Goal: Book appointment/travel/reservation

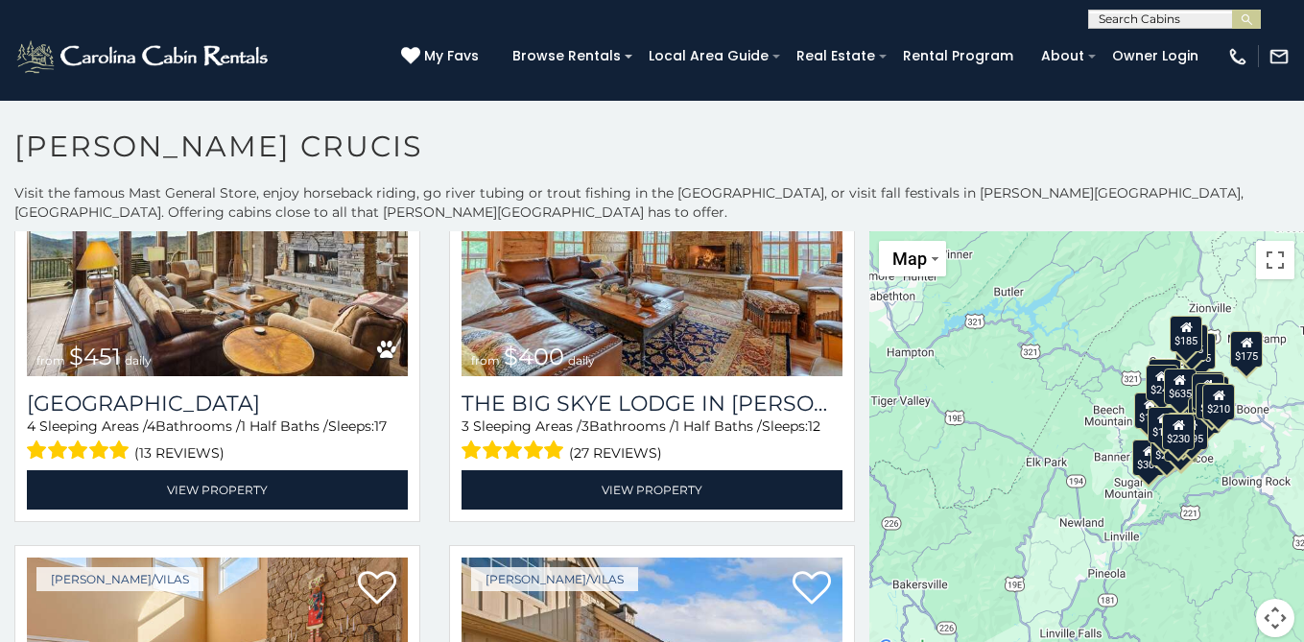
scroll to position [1, 0]
click at [1118, 23] on input "text" at bounding box center [1173, 21] width 168 height 19
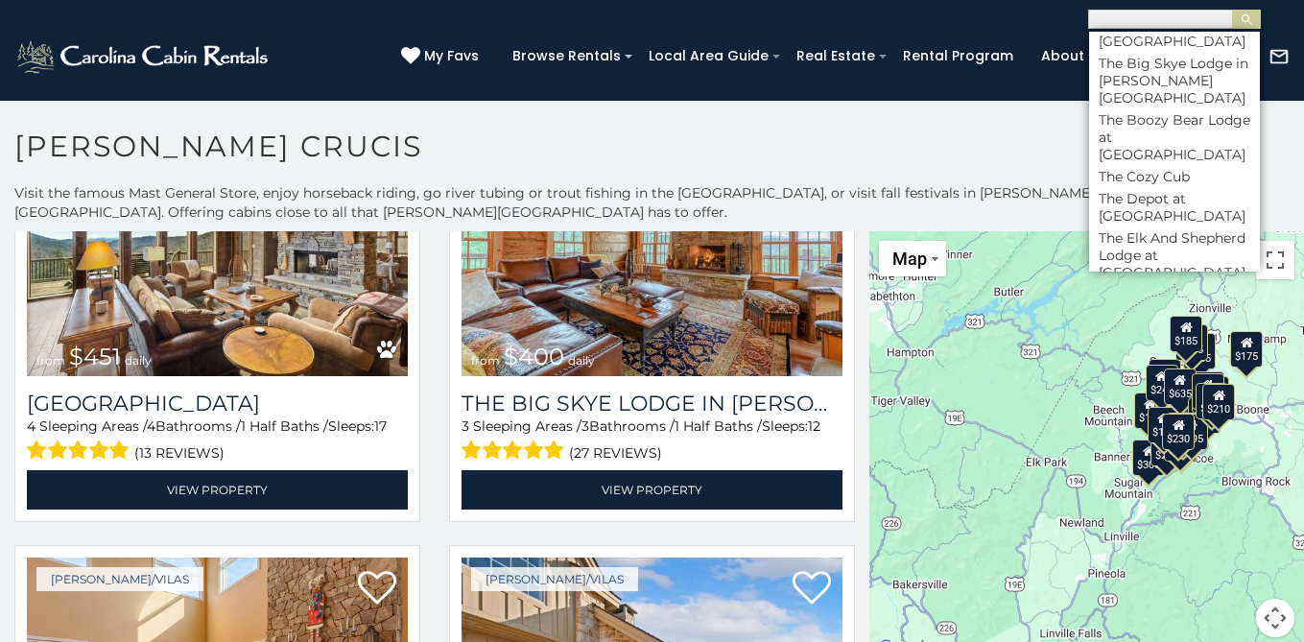
scroll to position [9083, 0]
click at [1166, 568] on li "The Rock at [GEOGRAPHIC_DATA]" at bounding box center [1174, 585] width 171 height 35
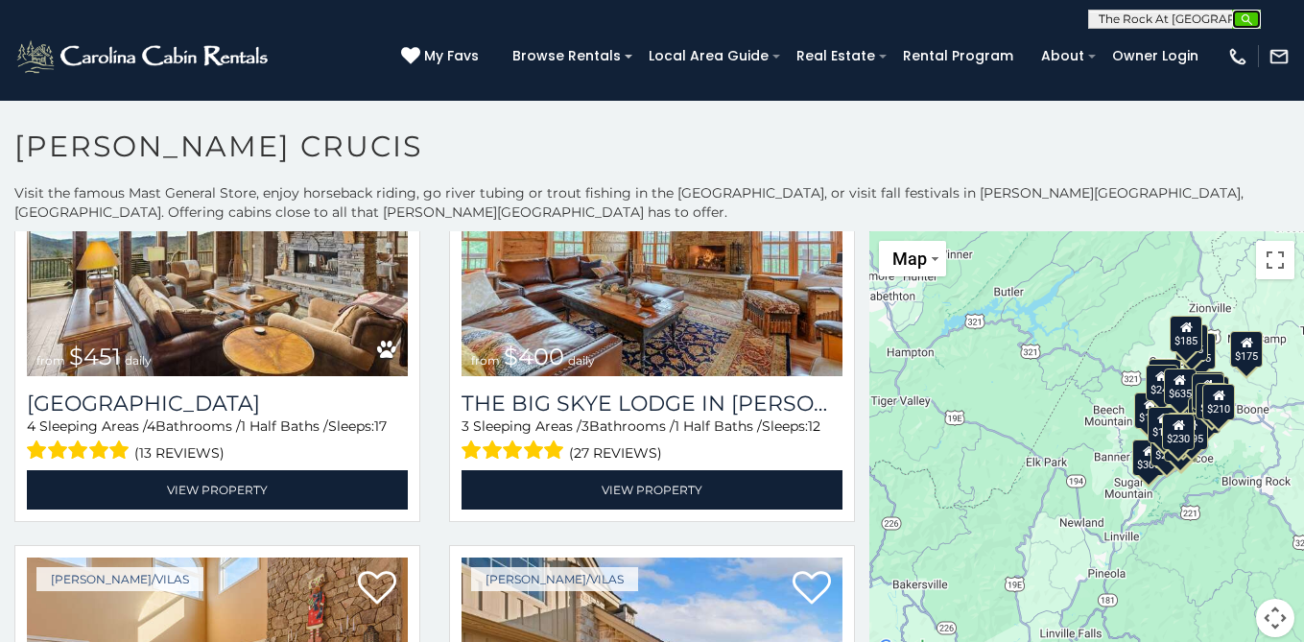
click at [1251, 19] on img "submit" at bounding box center [1246, 19] width 14 height 14
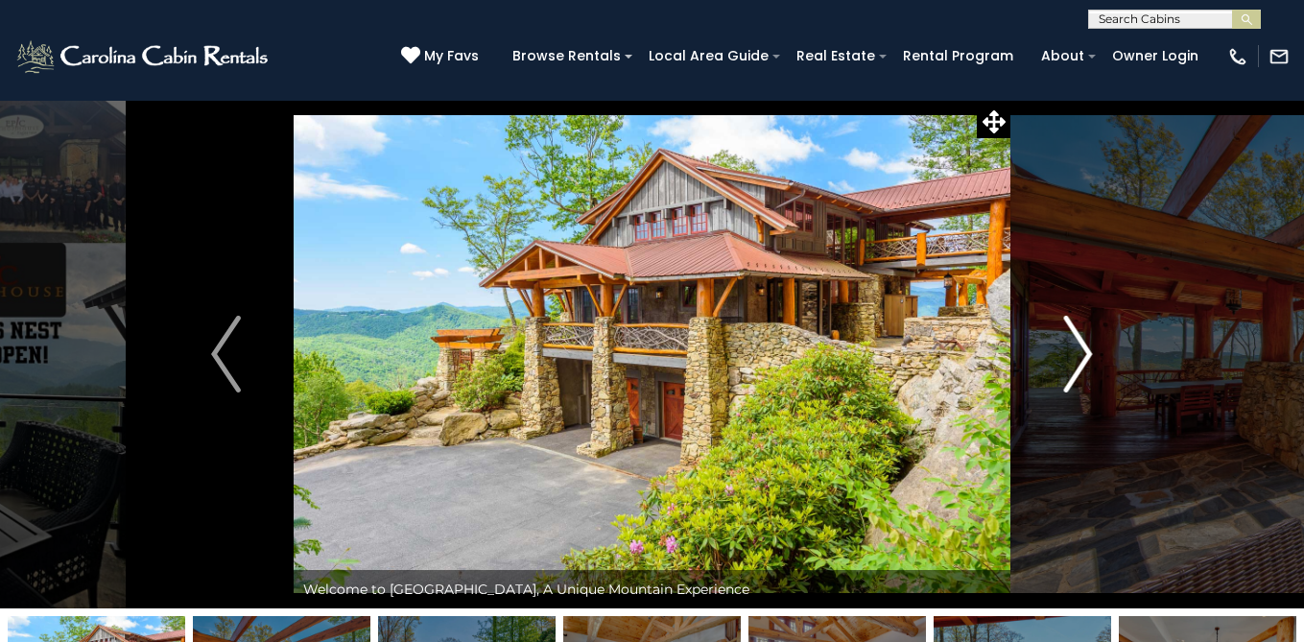
click at [1087, 352] on img "Next" at bounding box center [1077, 354] width 29 height 77
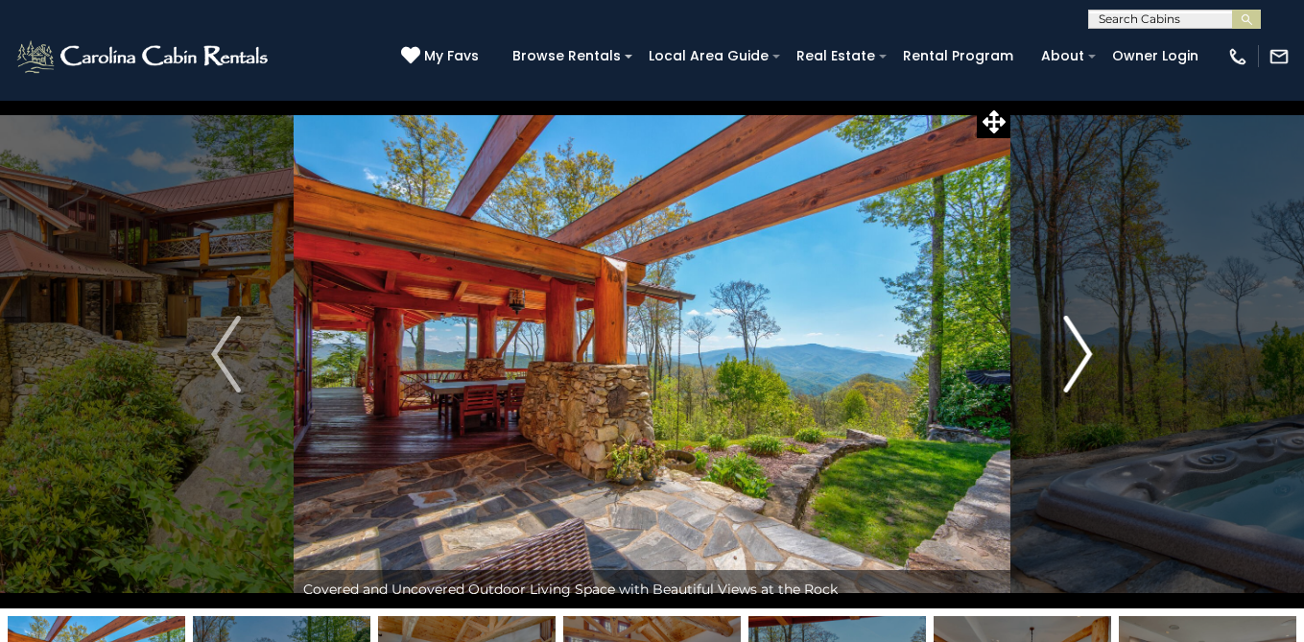
click at [1087, 352] on img "Next" at bounding box center [1077, 354] width 29 height 77
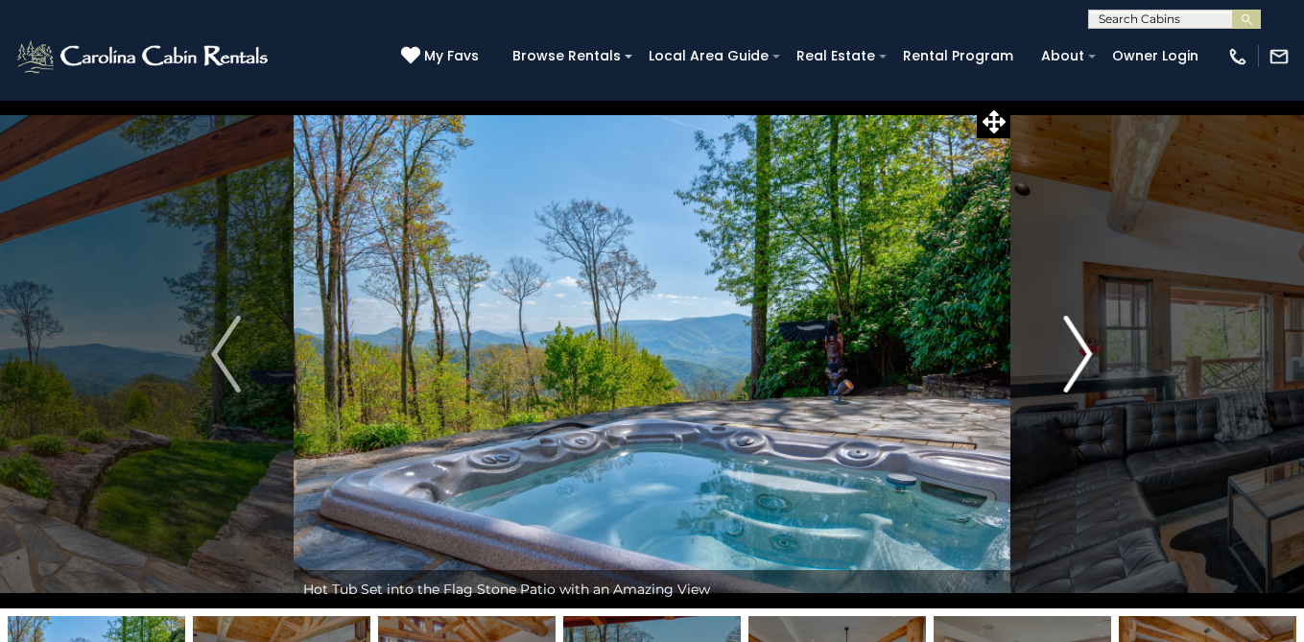
click at [1087, 352] on img "Next" at bounding box center [1077, 354] width 29 height 77
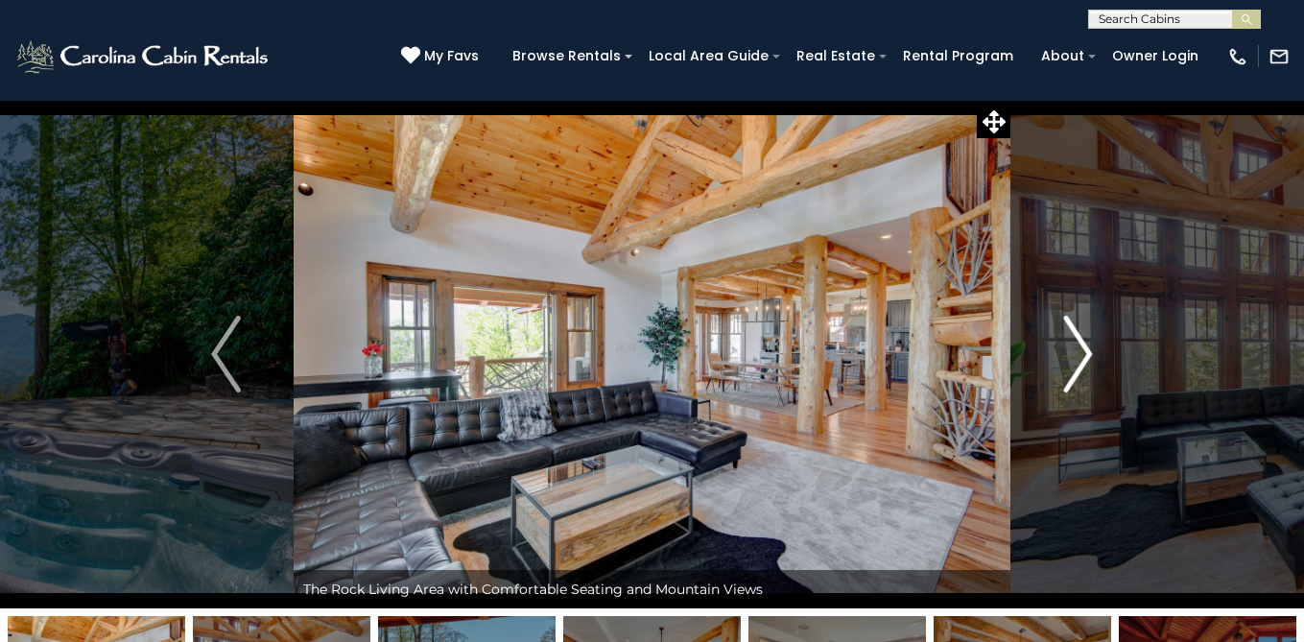
click at [1087, 352] on img "Next" at bounding box center [1077, 354] width 29 height 77
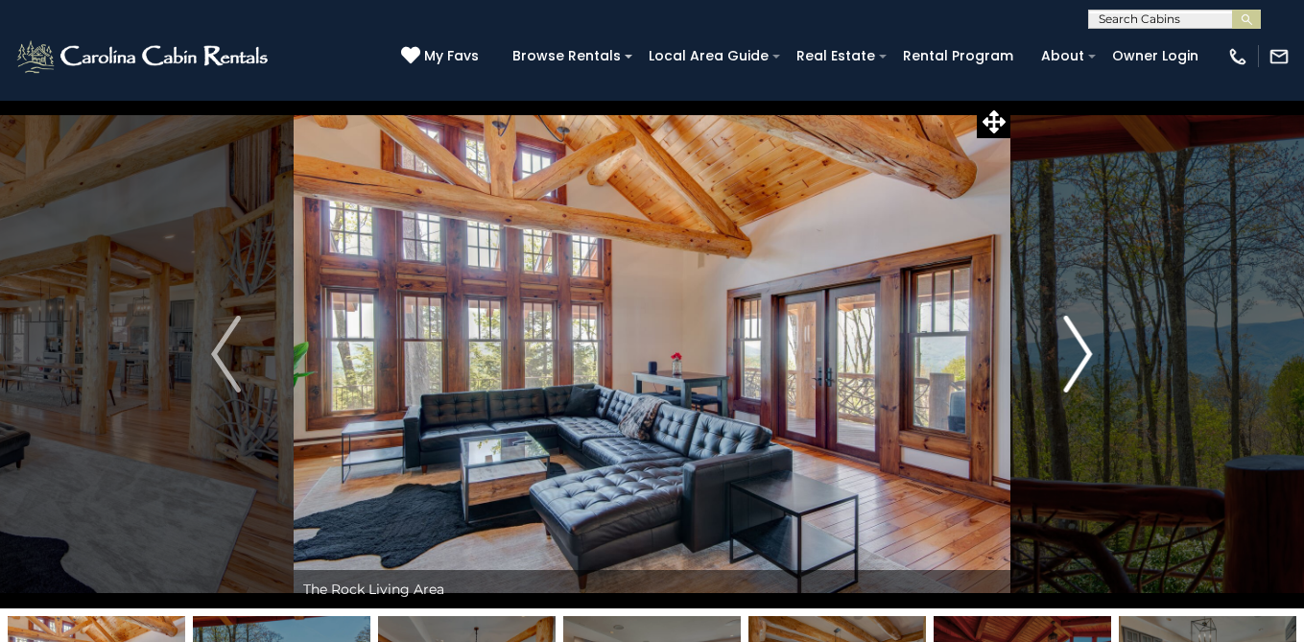
click at [1084, 353] on img "Next" at bounding box center [1077, 354] width 29 height 77
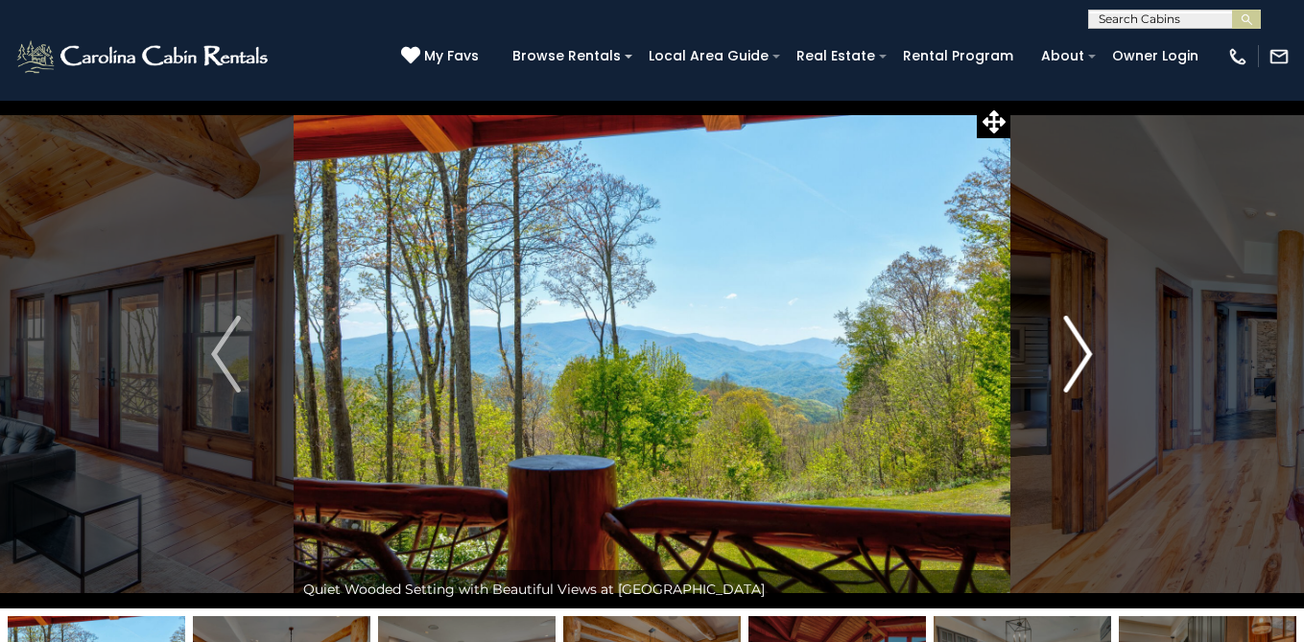
click at [1084, 353] on img "Next" at bounding box center [1077, 354] width 29 height 77
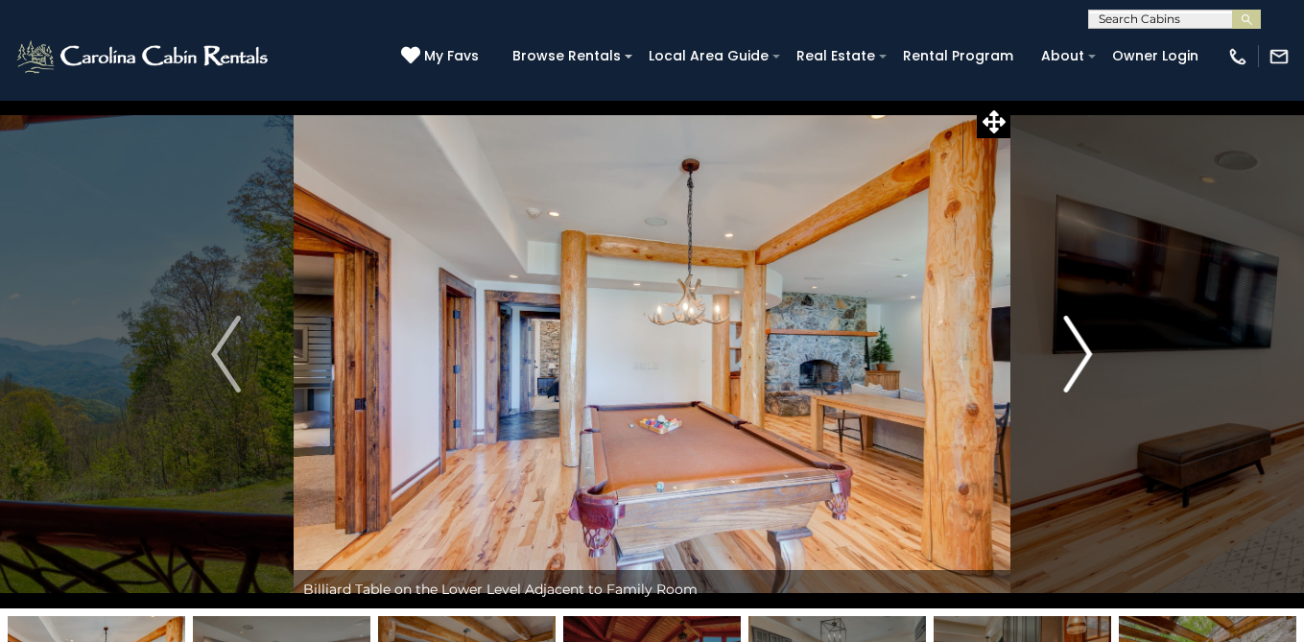
click at [1084, 353] on img "Next" at bounding box center [1077, 354] width 29 height 77
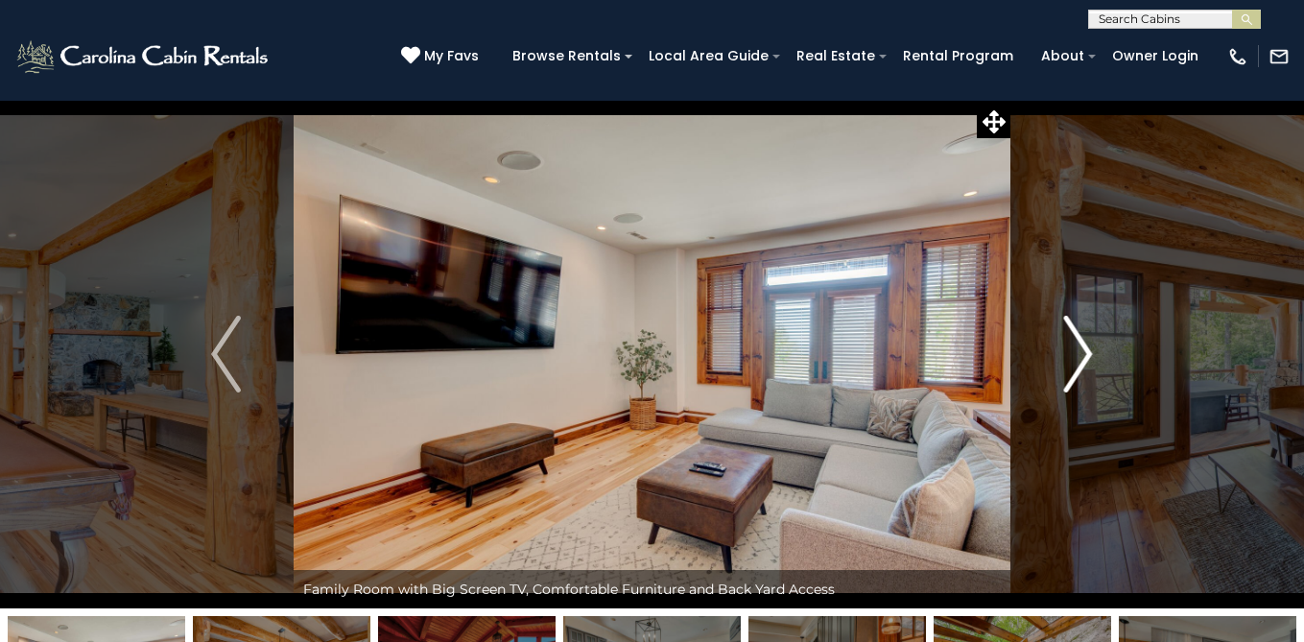
click at [1084, 352] on img "Next" at bounding box center [1077, 354] width 29 height 77
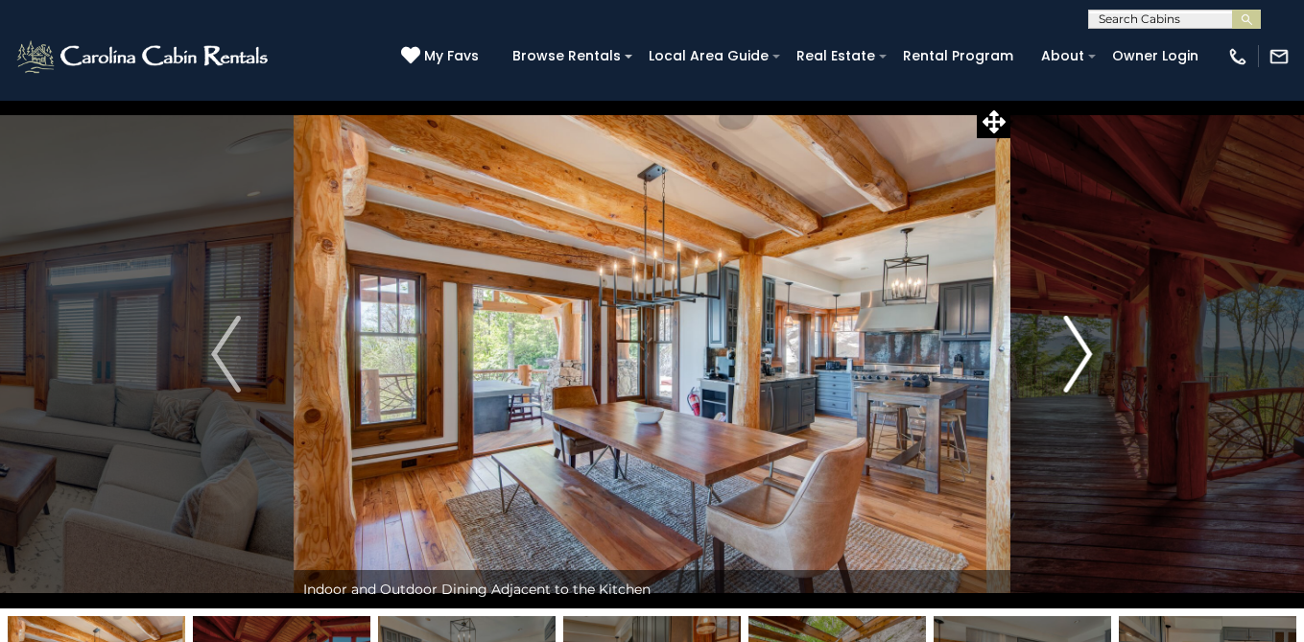
click at [1084, 352] on img "Next" at bounding box center [1077, 354] width 29 height 77
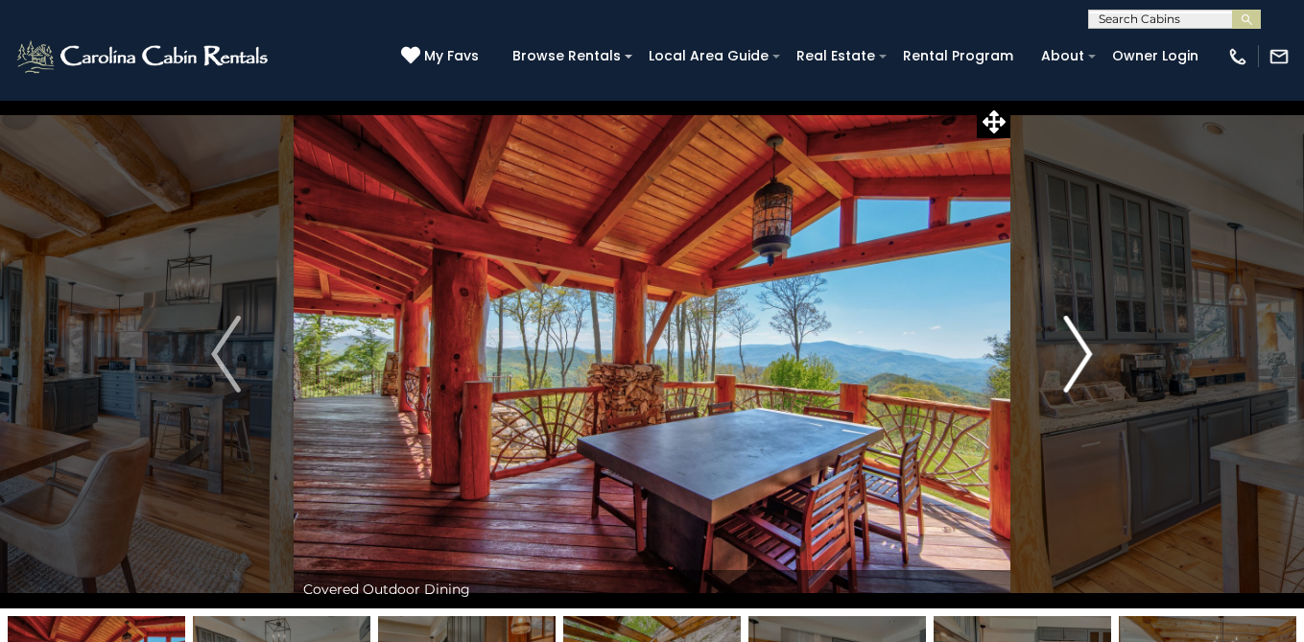
click at [1084, 352] on img "Next" at bounding box center [1077, 354] width 29 height 77
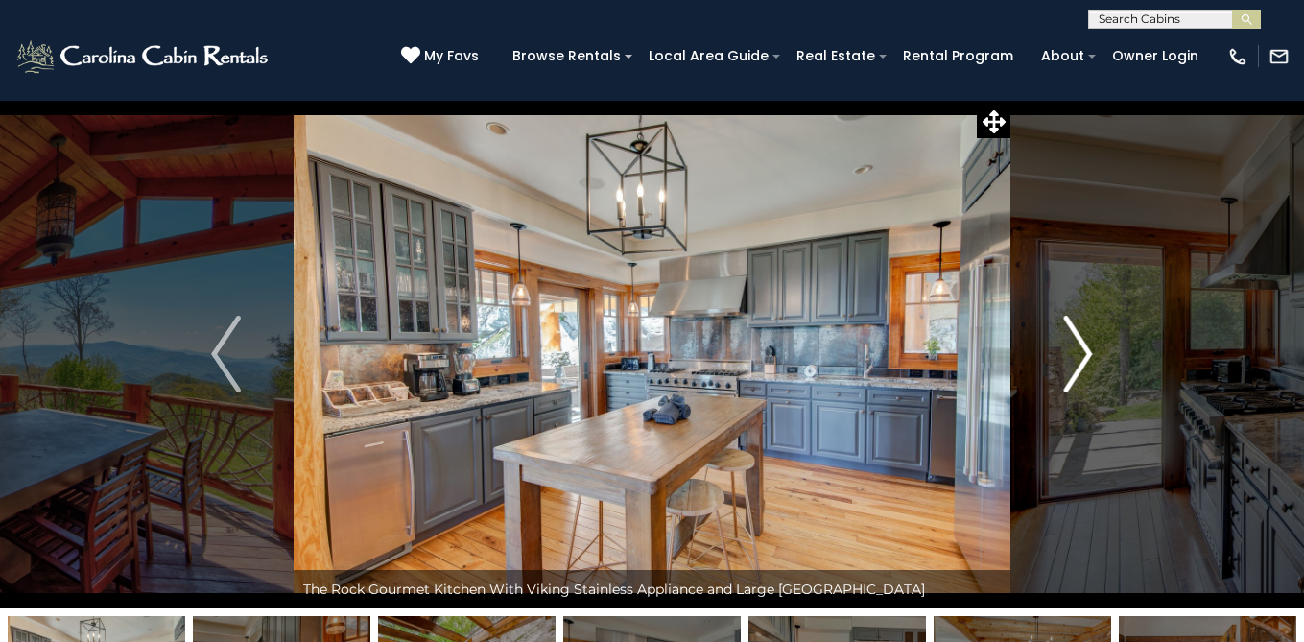
click at [1084, 352] on img "Next" at bounding box center [1077, 354] width 29 height 77
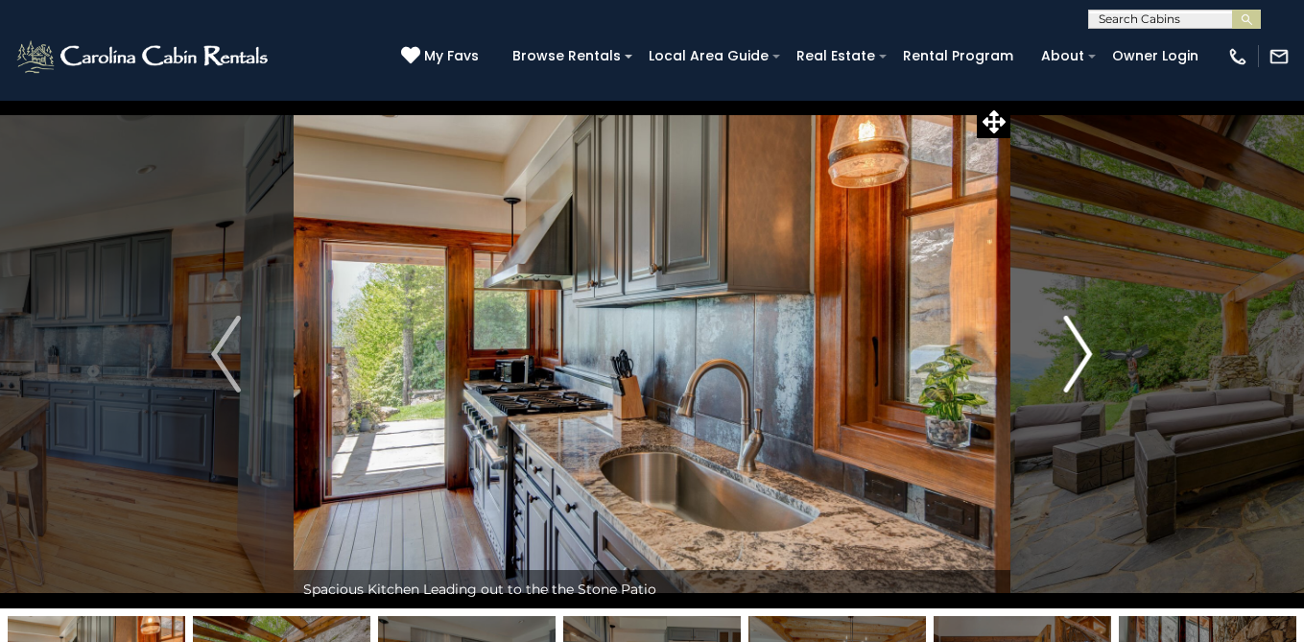
click at [1084, 352] on img "Next" at bounding box center [1077, 354] width 29 height 77
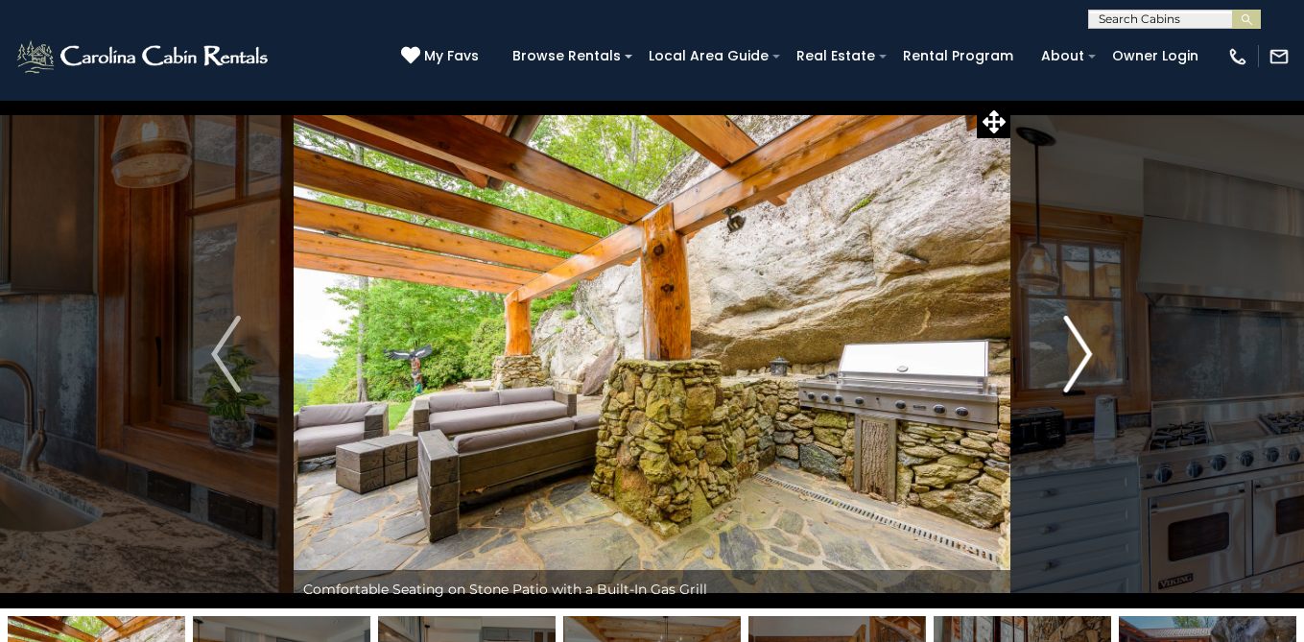
click at [1084, 352] on img "Next" at bounding box center [1077, 354] width 29 height 77
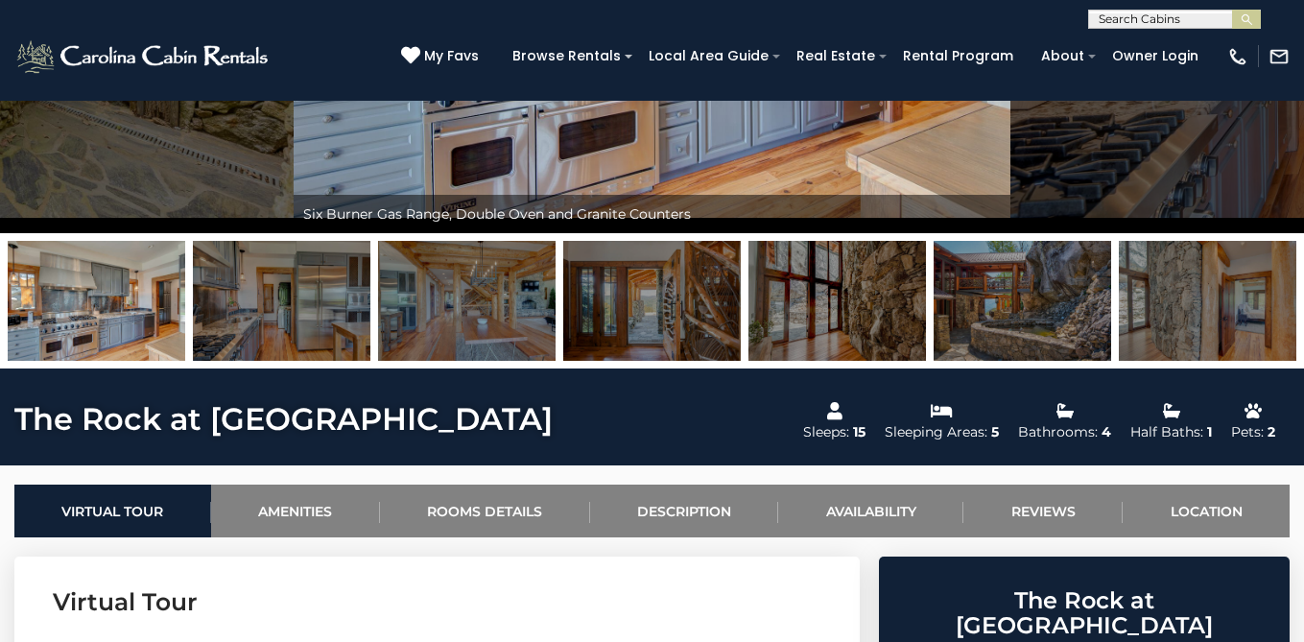
scroll to position [39, 0]
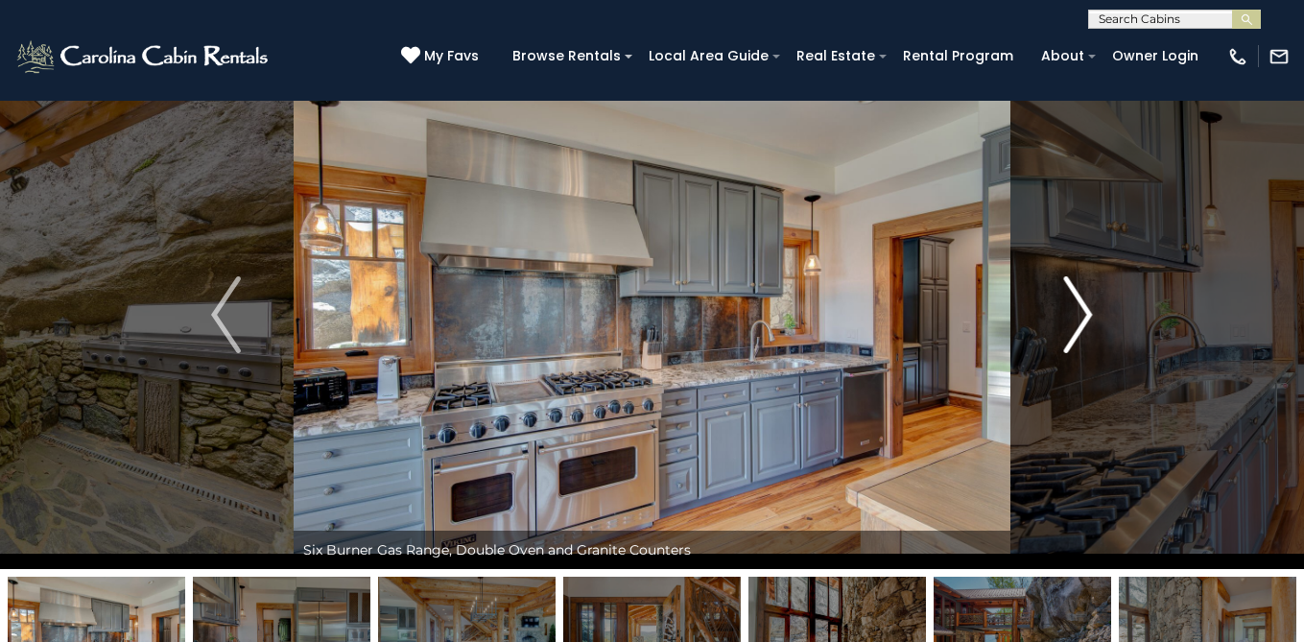
click at [1086, 316] on img "Next" at bounding box center [1077, 314] width 29 height 77
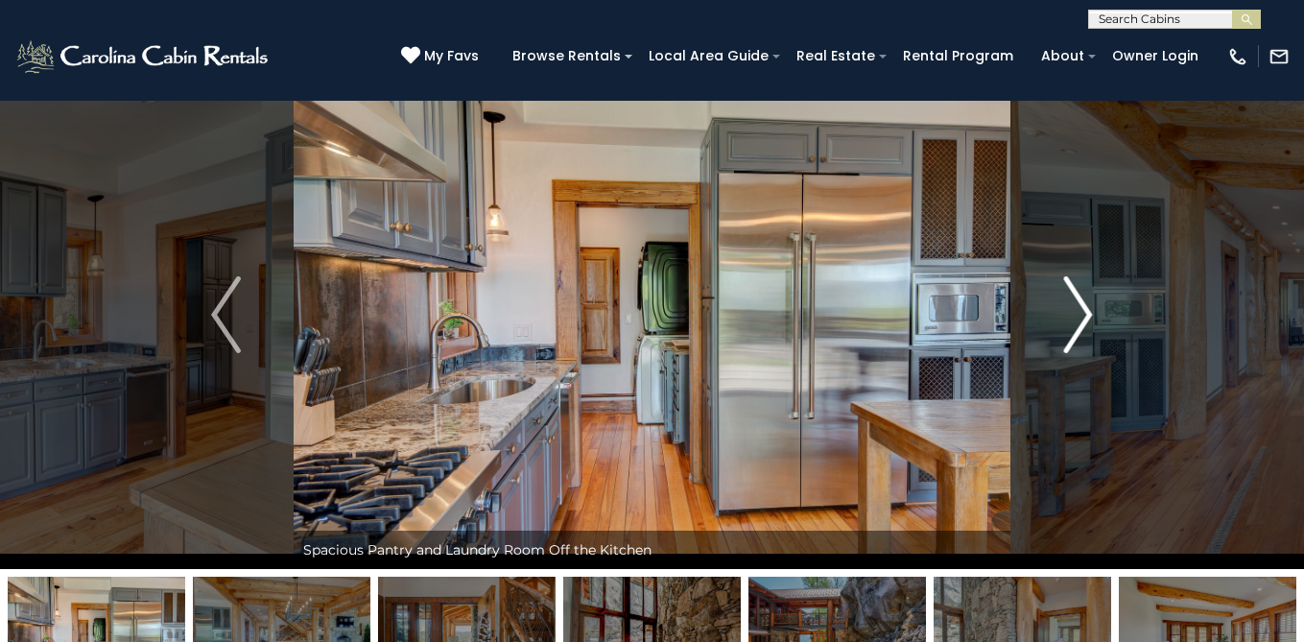
click at [1086, 316] on img "Next" at bounding box center [1077, 314] width 29 height 77
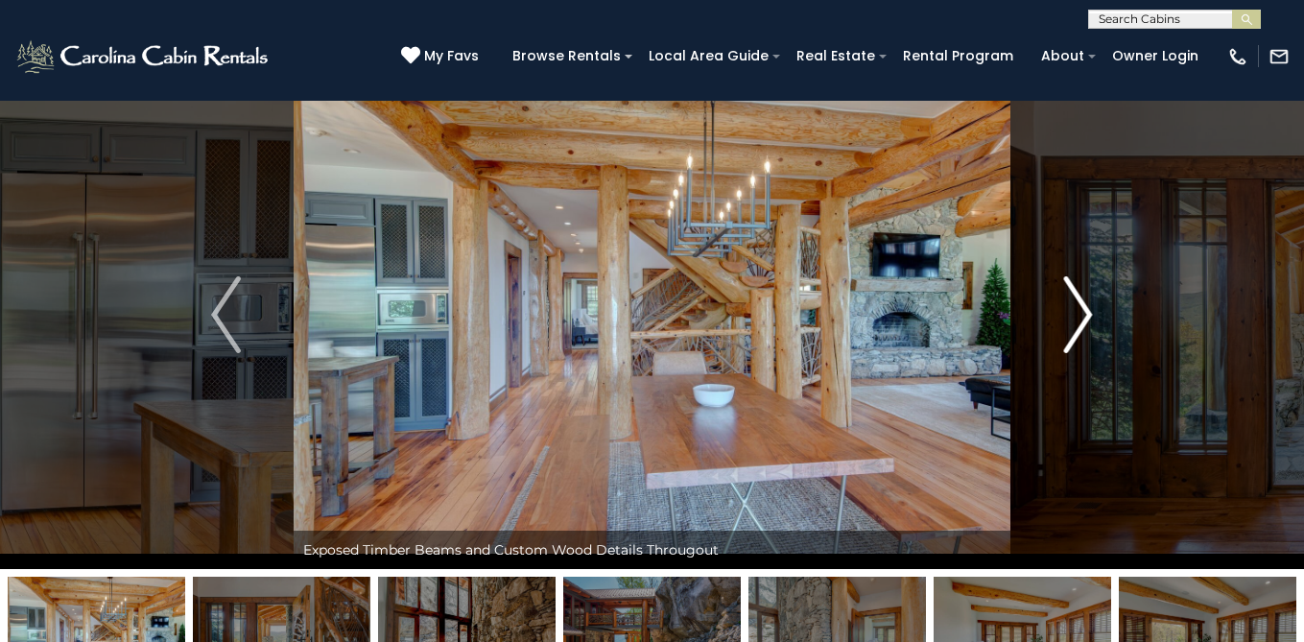
click at [1086, 316] on img "Next" at bounding box center [1077, 314] width 29 height 77
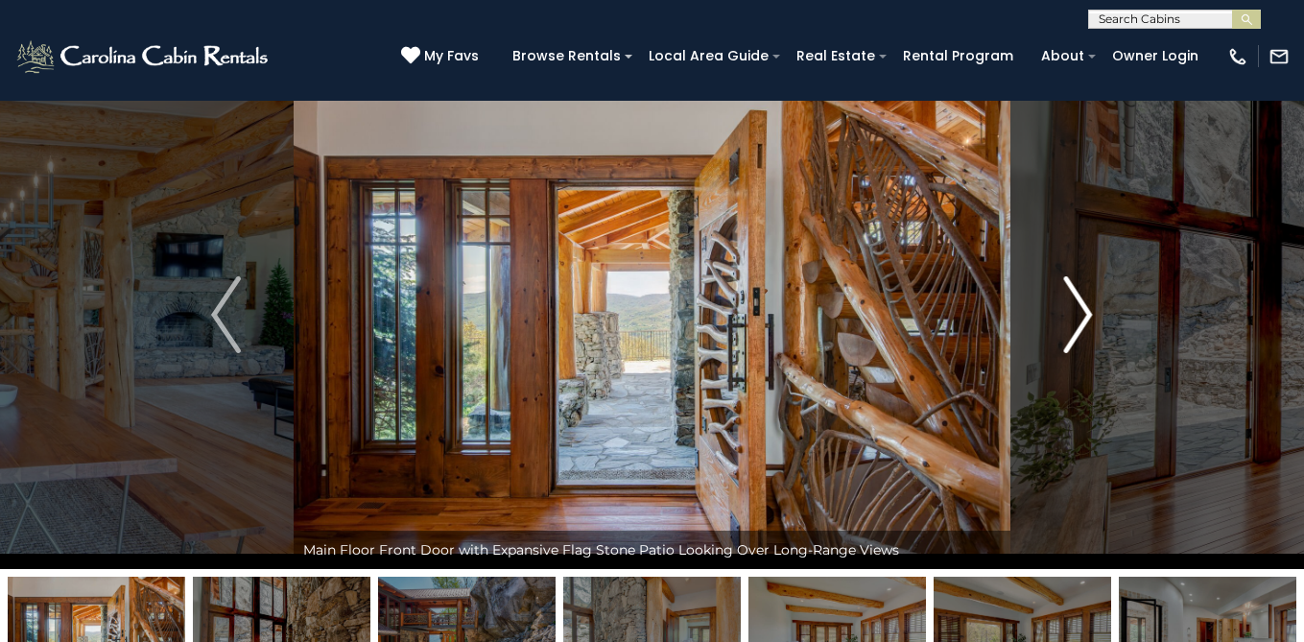
click at [1086, 316] on img "Next" at bounding box center [1077, 314] width 29 height 77
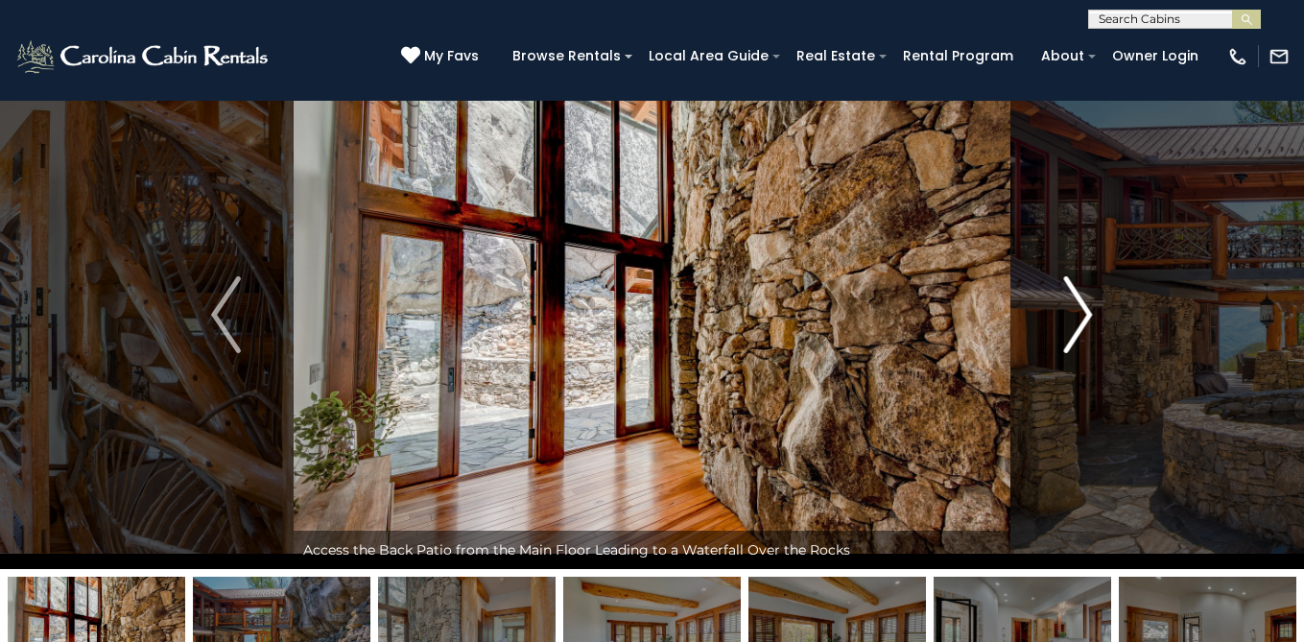
click at [1086, 316] on img "Next" at bounding box center [1077, 314] width 29 height 77
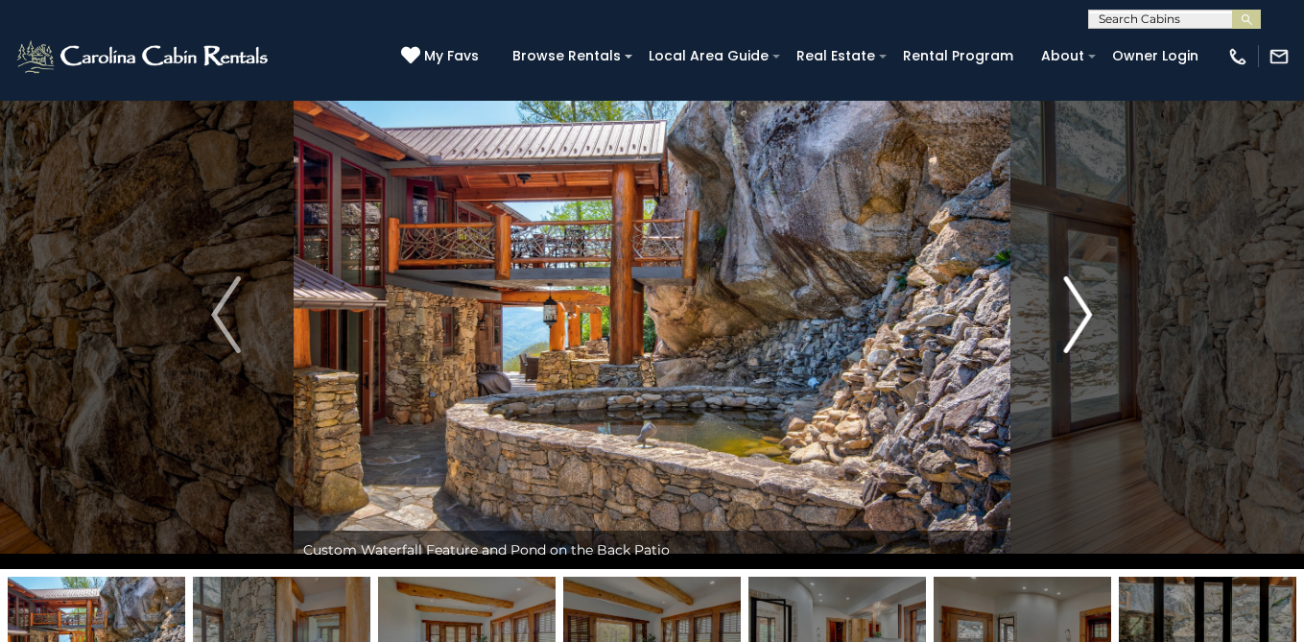
click at [1086, 316] on img "Next" at bounding box center [1077, 314] width 29 height 77
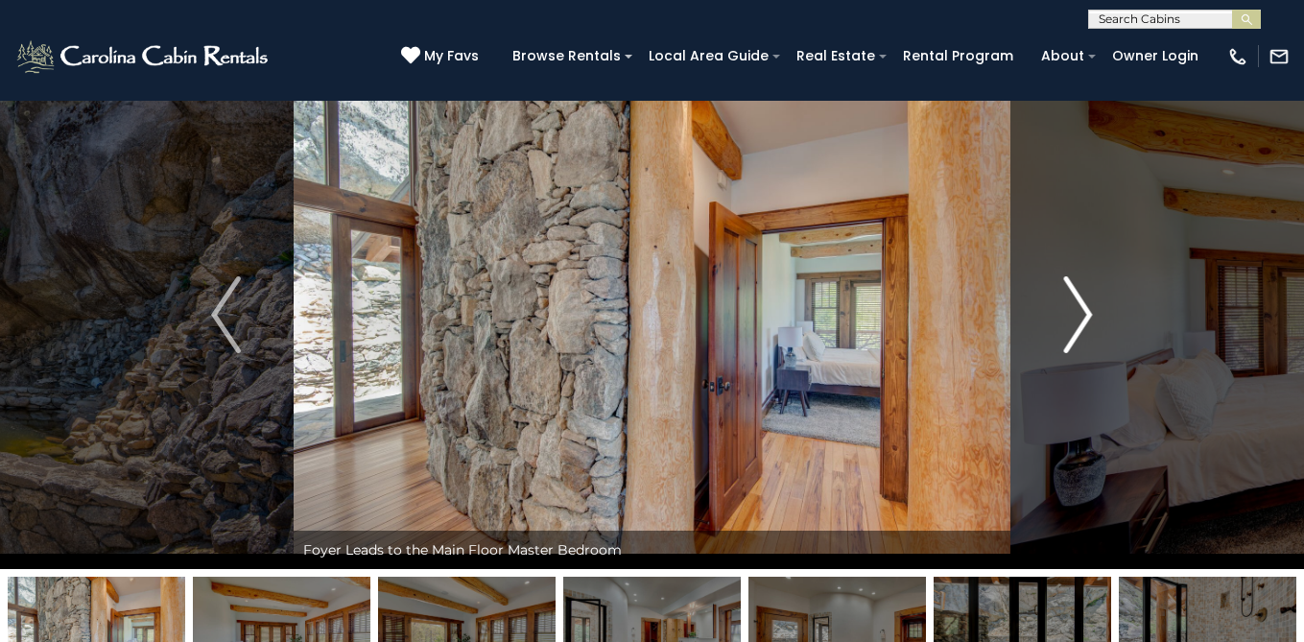
click at [1086, 316] on img "Next" at bounding box center [1077, 314] width 29 height 77
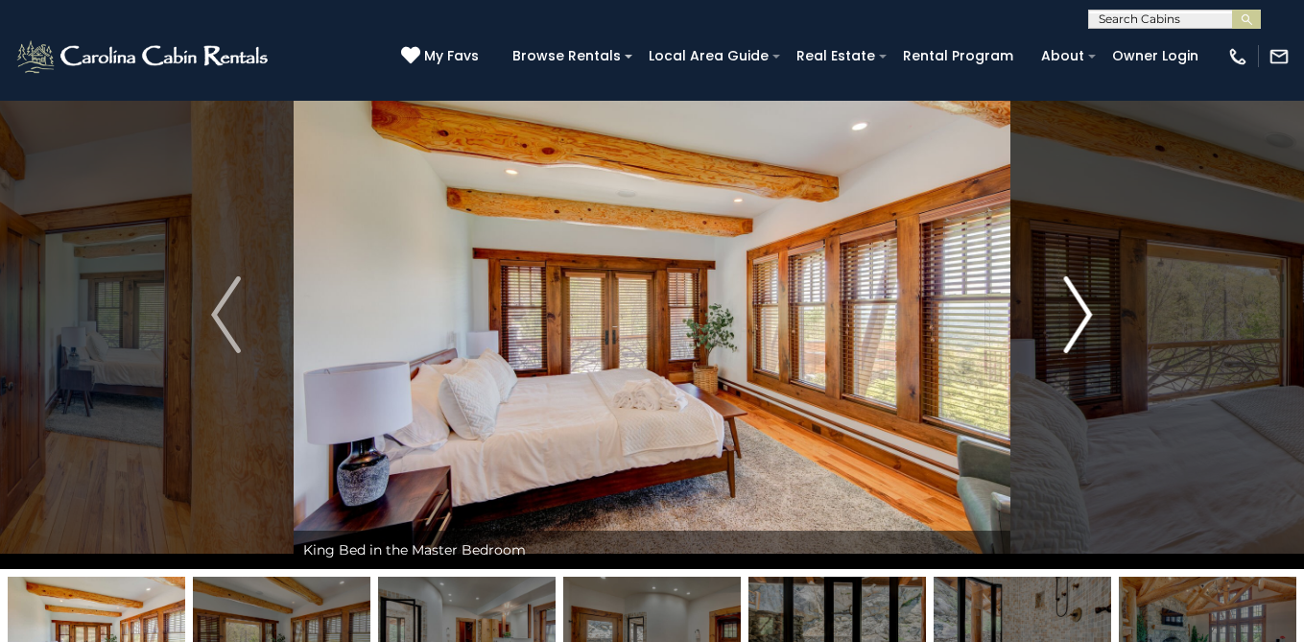
click at [1086, 316] on img "Next" at bounding box center [1077, 314] width 29 height 77
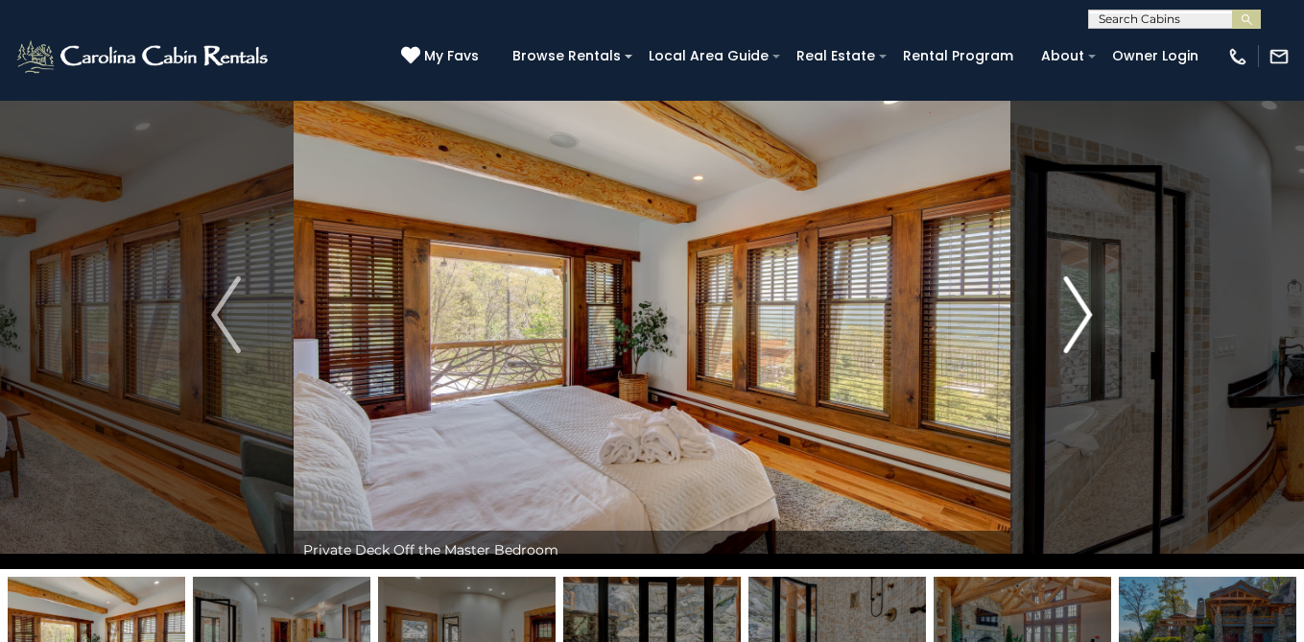
click at [1086, 315] on img "Next" at bounding box center [1077, 314] width 29 height 77
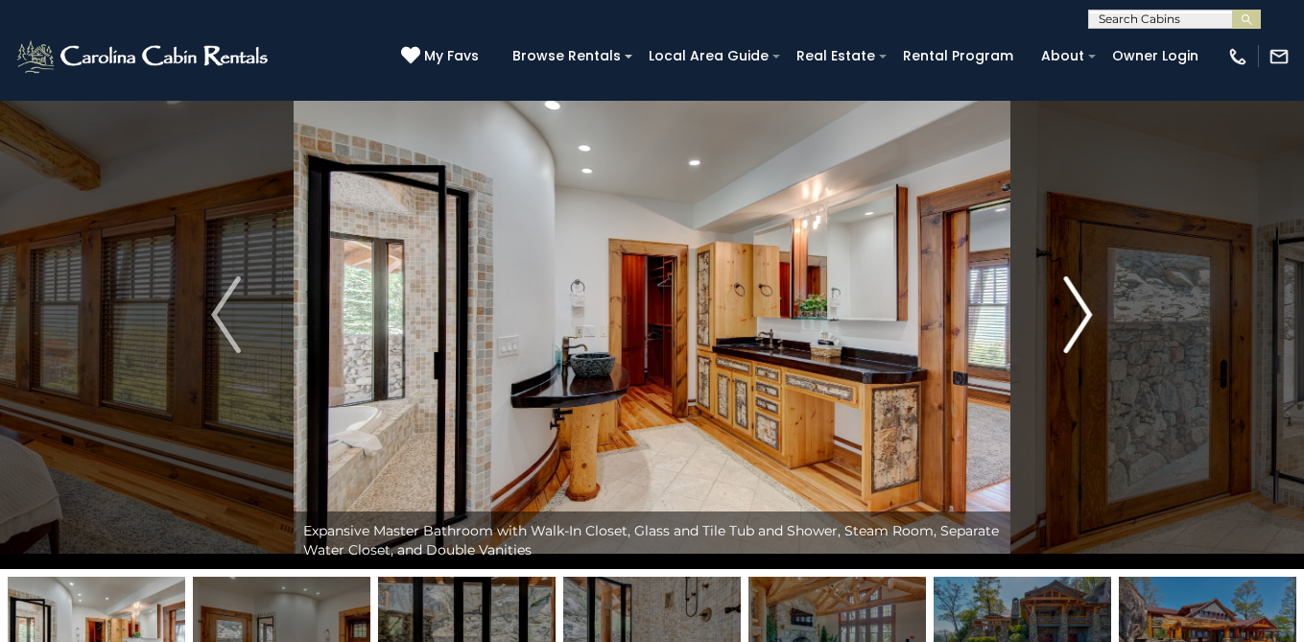
click at [1086, 315] on img "Next" at bounding box center [1077, 314] width 29 height 77
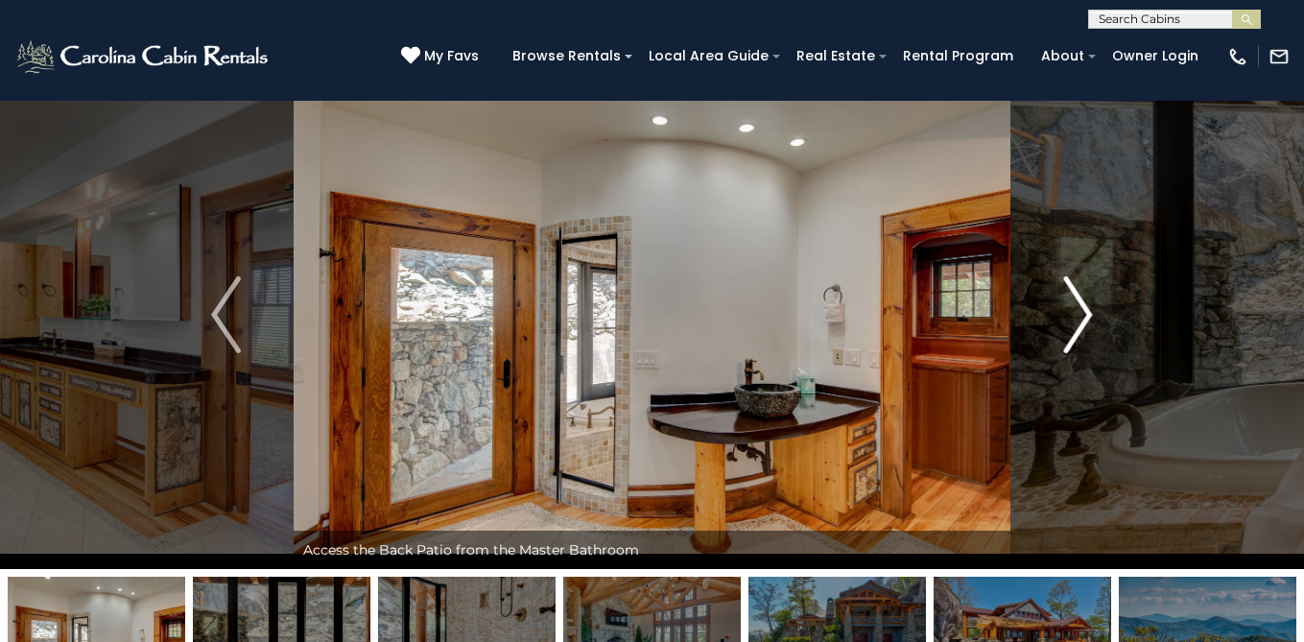
click at [1090, 310] on img "Next" at bounding box center [1077, 314] width 29 height 77
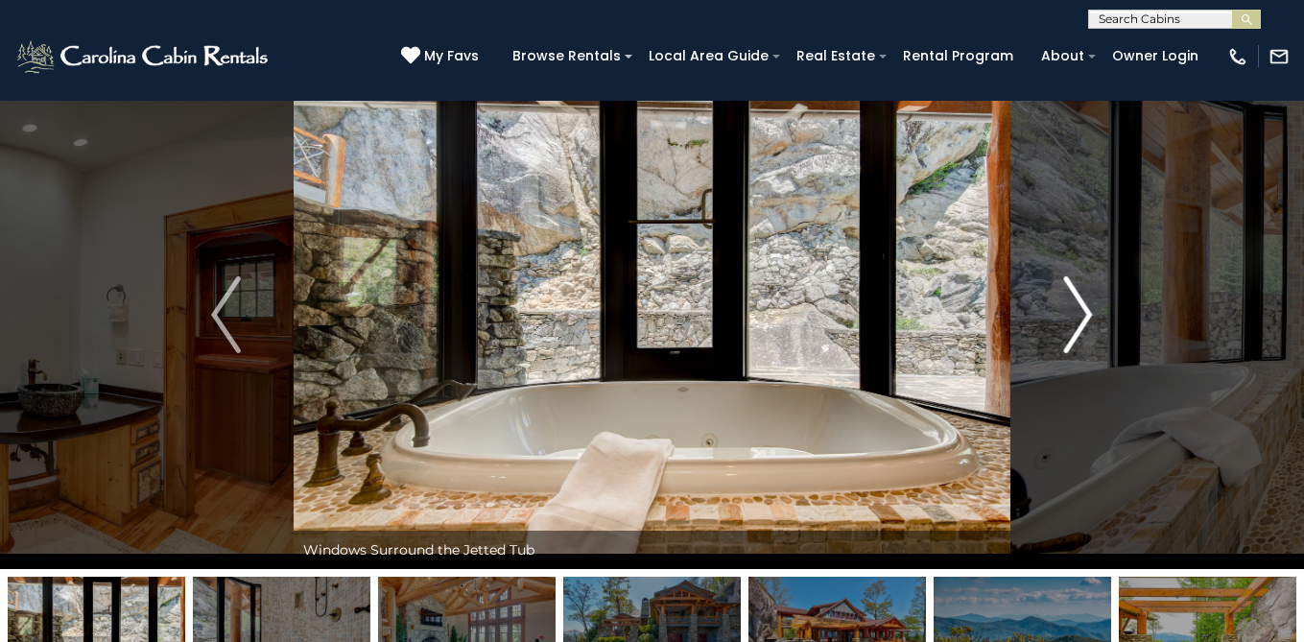
click at [1089, 314] on img "Next" at bounding box center [1077, 314] width 29 height 77
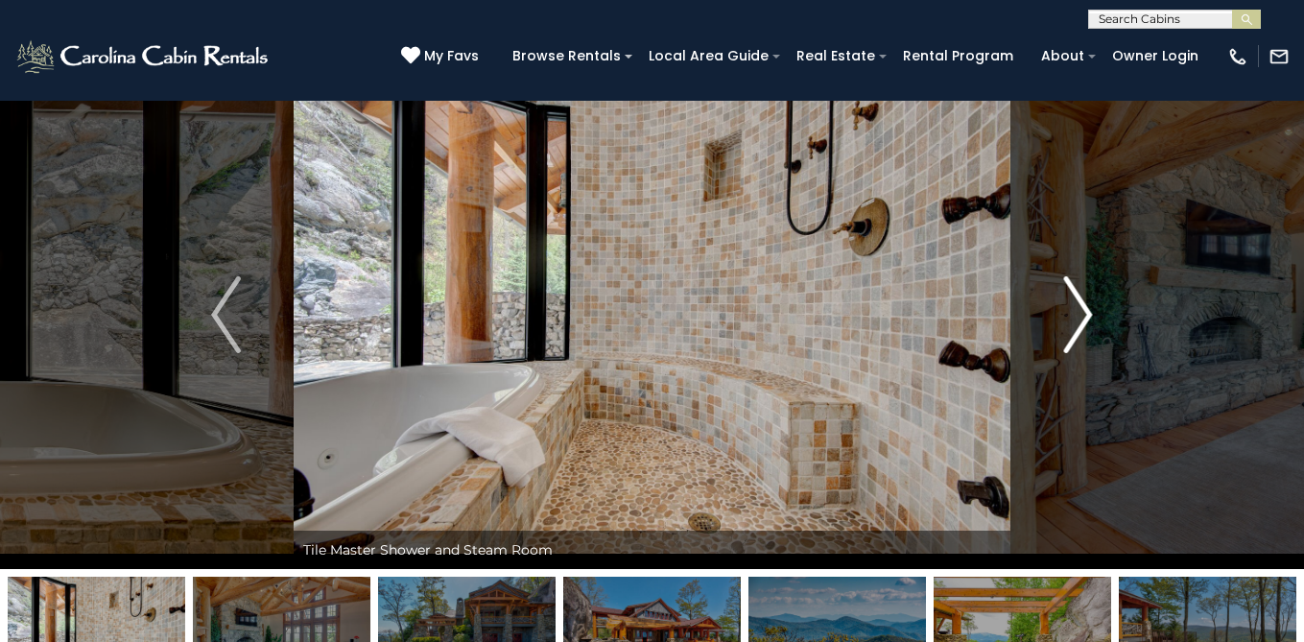
click at [1082, 319] on img "Next" at bounding box center [1077, 314] width 29 height 77
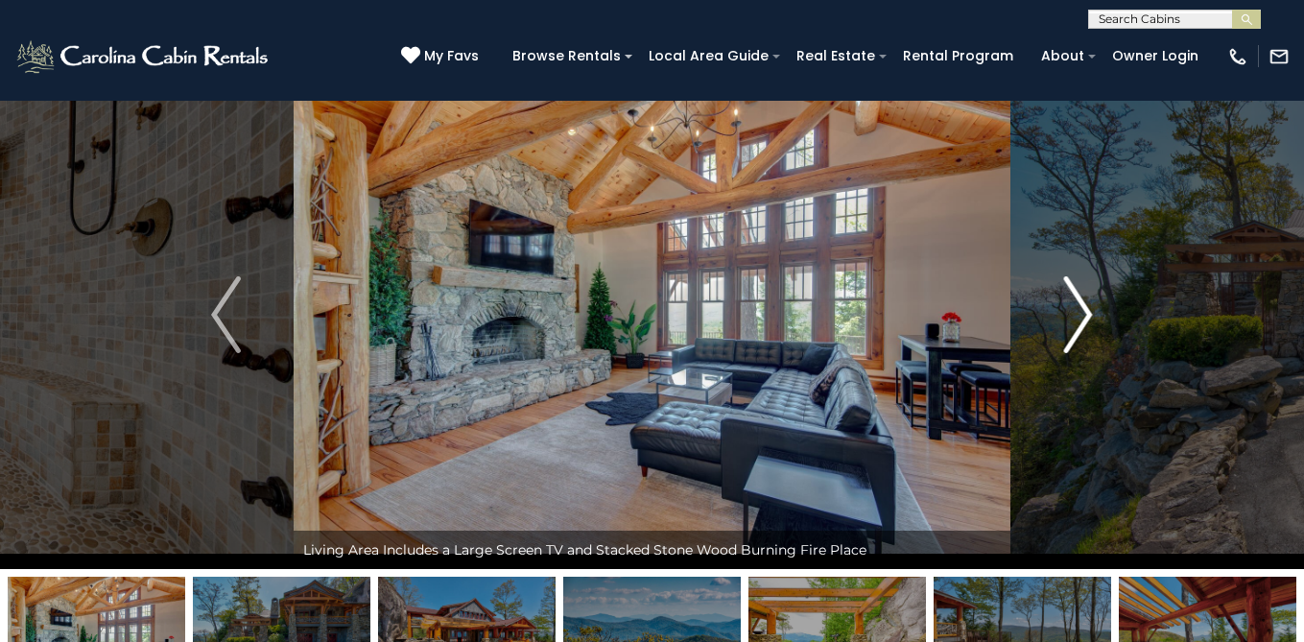
click at [1082, 319] on img "Next" at bounding box center [1077, 314] width 29 height 77
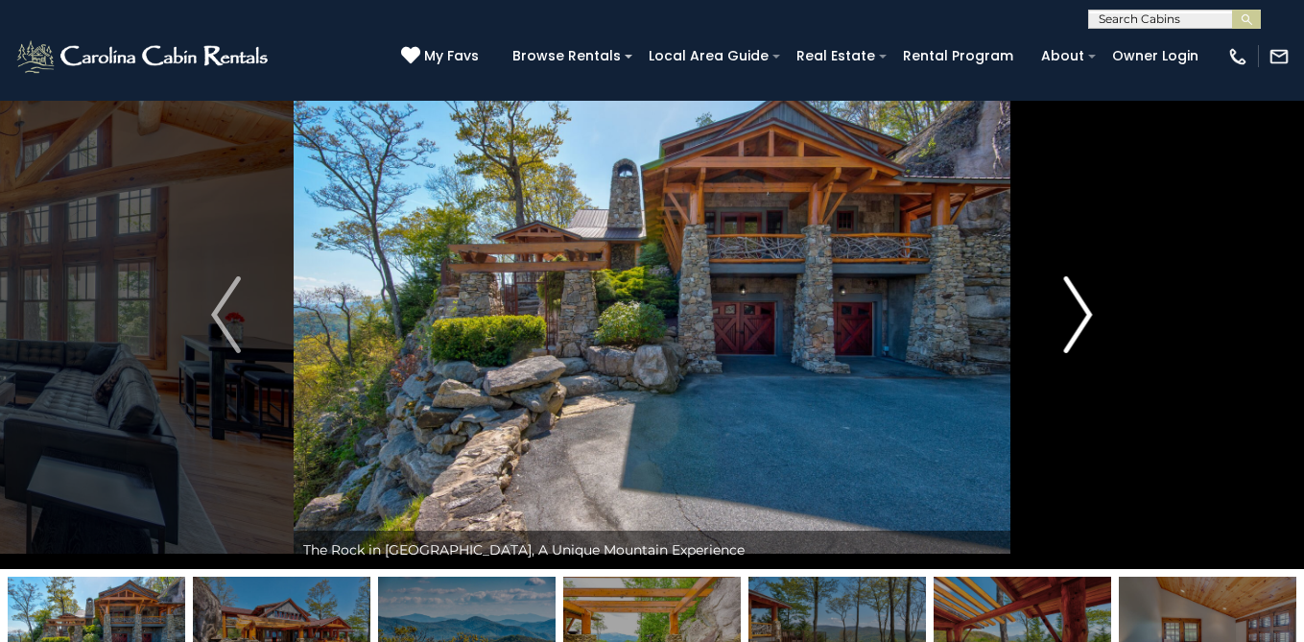
click at [1082, 319] on img "Next" at bounding box center [1077, 314] width 29 height 77
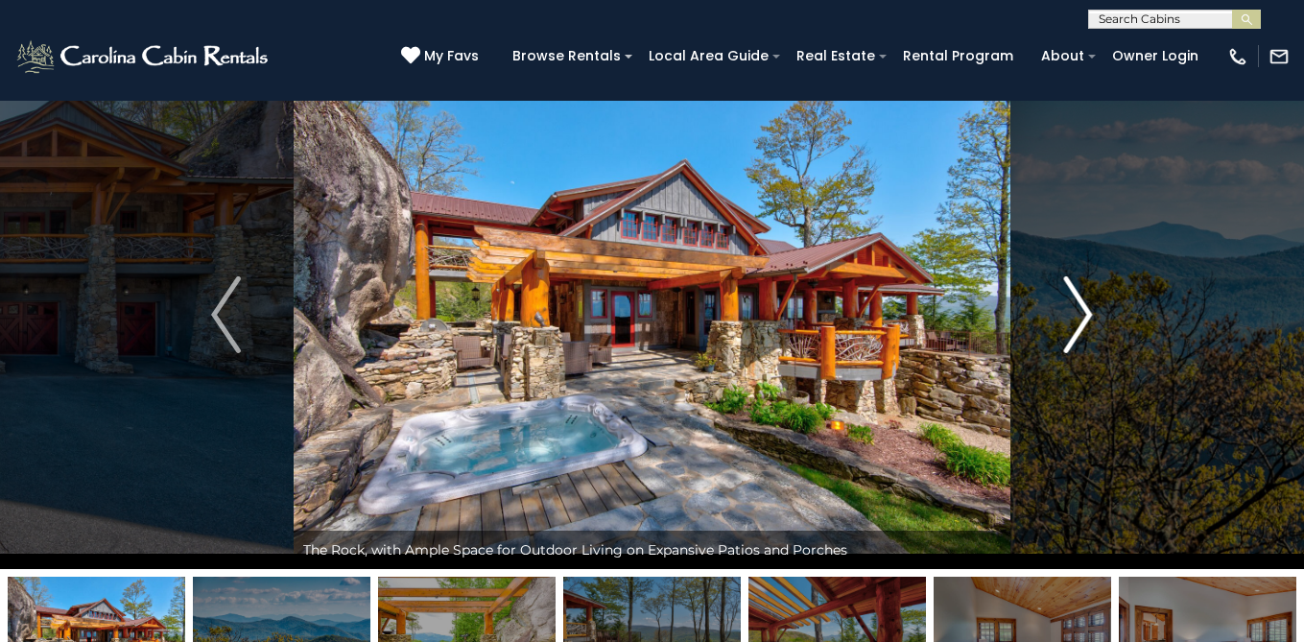
click at [1087, 315] on img "Next" at bounding box center [1077, 314] width 29 height 77
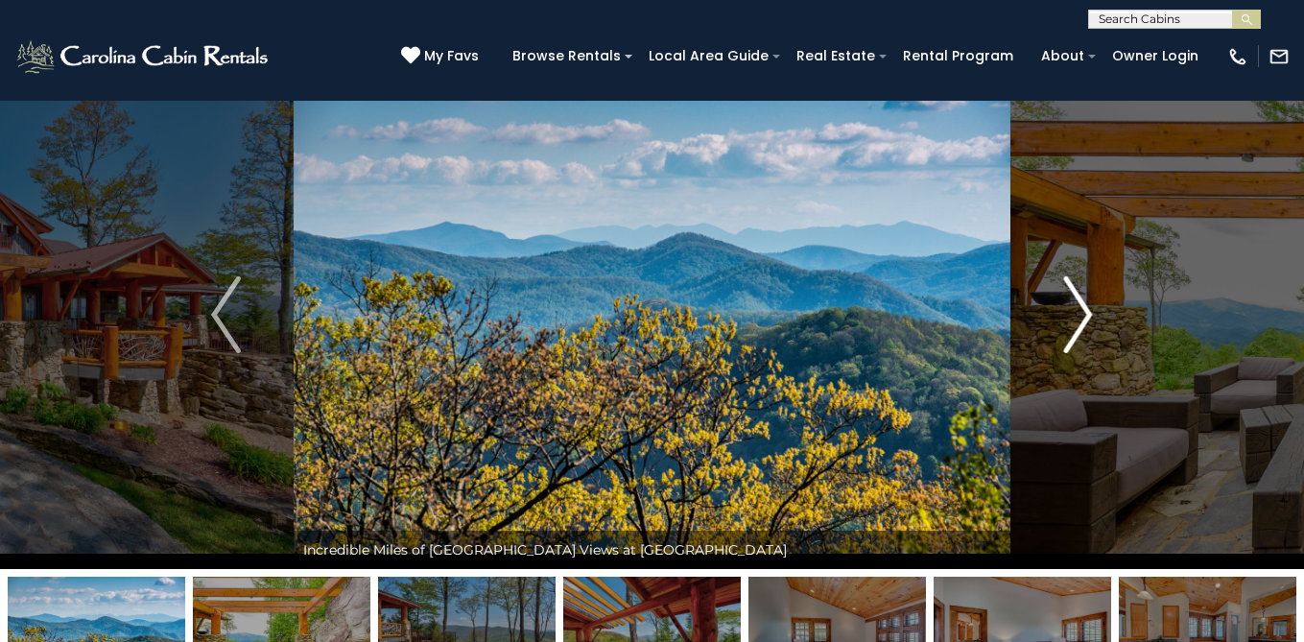
click at [1083, 317] on img "Next" at bounding box center [1077, 314] width 29 height 77
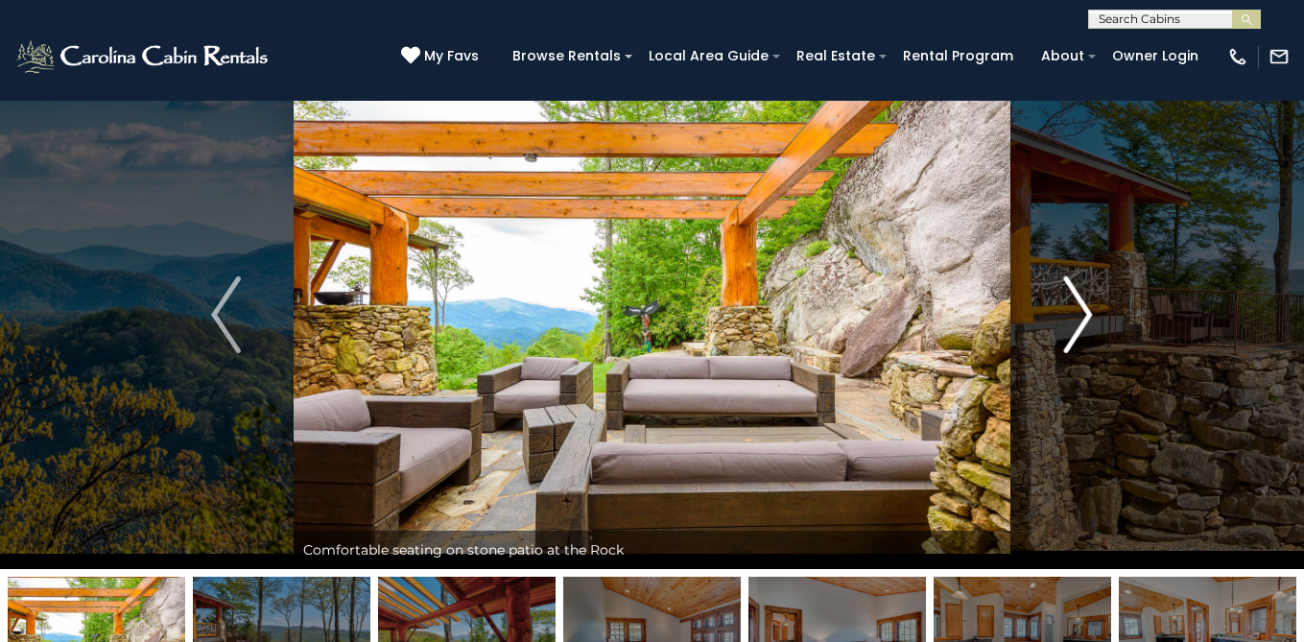
click at [1083, 317] on img "Next" at bounding box center [1077, 314] width 29 height 77
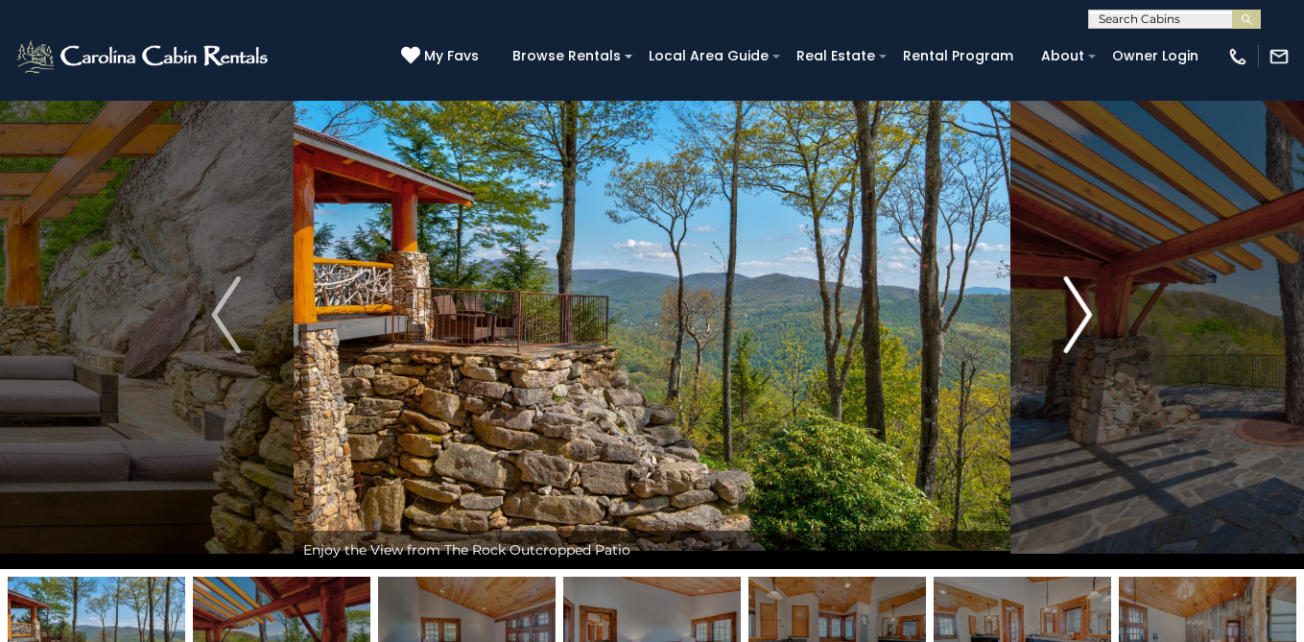
click at [1083, 317] on img "Next" at bounding box center [1077, 314] width 29 height 77
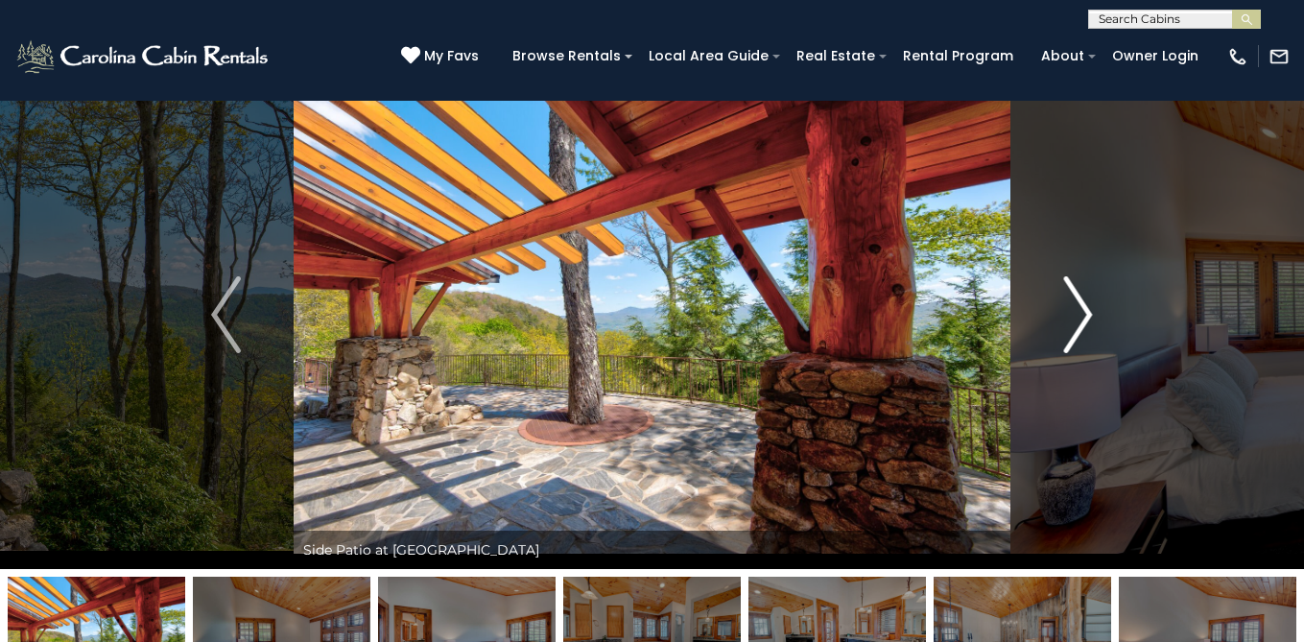
click at [1082, 316] on img "Next" at bounding box center [1077, 314] width 29 height 77
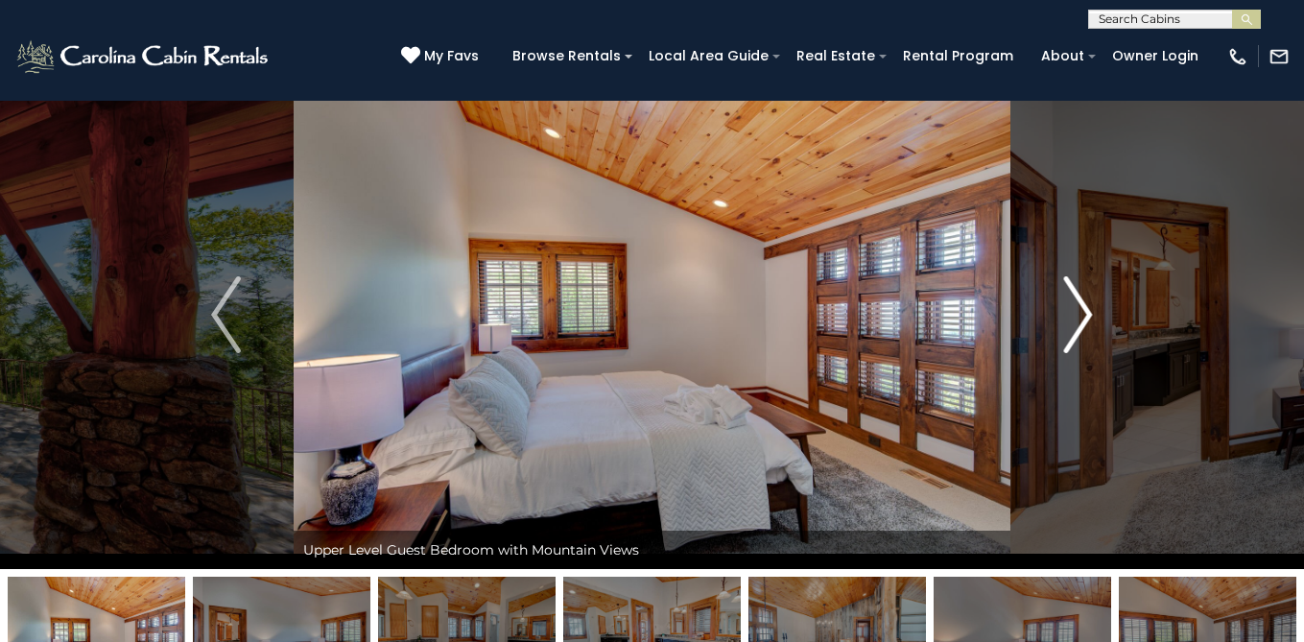
click at [1083, 314] on img "Next" at bounding box center [1077, 314] width 29 height 77
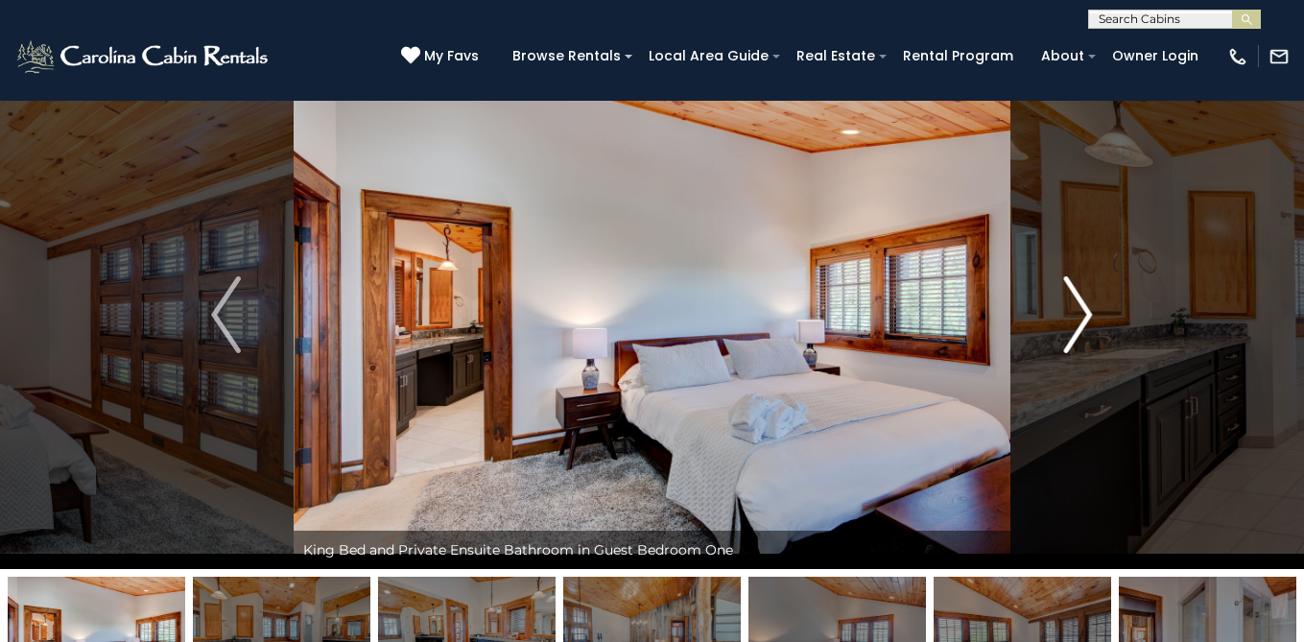
click at [1082, 314] on img "Next" at bounding box center [1077, 314] width 29 height 77
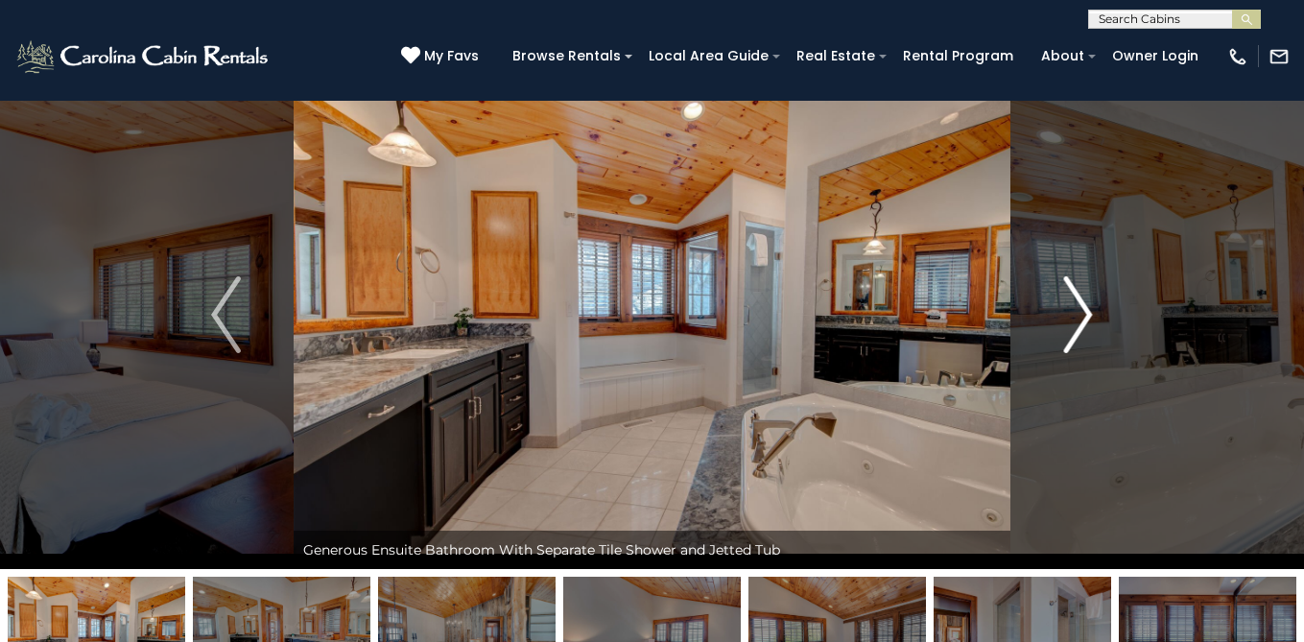
click at [1082, 314] on img "Next" at bounding box center [1077, 314] width 29 height 77
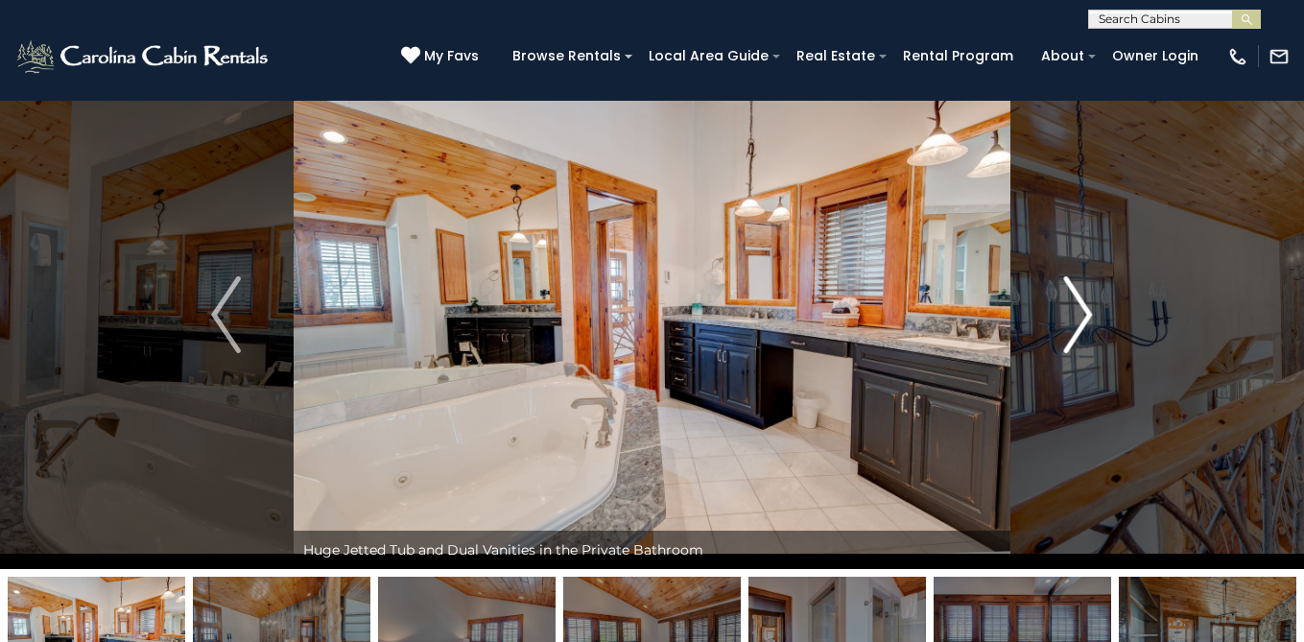
click at [1082, 314] on img "Next" at bounding box center [1077, 314] width 29 height 77
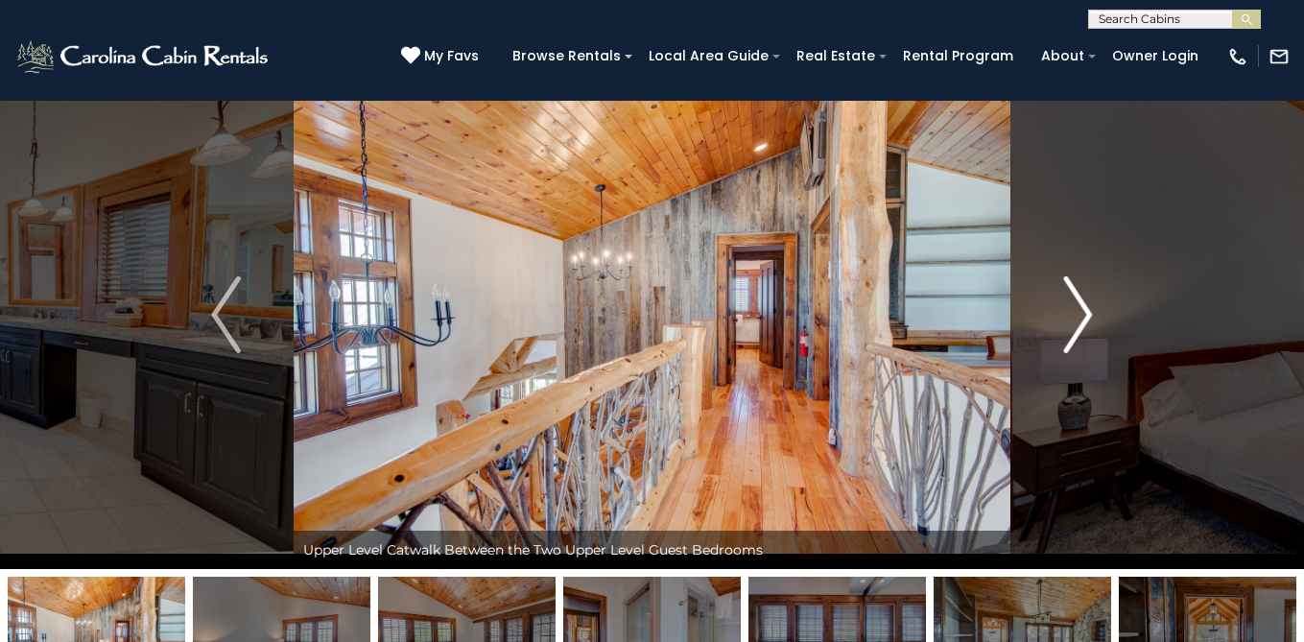
click at [1082, 314] on img "Next" at bounding box center [1077, 314] width 29 height 77
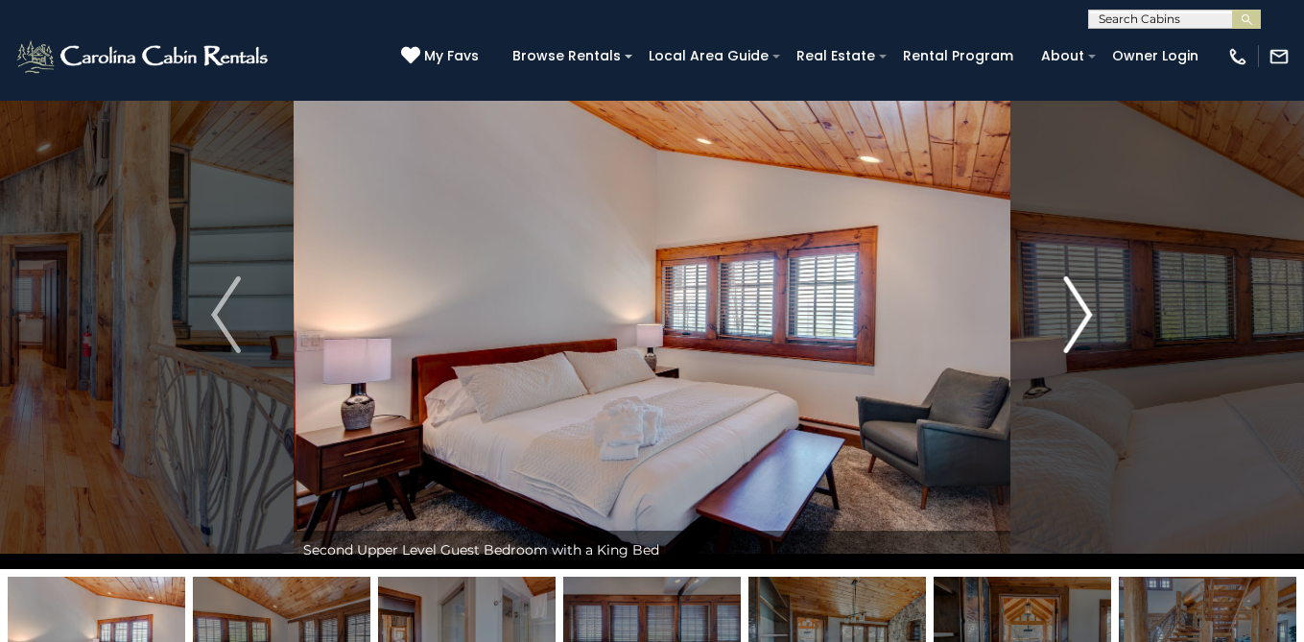
click at [1082, 314] on img "Next" at bounding box center [1077, 314] width 29 height 77
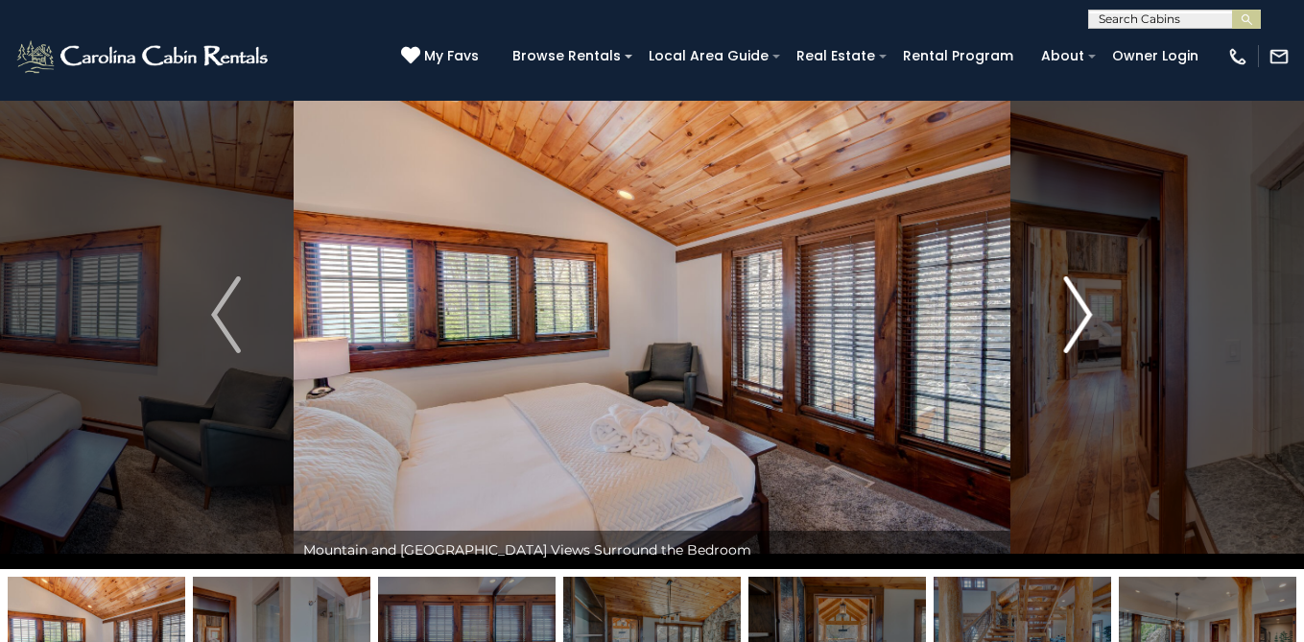
click at [1082, 314] on img "Next" at bounding box center [1077, 314] width 29 height 77
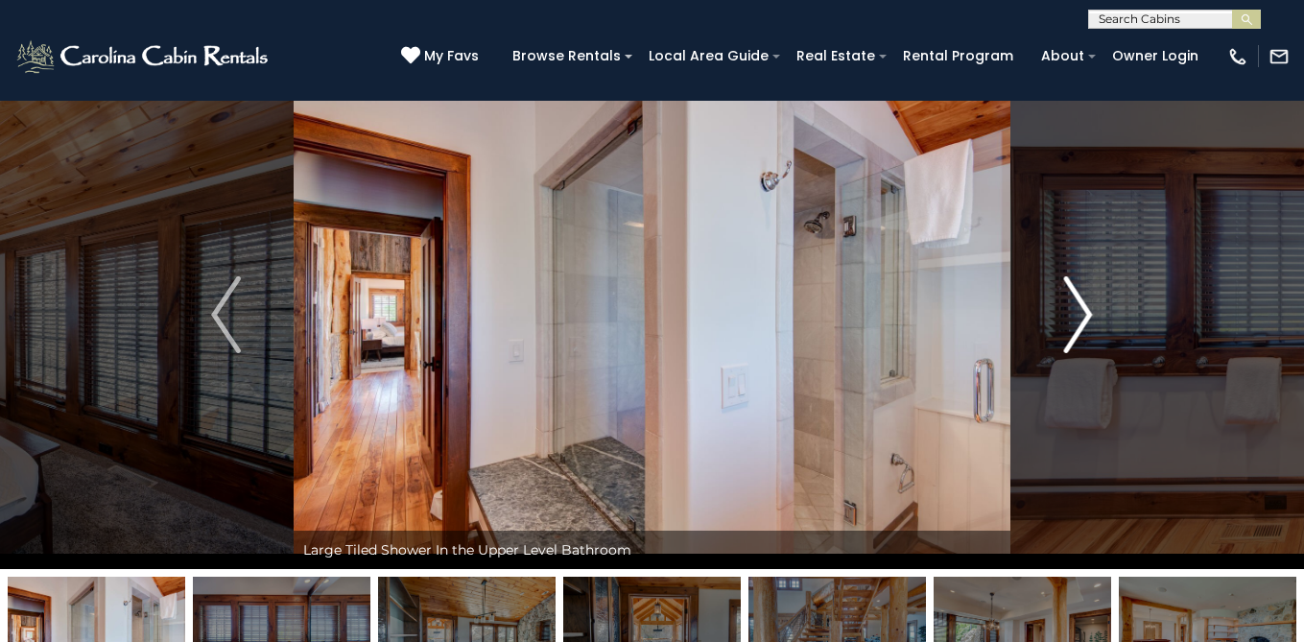
click at [1082, 314] on img "Next" at bounding box center [1077, 314] width 29 height 77
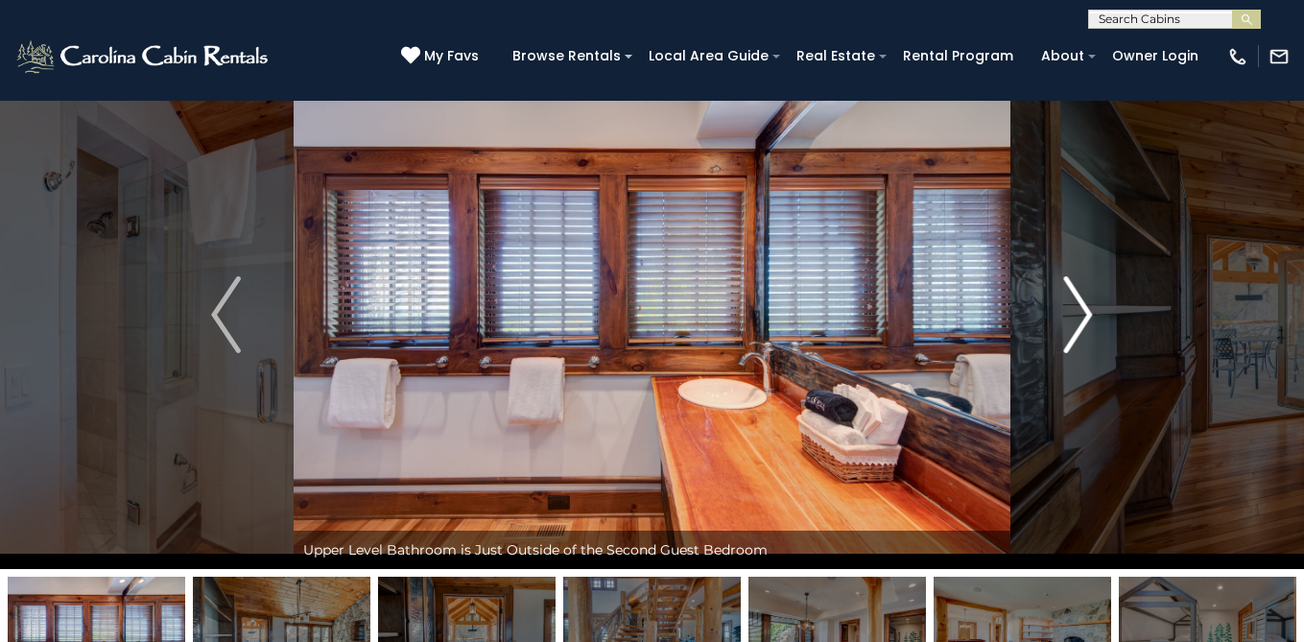
click at [1082, 314] on img "Next" at bounding box center [1077, 314] width 29 height 77
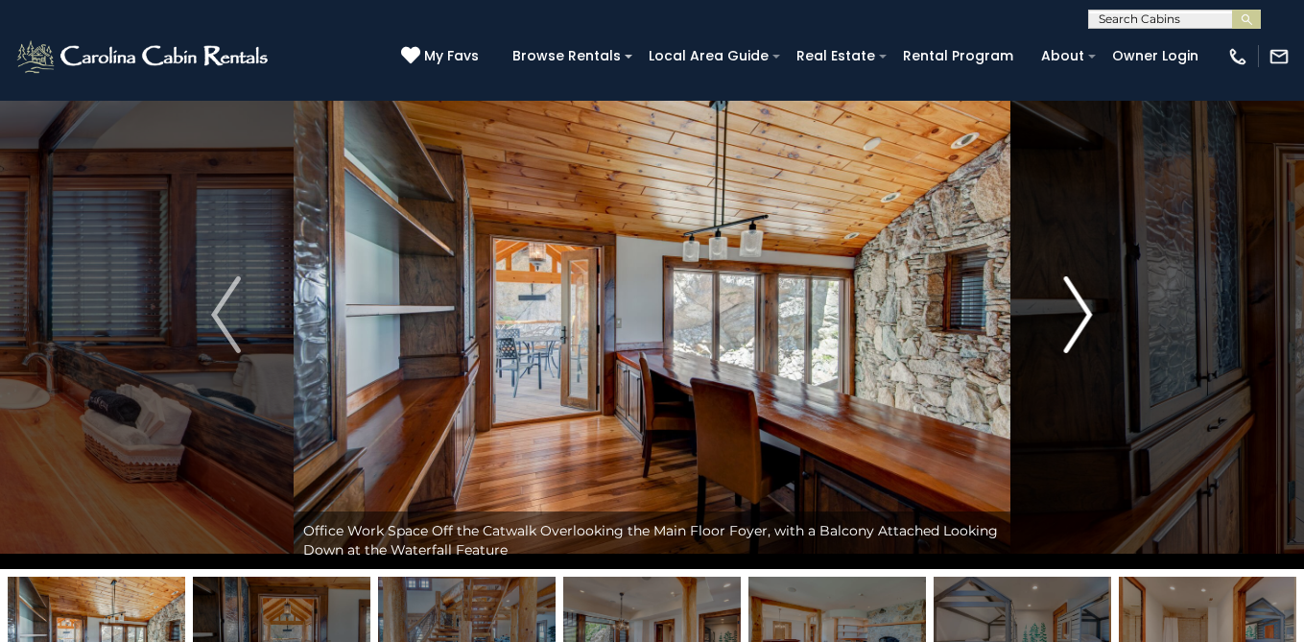
click at [1082, 314] on img "Next" at bounding box center [1077, 314] width 29 height 77
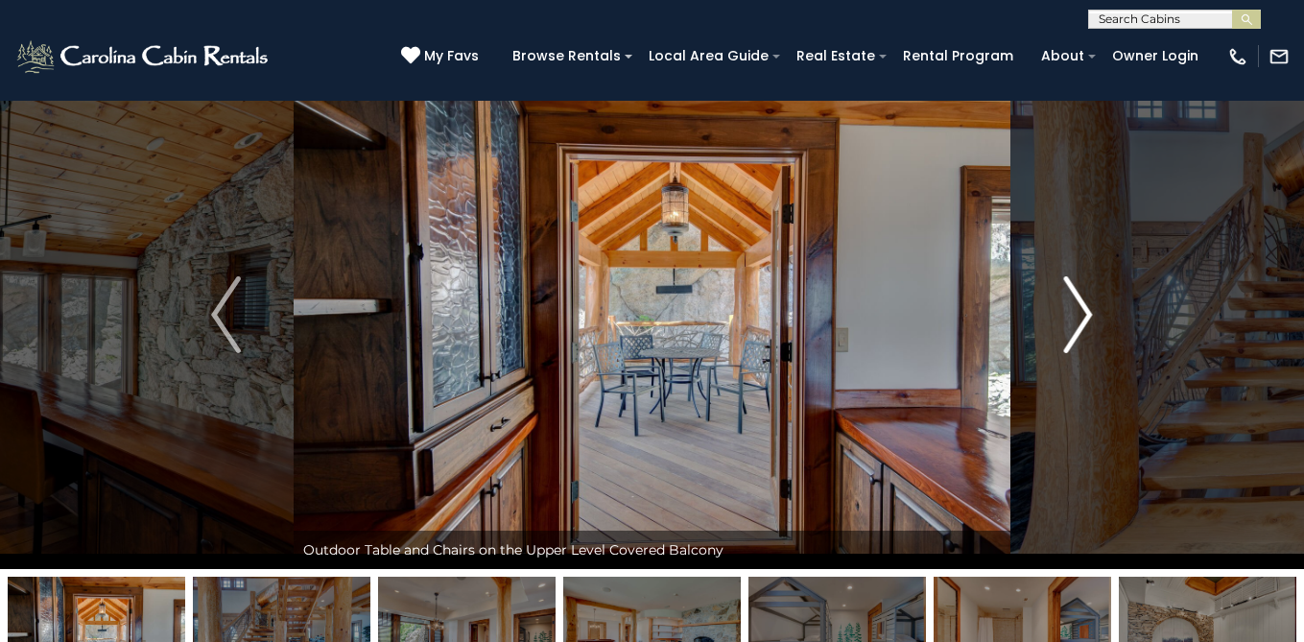
click at [1082, 314] on img "Next" at bounding box center [1077, 314] width 29 height 77
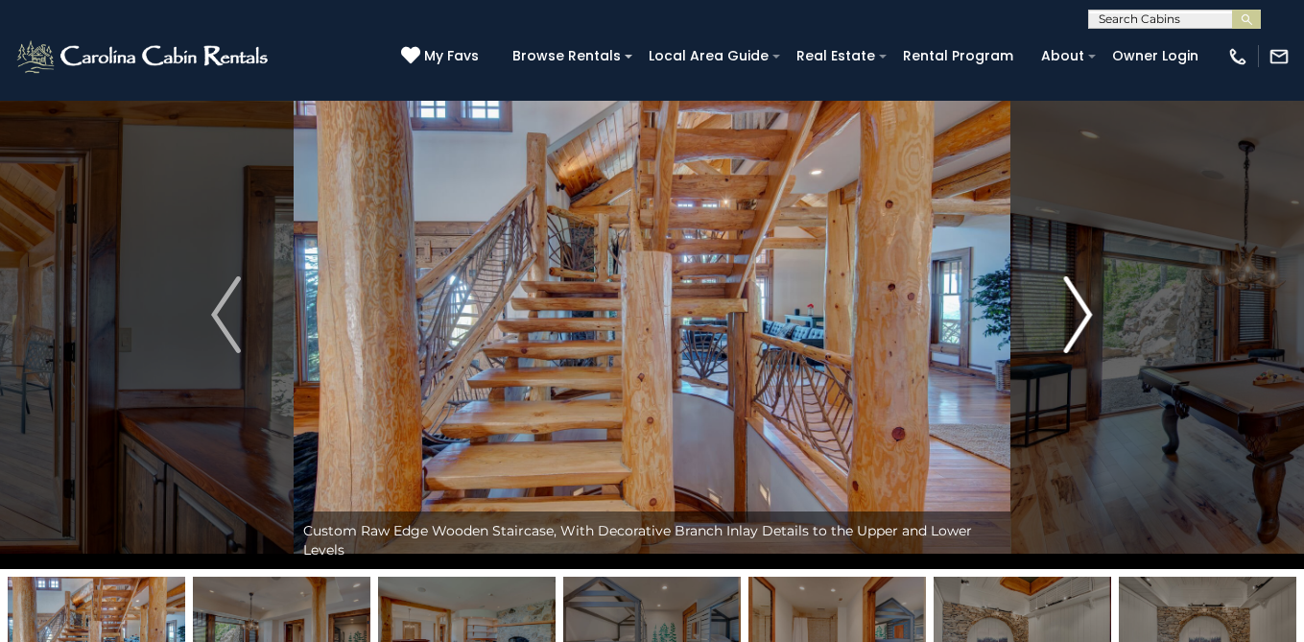
click at [1082, 315] on img "Next" at bounding box center [1077, 314] width 29 height 77
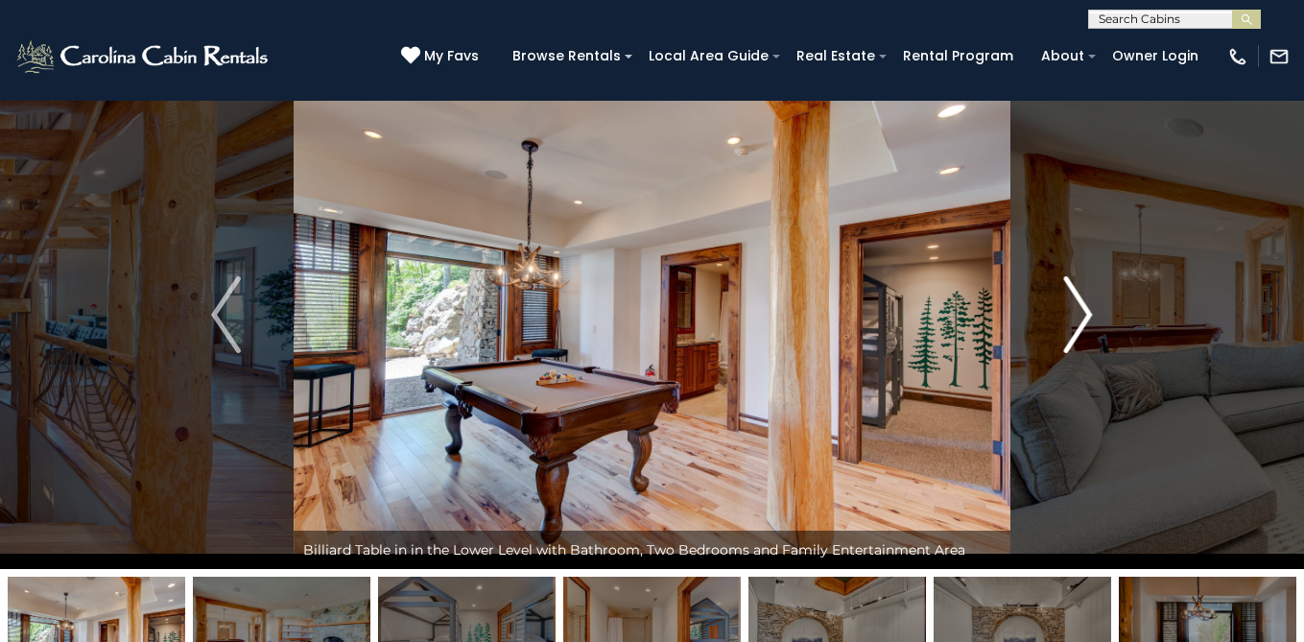
click at [1082, 315] on img "Next" at bounding box center [1077, 314] width 29 height 77
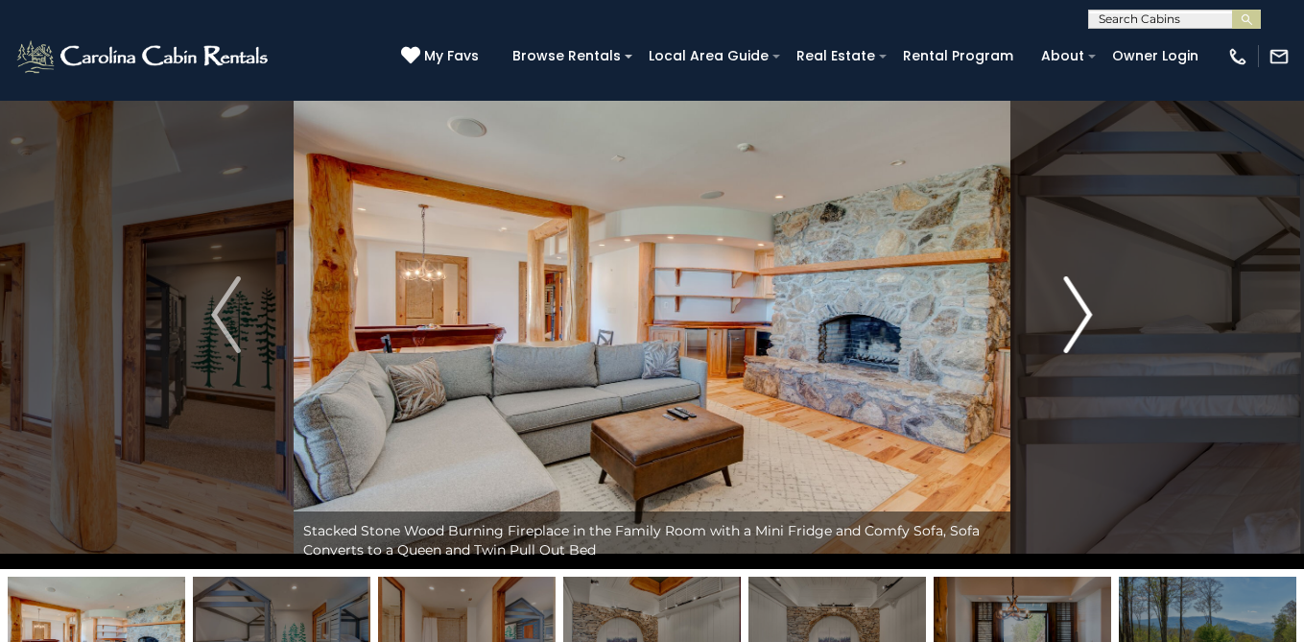
click at [1082, 315] on img "Next" at bounding box center [1077, 314] width 29 height 77
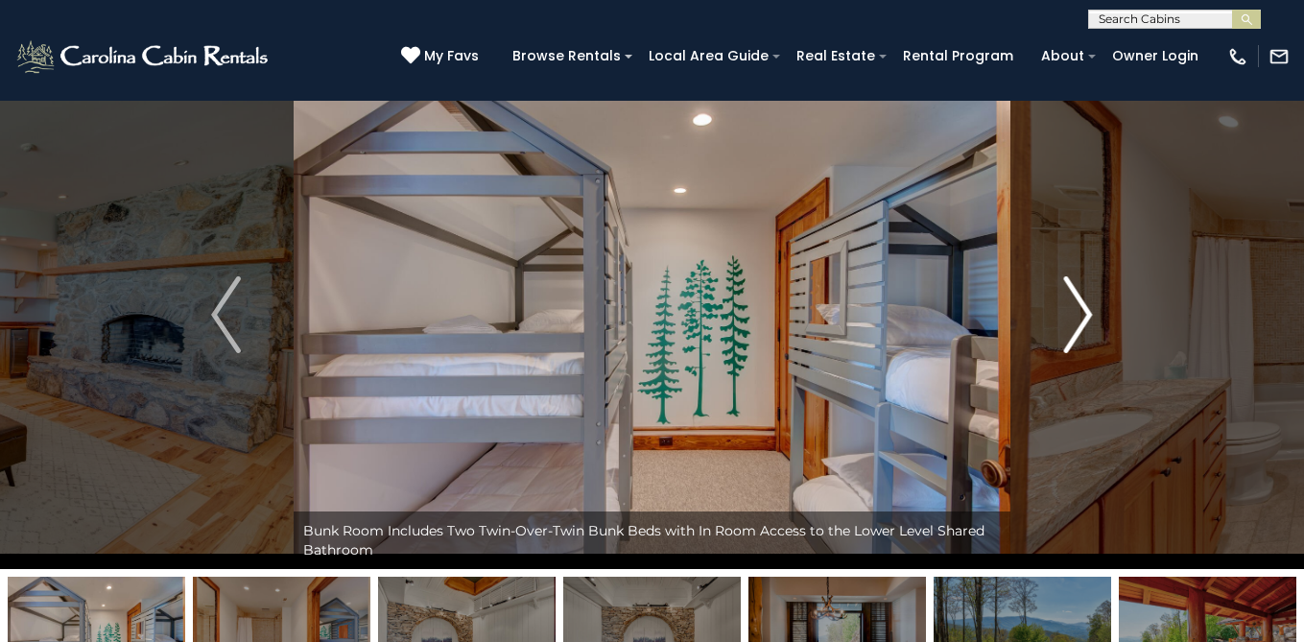
click at [1085, 312] on img "Next" at bounding box center [1077, 314] width 29 height 77
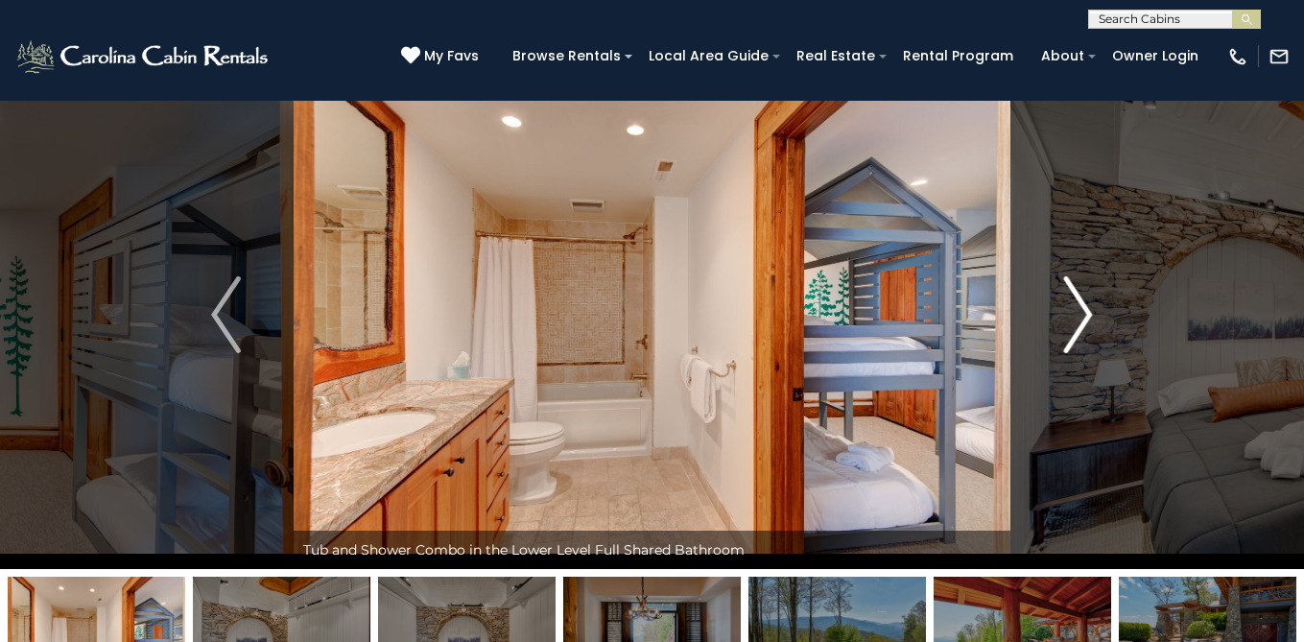
click at [1069, 323] on img "Next" at bounding box center [1077, 314] width 29 height 77
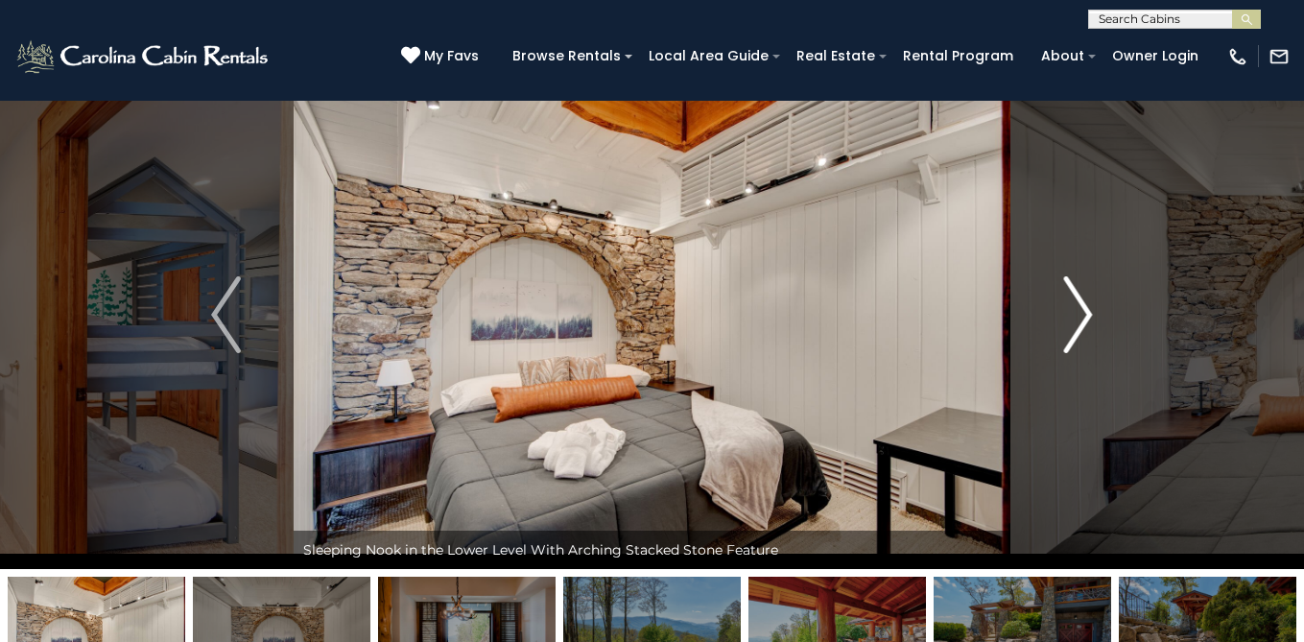
click at [1084, 319] on img "Next" at bounding box center [1077, 314] width 29 height 77
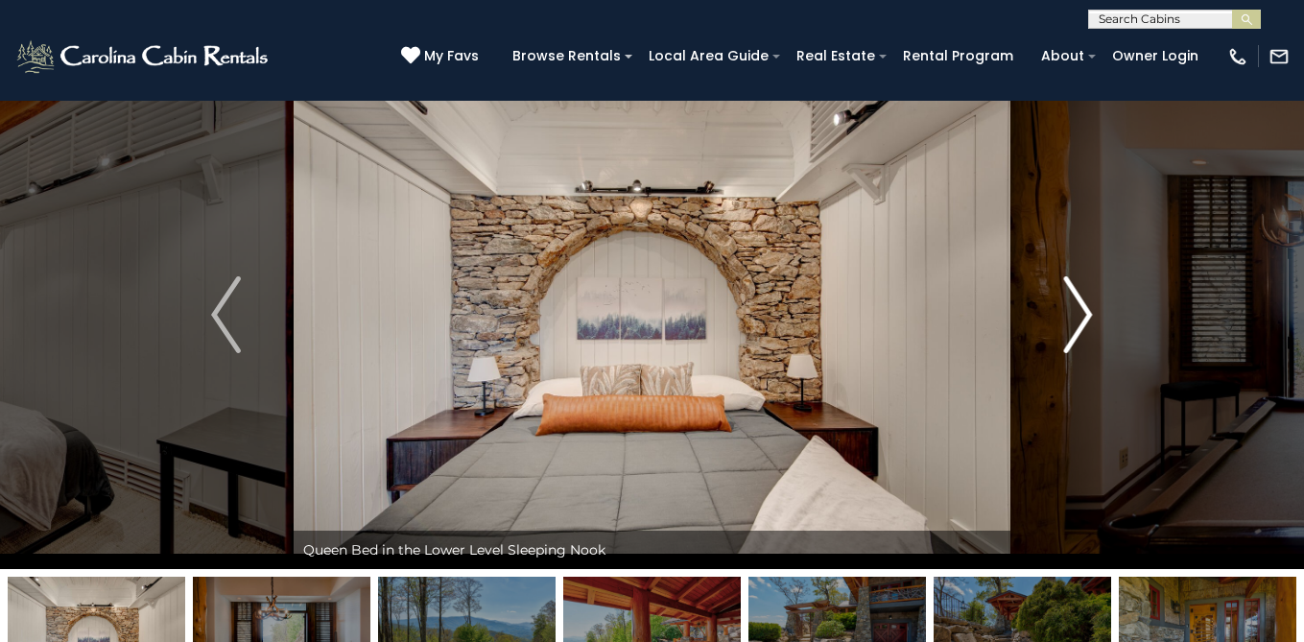
click at [1083, 319] on img "Next" at bounding box center [1077, 314] width 29 height 77
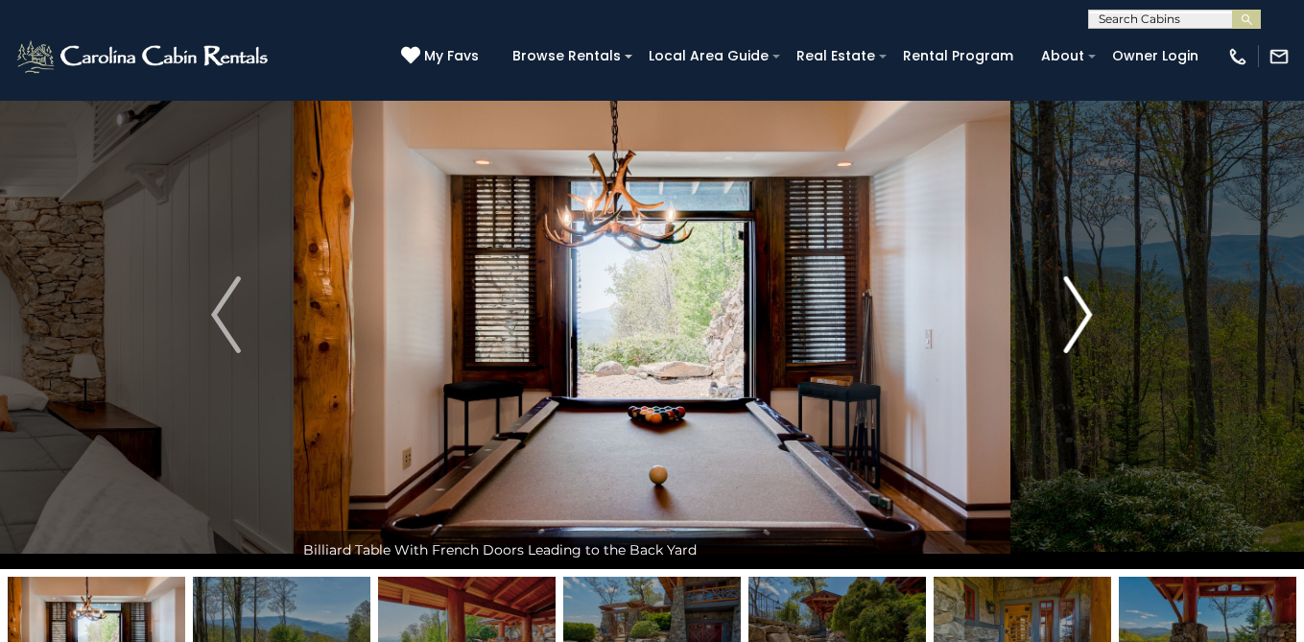
click at [1083, 319] on img "Next" at bounding box center [1077, 314] width 29 height 77
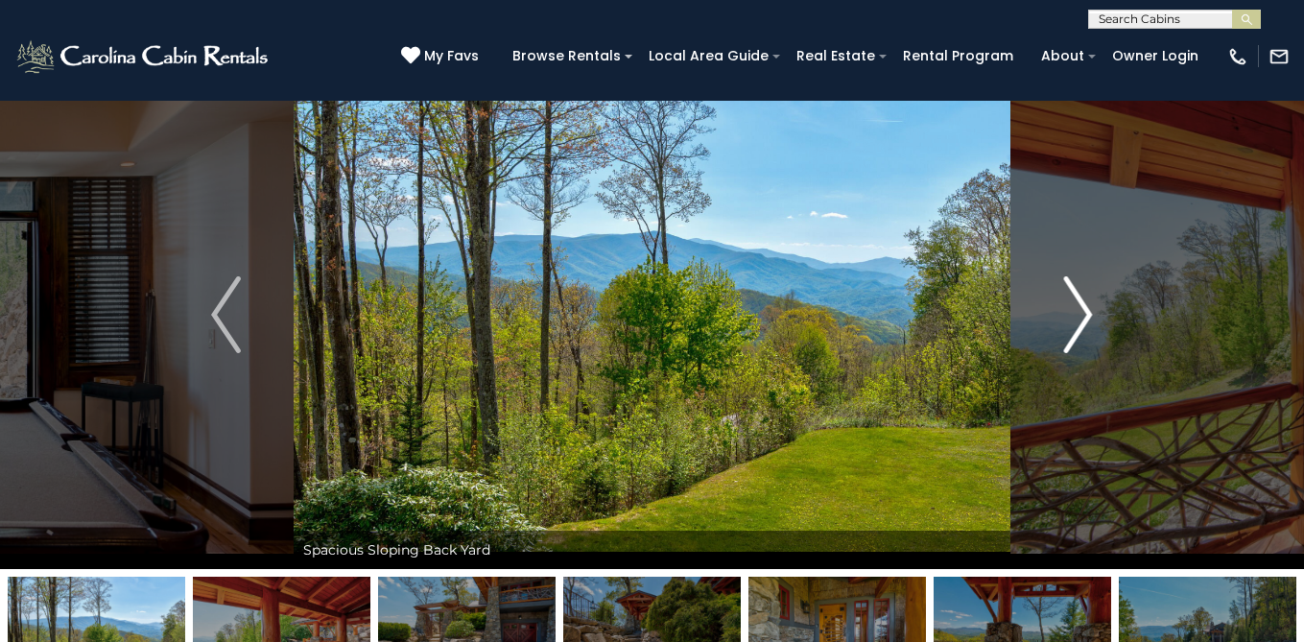
click at [1083, 319] on img "Next" at bounding box center [1077, 314] width 29 height 77
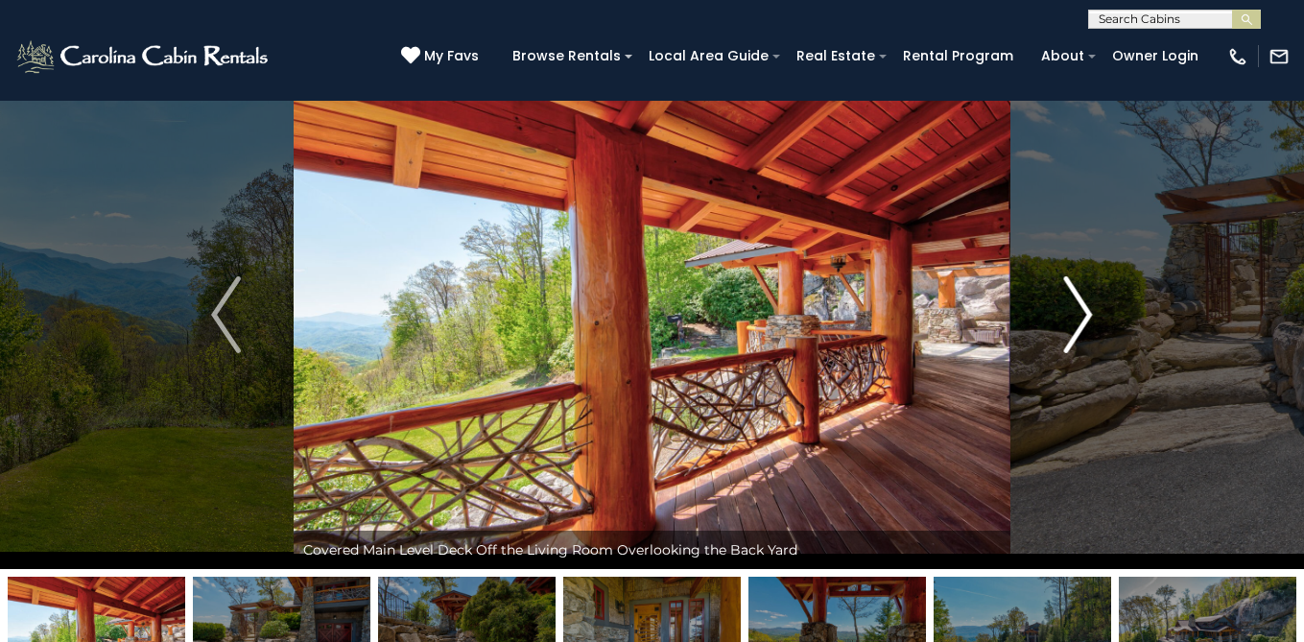
click at [1083, 319] on img "Next" at bounding box center [1077, 314] width 29 height 77
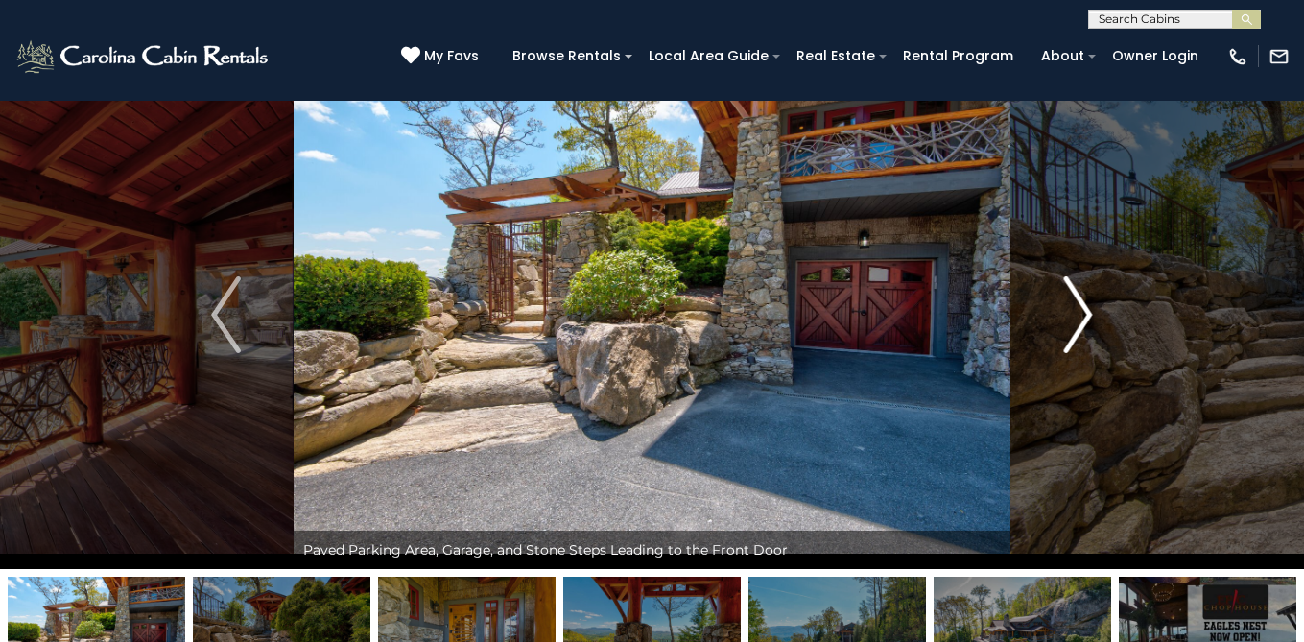
click at [1083, 319] on img "Next" at bounding box center [1077, 314] width 29 height 77
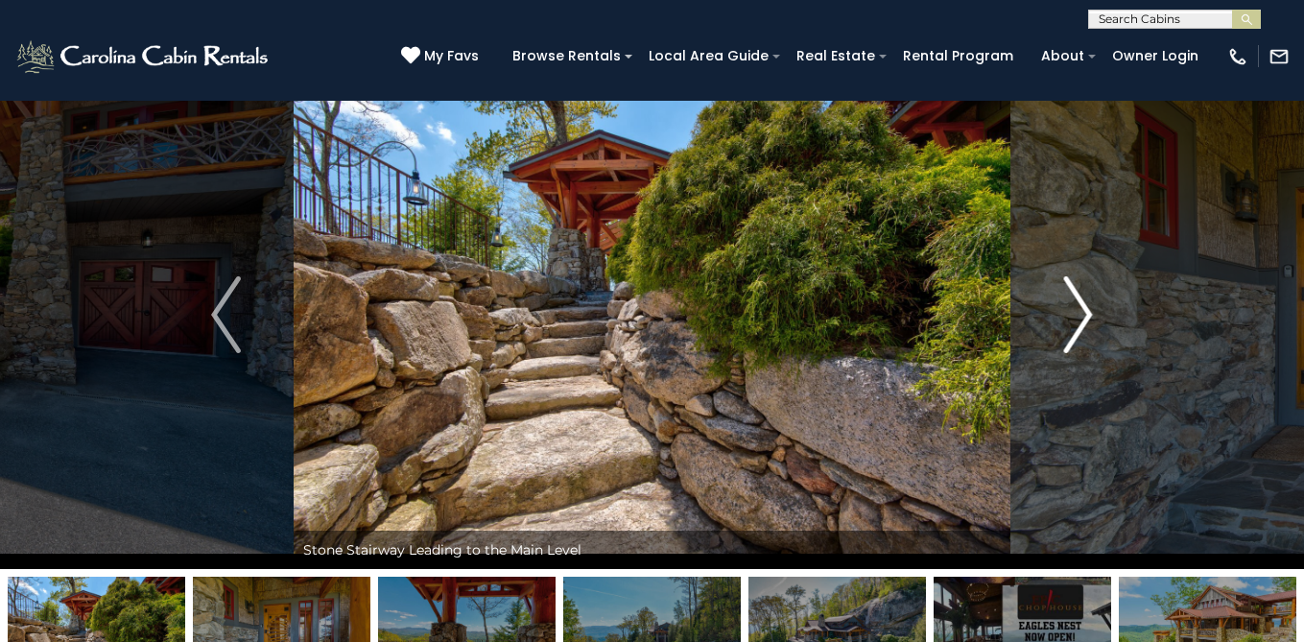
click at [1083, 319] on img "Next" at bounding box center [1077, 314] width 29 height 77
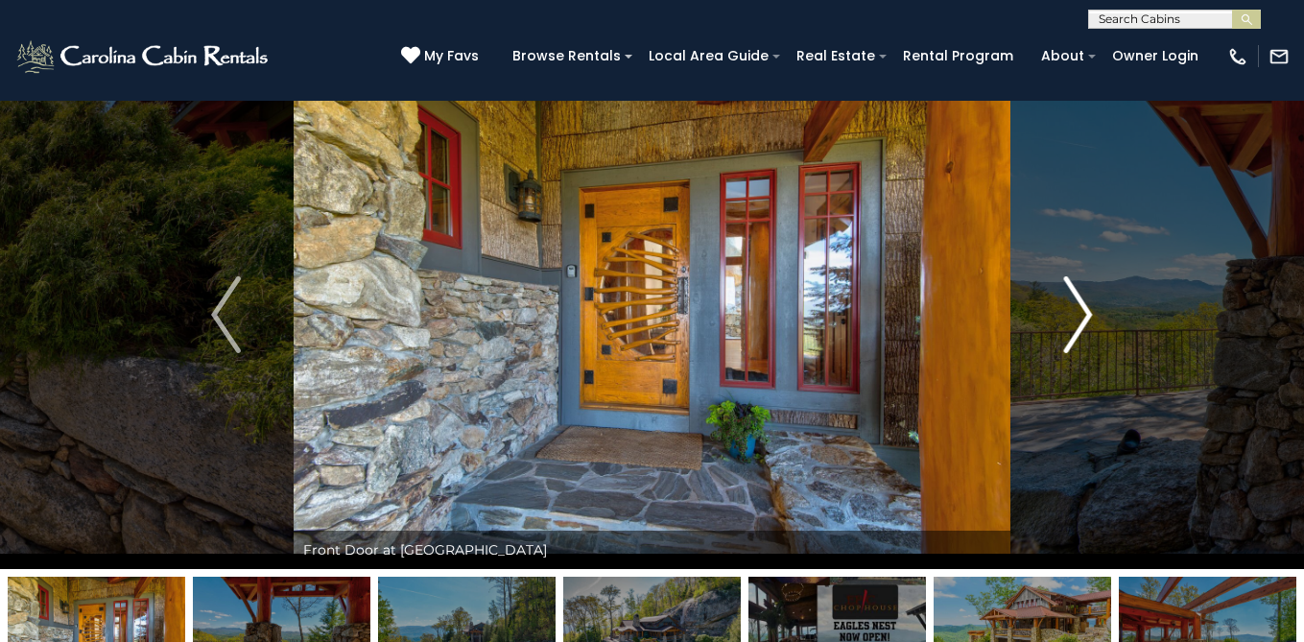
click at [1083, 319] on img "Next" at bounding box center [1077, 314] width 29 height 77
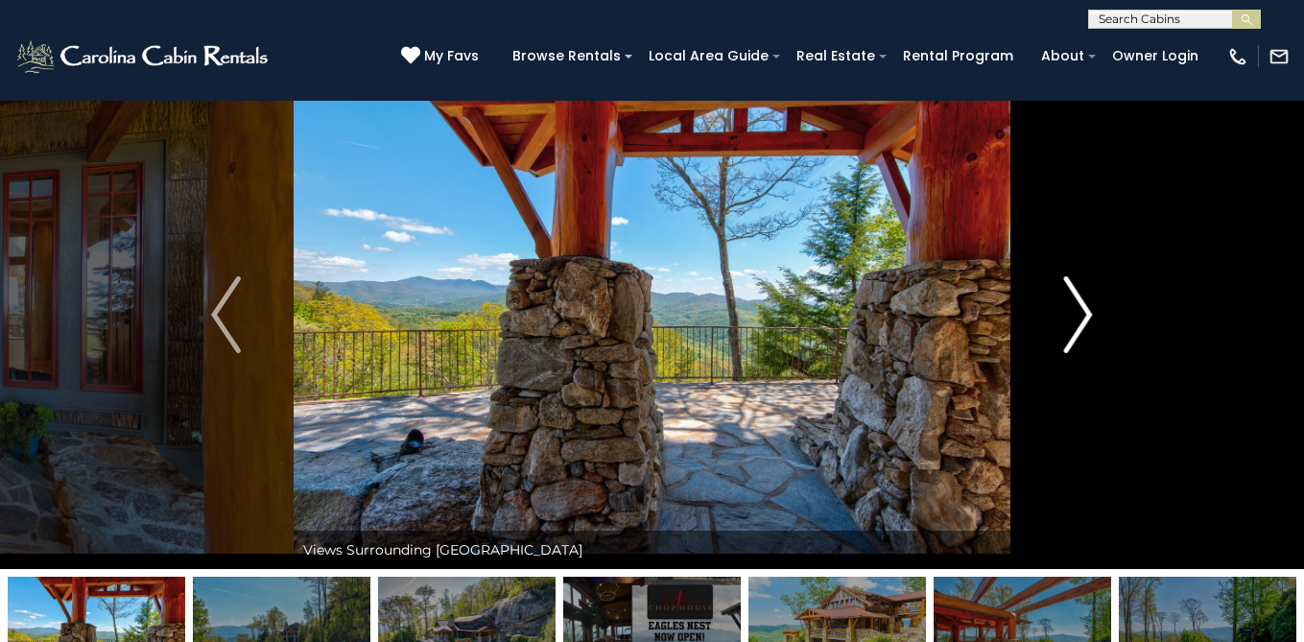
click at [1083, 319] on img "Next" at bounding box center [1077, 314] width 29 height 77
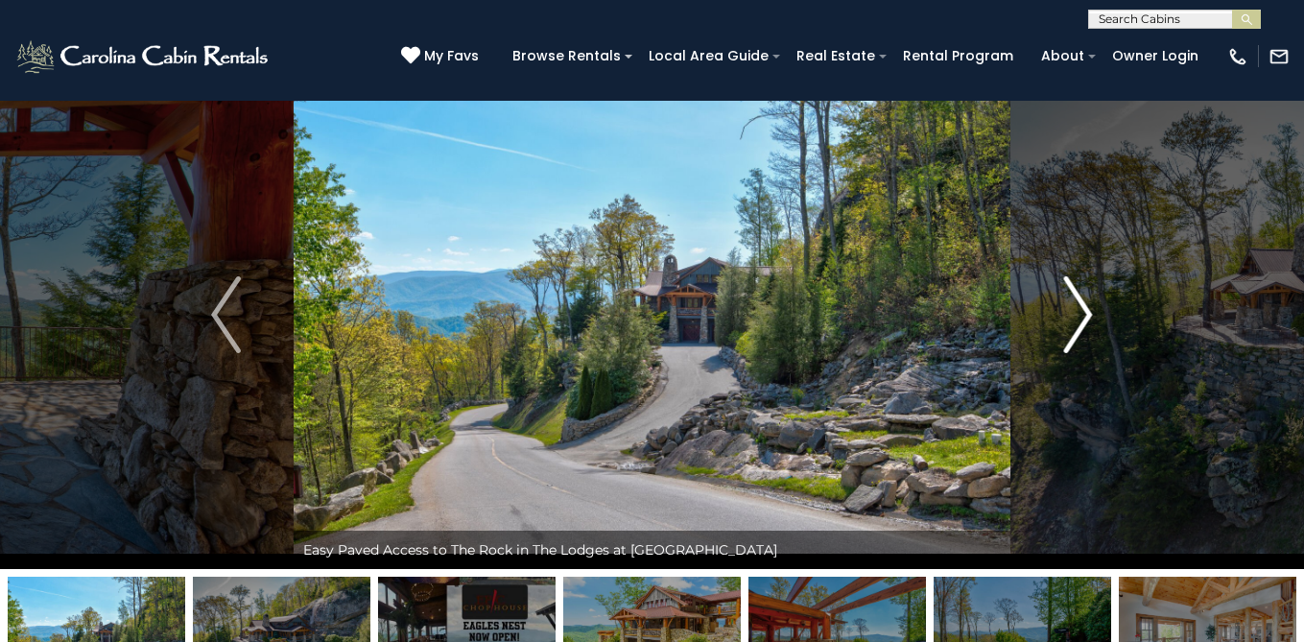
click at [1083, 317] on img "Next" at bounding box center [1077, 314] width 29 height 77
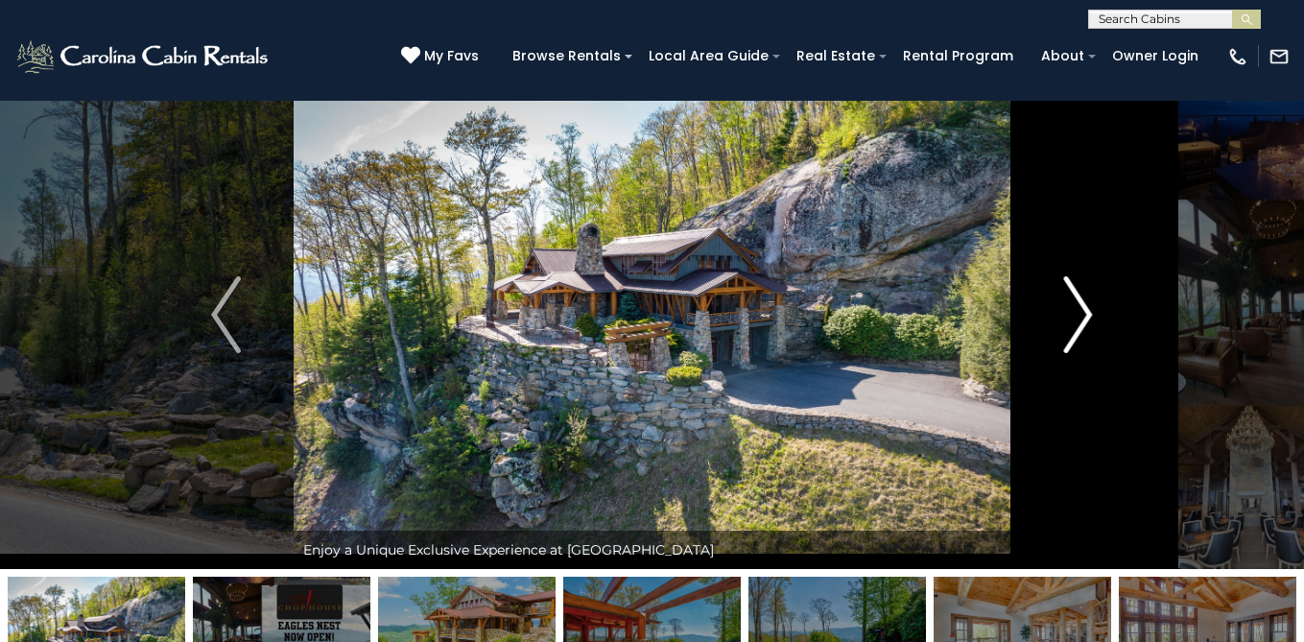
click at [1080, 317] on img "Next" at bounding box center [1077, 314] width 29 height 77
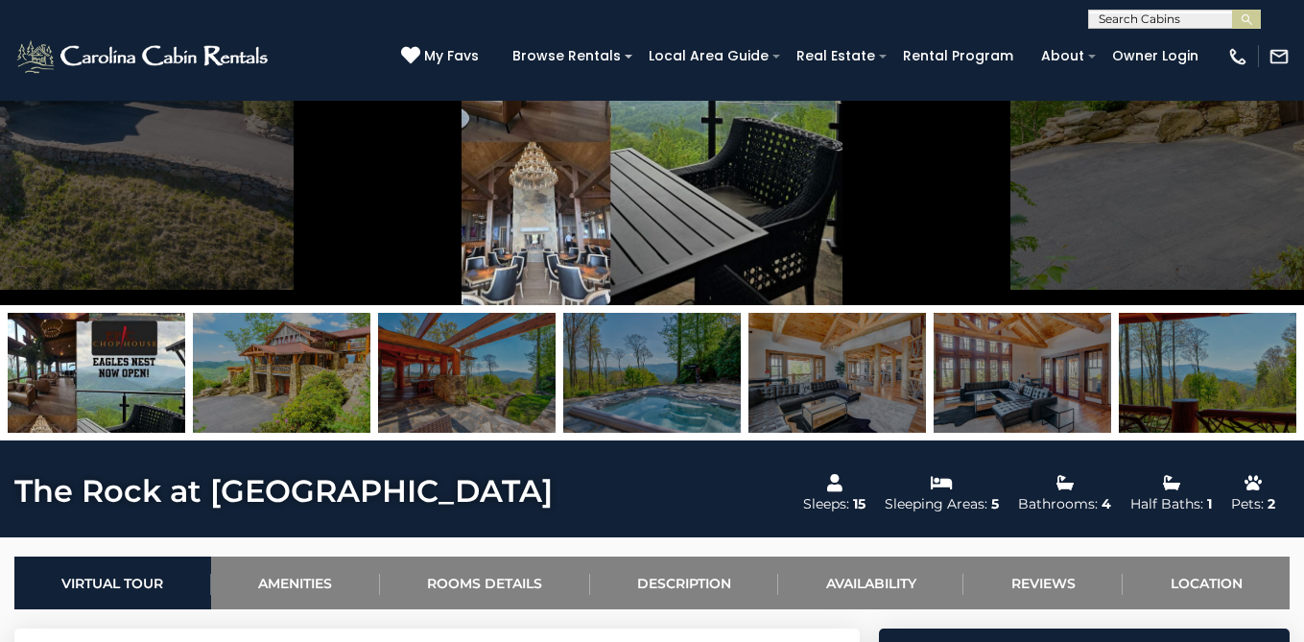
scroll to position [384, 0]
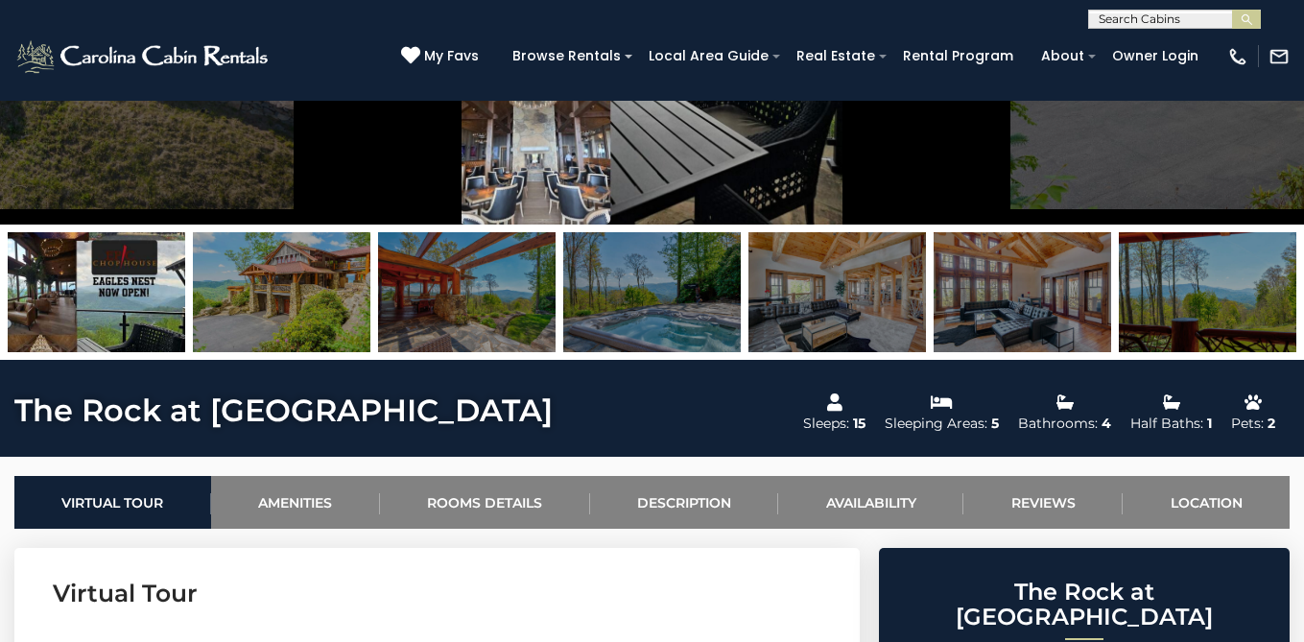
click at [316, 296] on img at bounding box center [281, 292] width 177 height 120
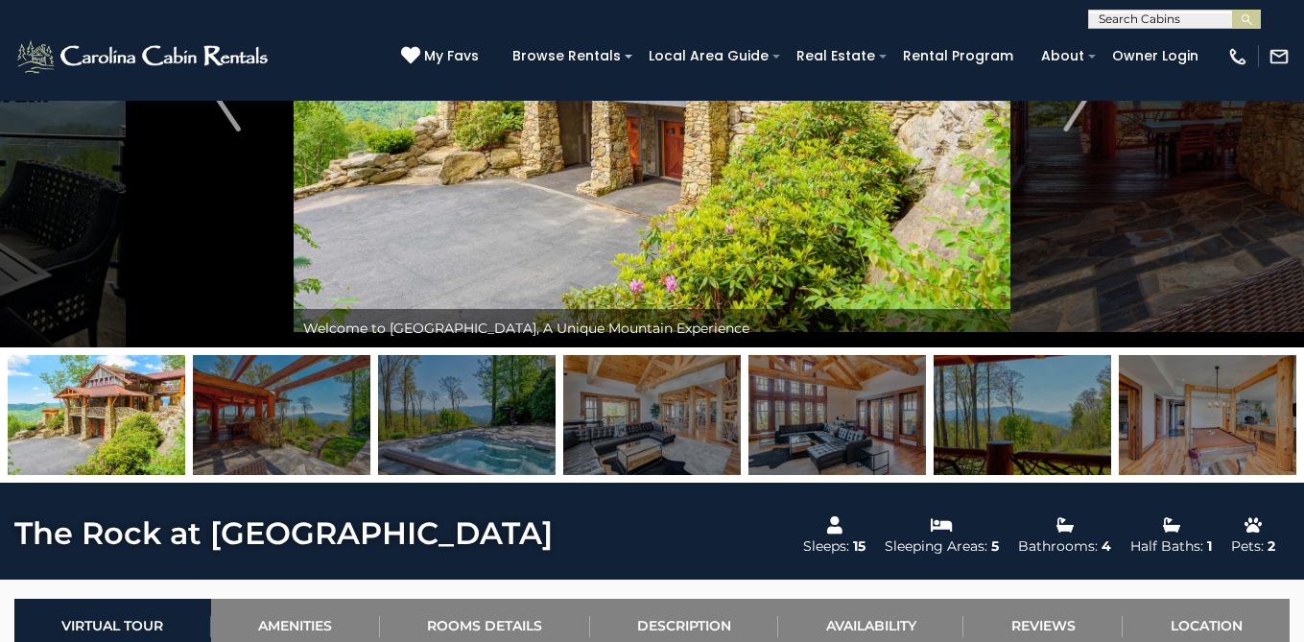
scroll to position [0, 0]
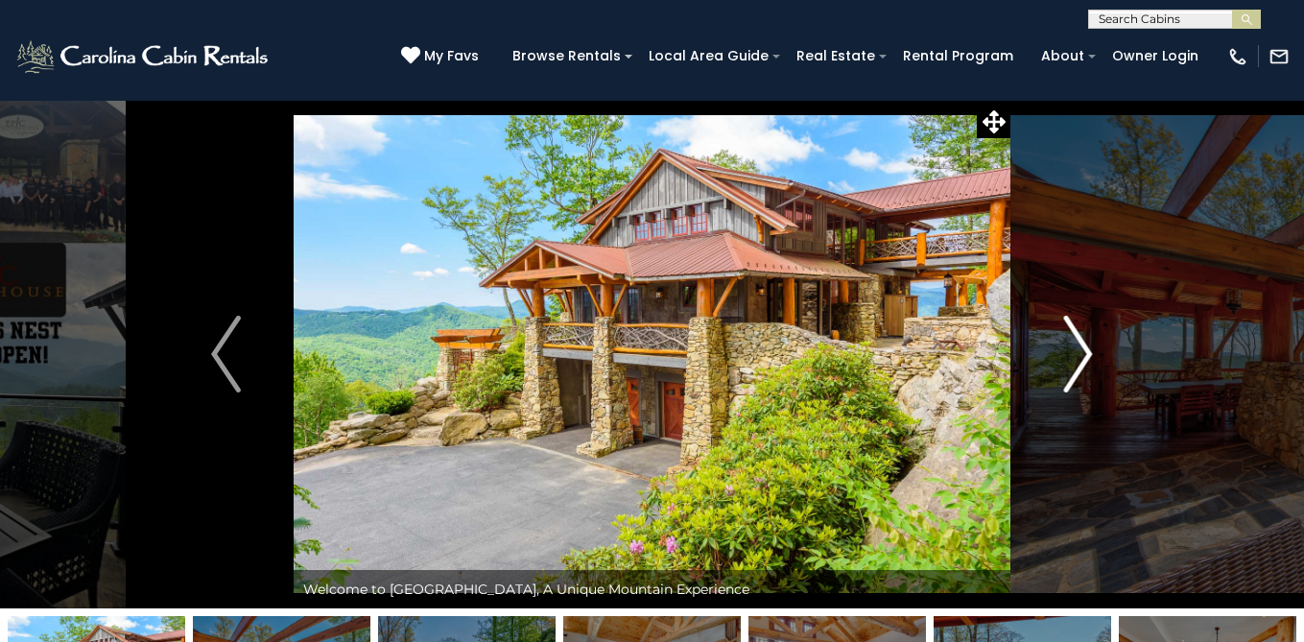
click at [1086, 353] on img "Next" at bounding box center [1077, 354] width 29 height 77
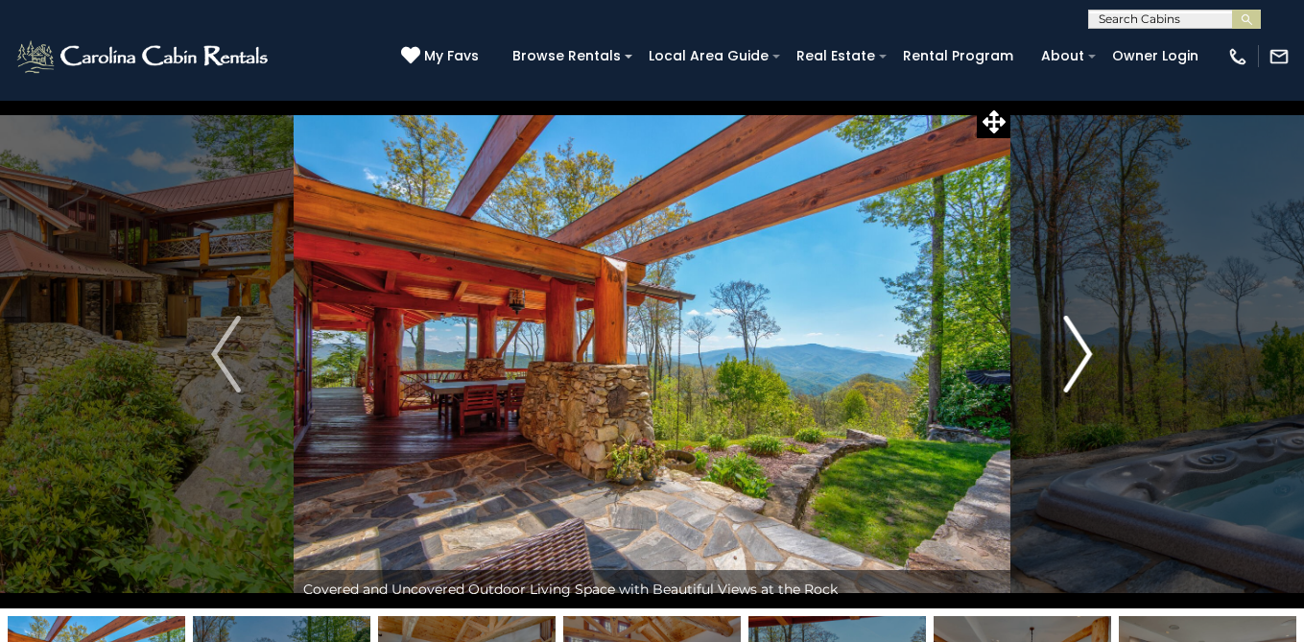
click at [1086, 353] on img "Next" at bounding box center [1077, 354] width 29 height 77
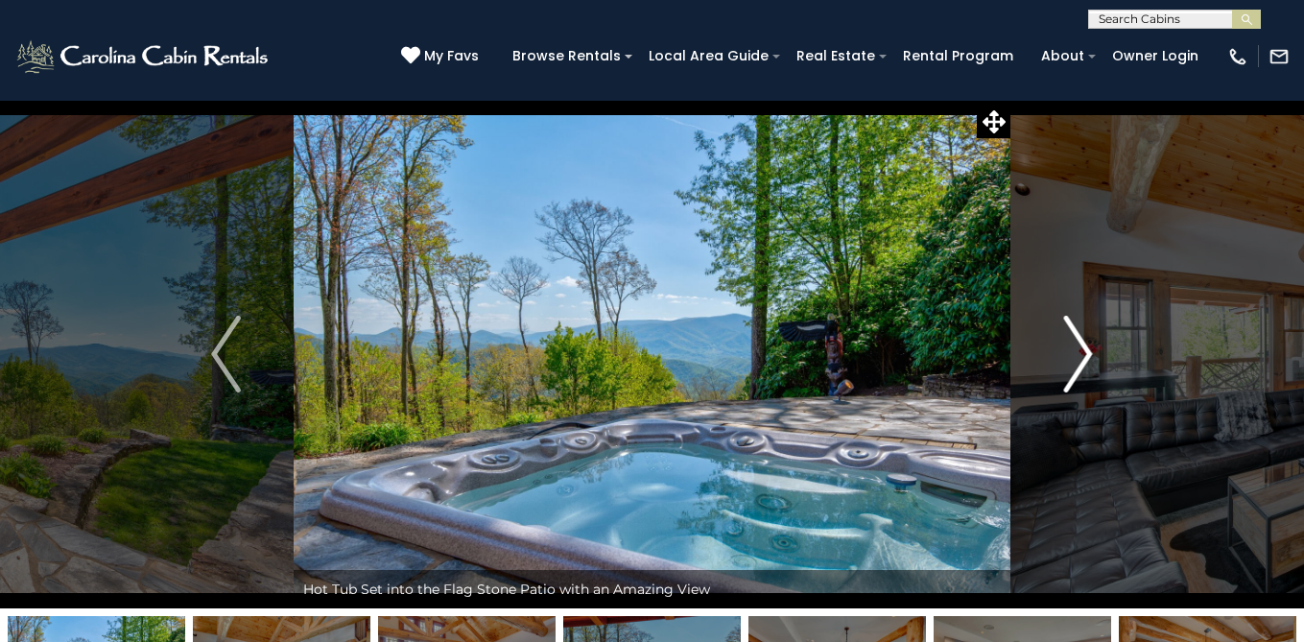
click at [1086, 353] on img "Next" at bounding box center [1077, 354] width 29 height 77
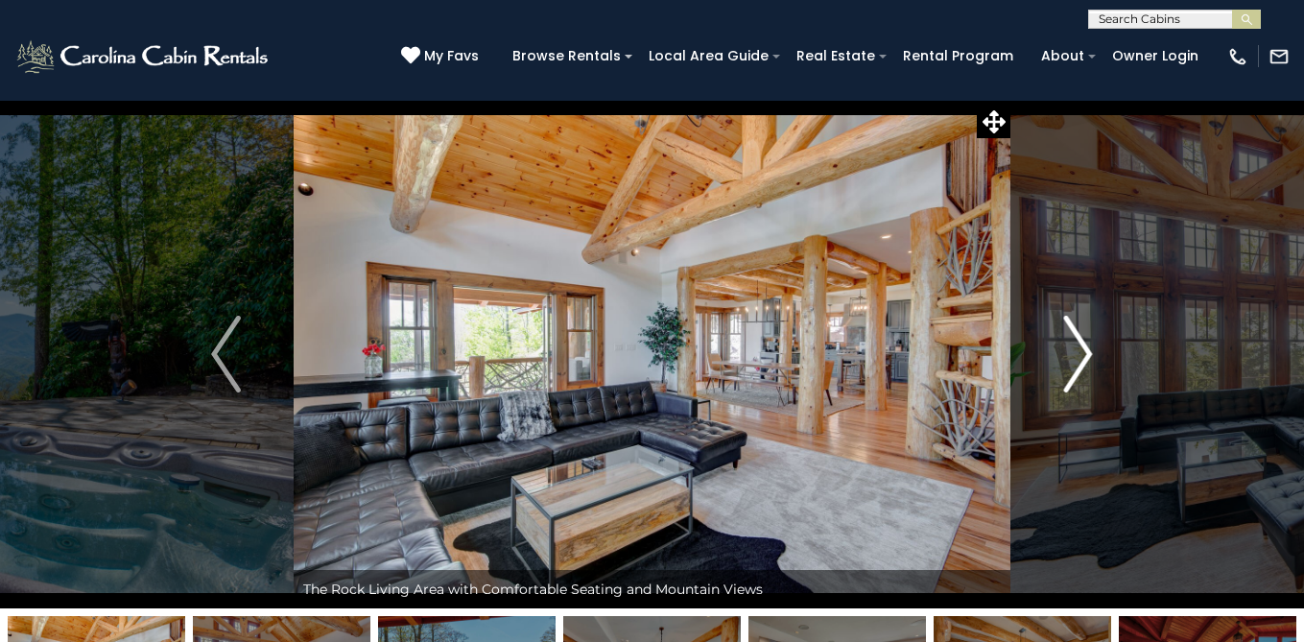
click at [1086, 353] on img "Next" at bounding box center [1077, 354] width 29 height 77
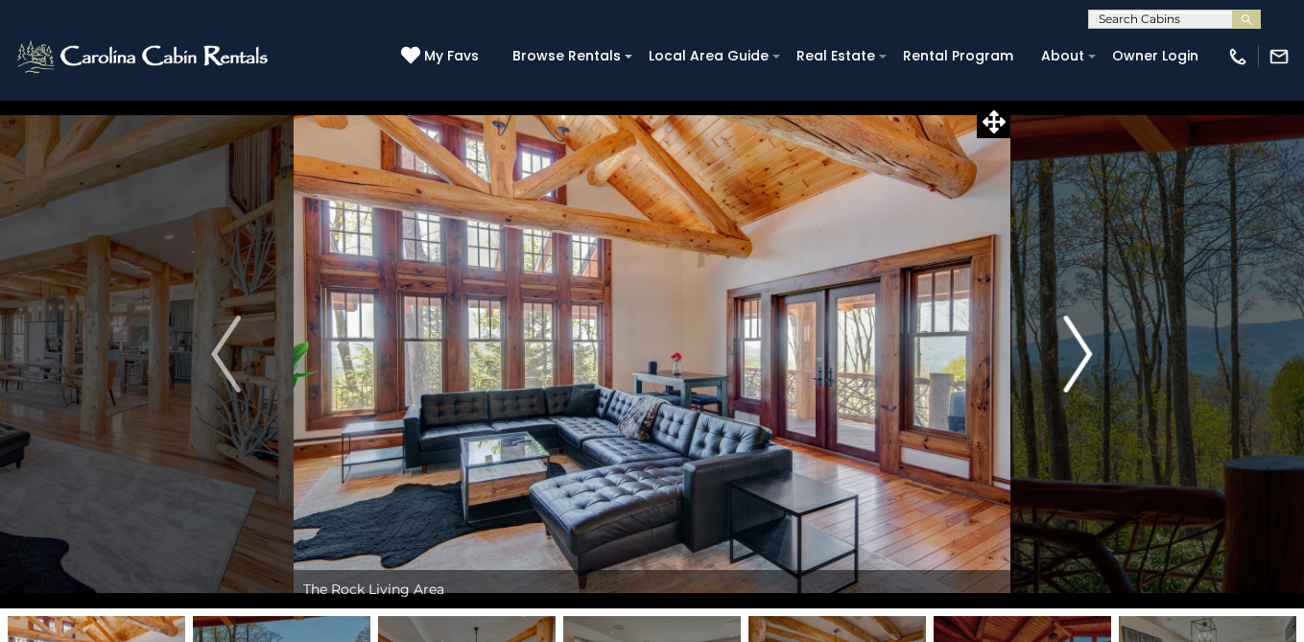
click at [1086, 353] on img "Next" at bounding box center [1077, 354] width 29 height 77
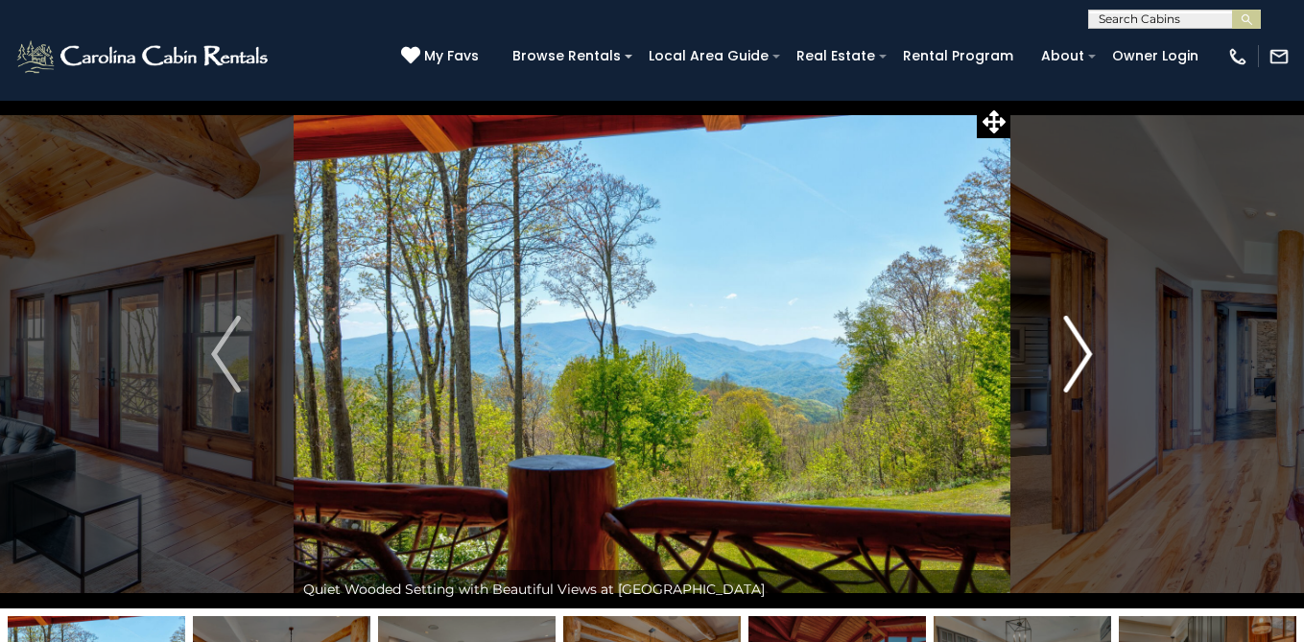
click at [1086, 353] on img "Next" at bounding box center [1077, 354] width 29 height 77
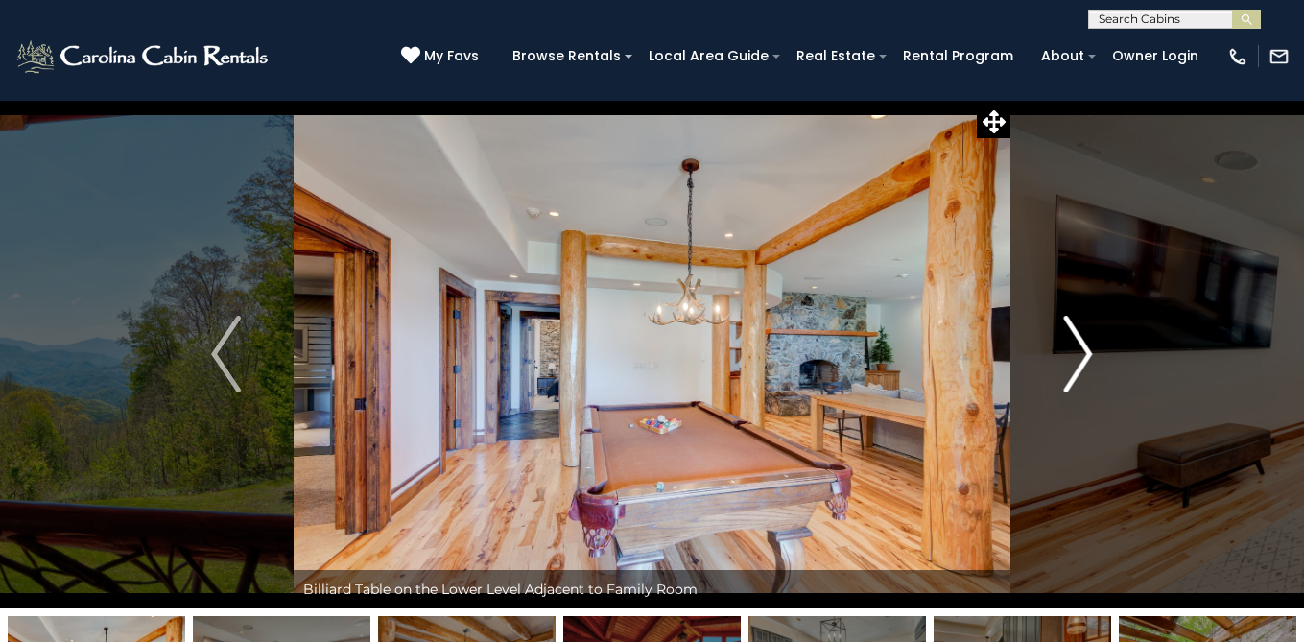
click at [1086, 353] on img "Next" at bounding box center [1077, 354] width 29 height 77
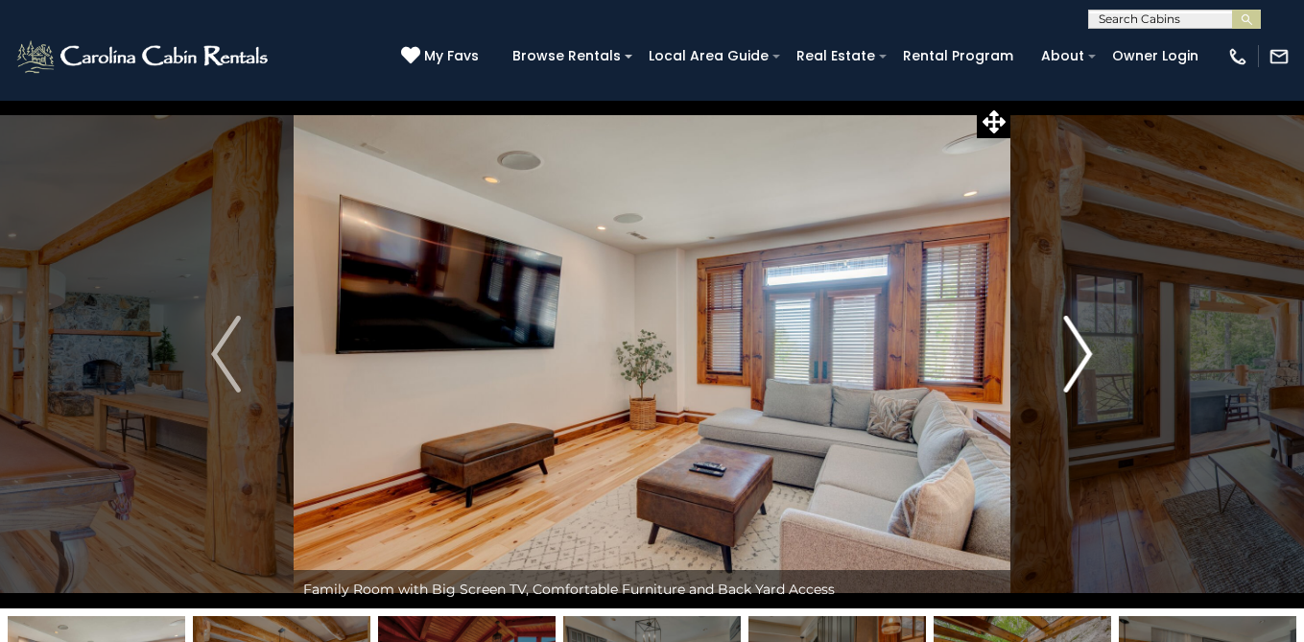
click at [1086, 352] on img "Next" at bounding box center [1077, 354] width 29 height 77
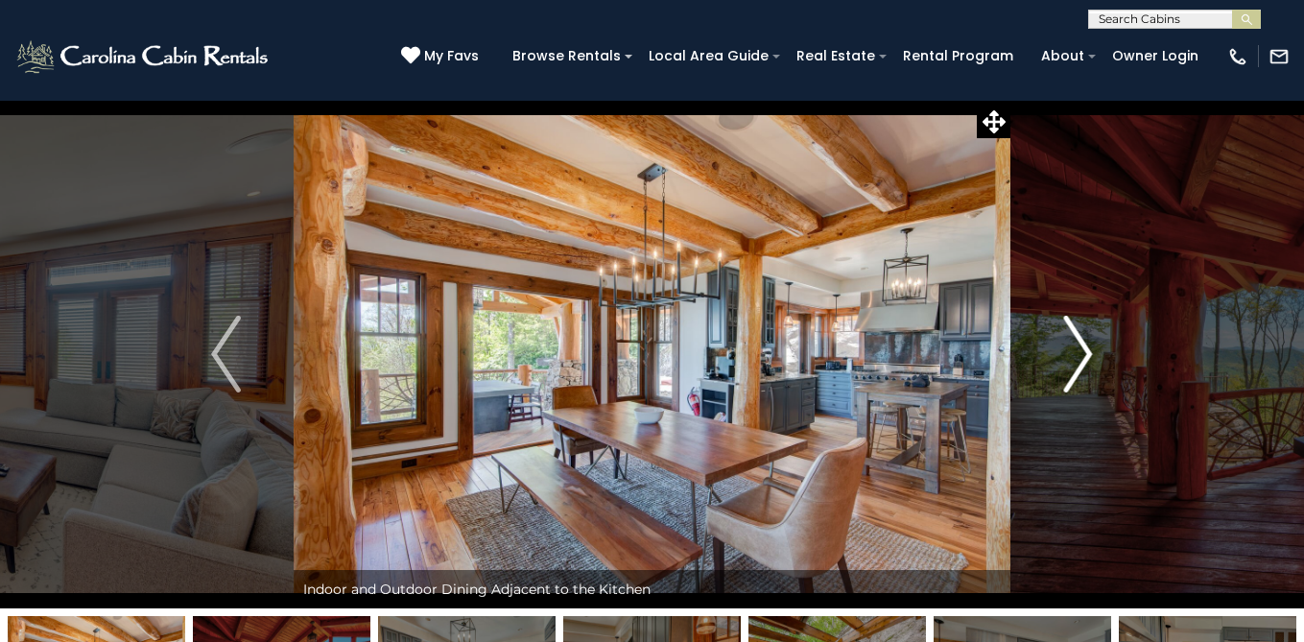
click at [1086, 353] on img "Next" at bounding box center [1077, 354] width 29 height 77
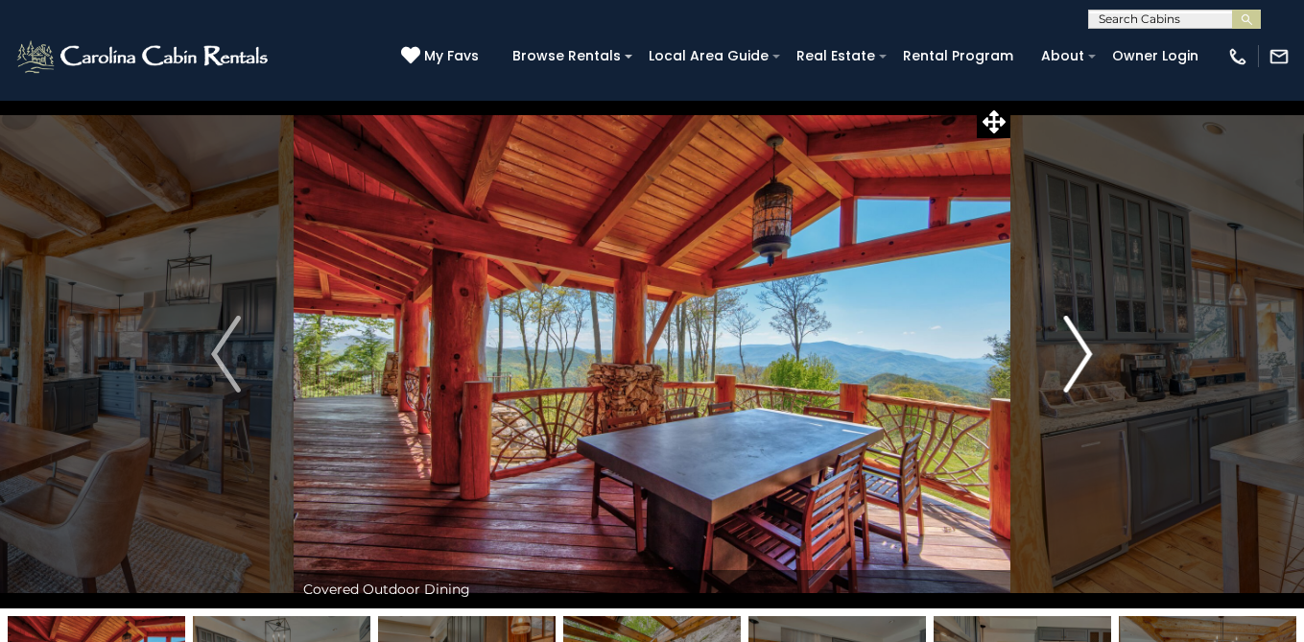
click at [1086, 353] on img "Next" at bounding box center [1077, 354] width 29 height 77
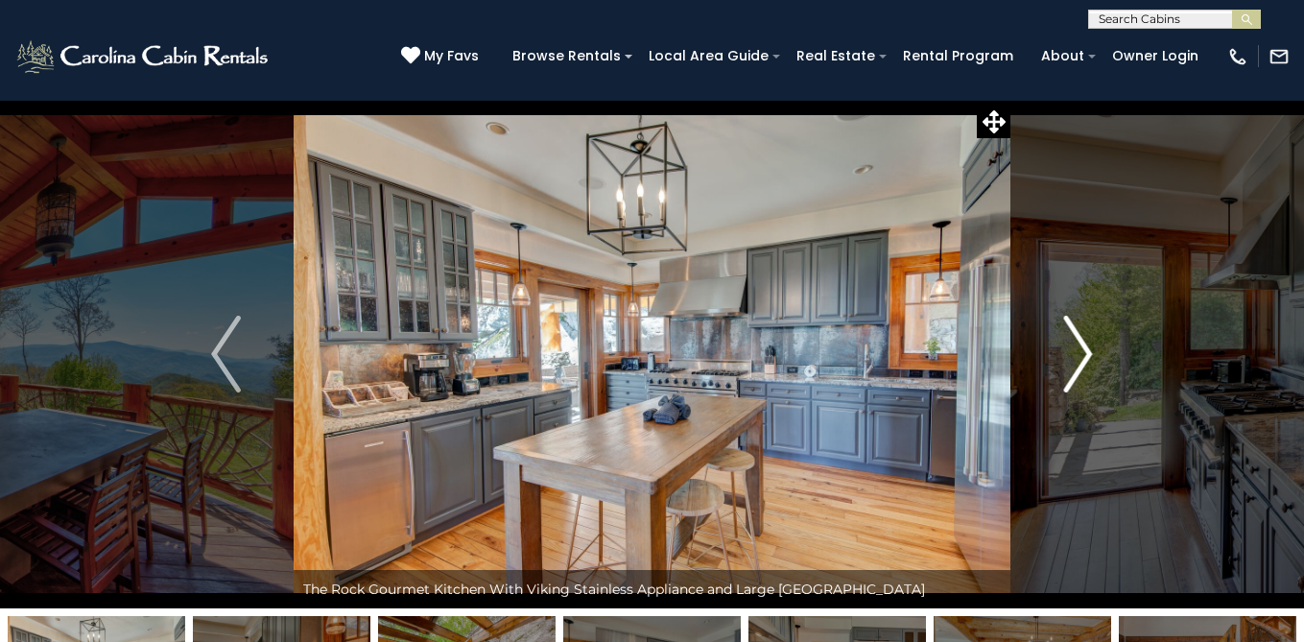
click at [1086, 353] on img "Next" at bounding box center [1077, 354] width 29 height 77
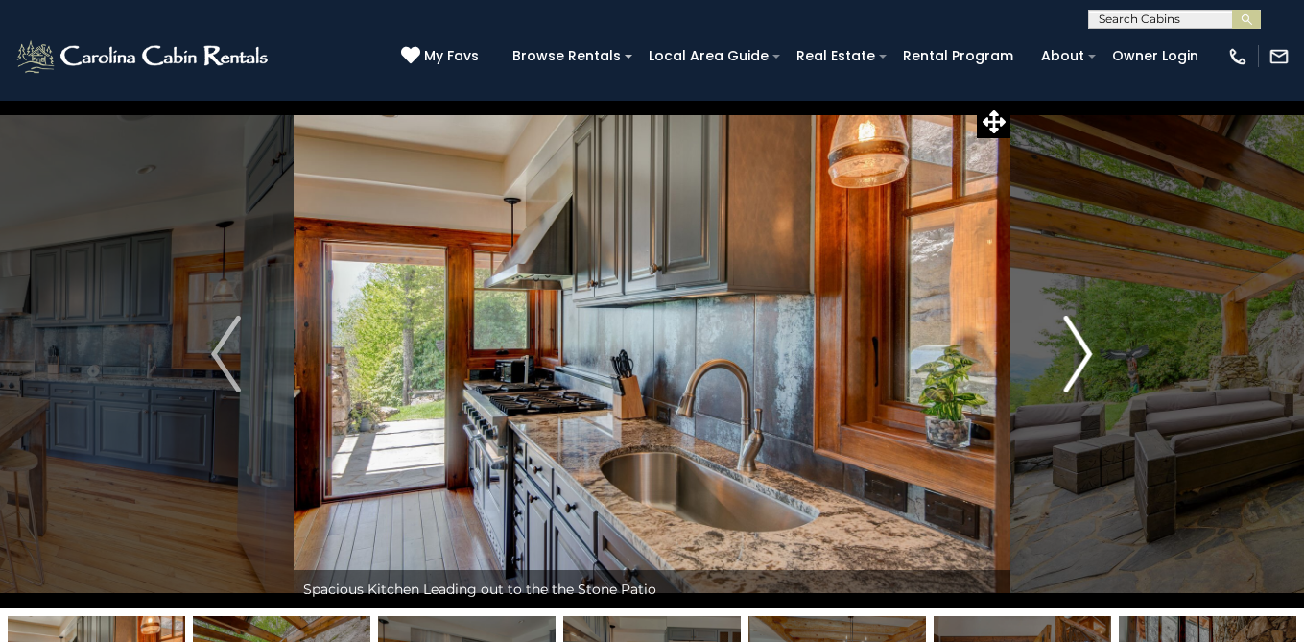
click at [1086, 353] on img "Next" at bounding box center [1077, 354] width 29 height 77
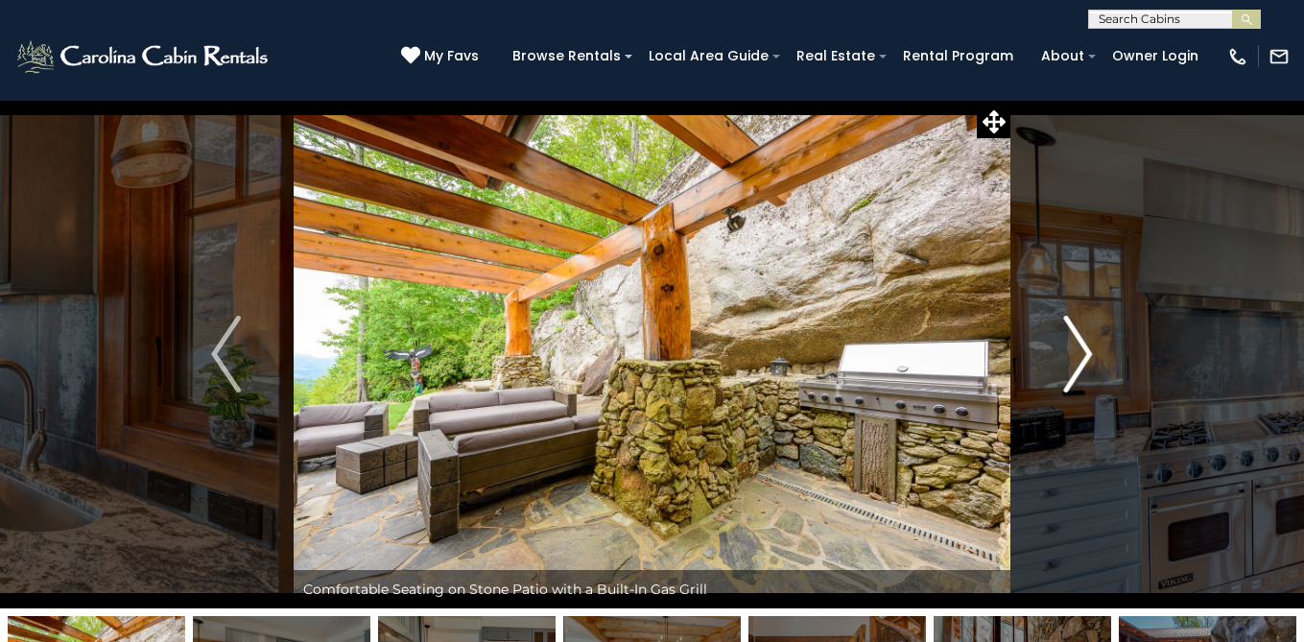
click at [1086, 353] on img "Next" at bounding box center [1077, 354] width 29 height 77
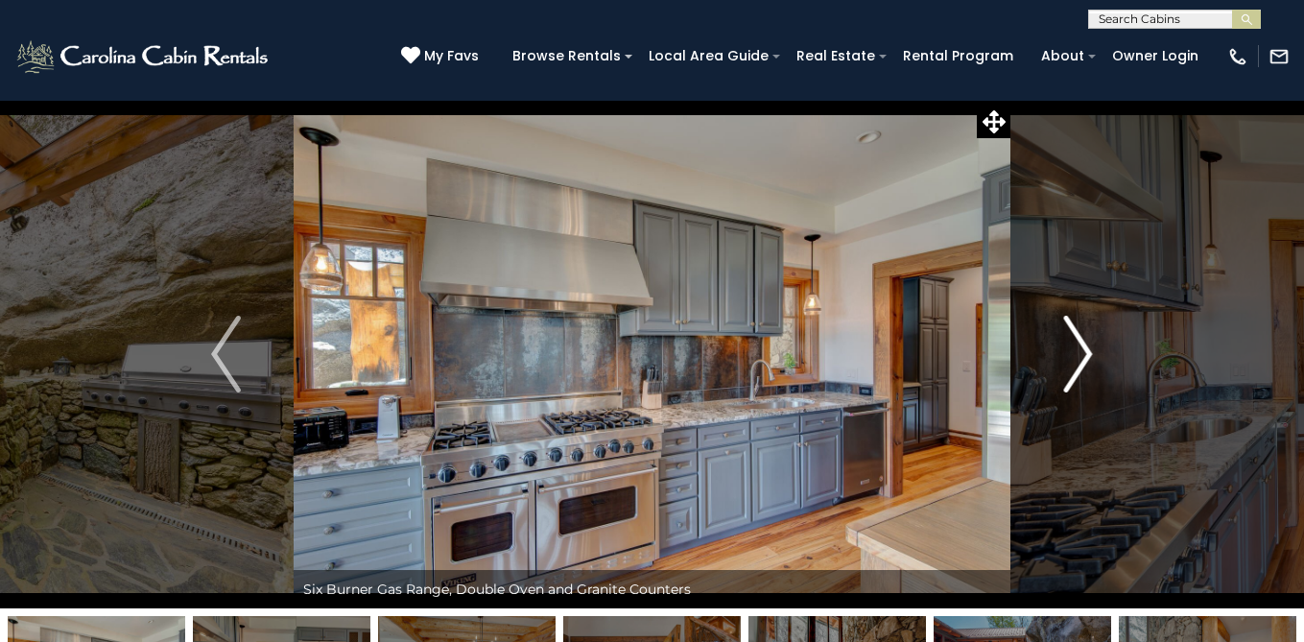
click at [1086, 353] on img "Next" at bounding box center [1077, 354] width 29 height 77
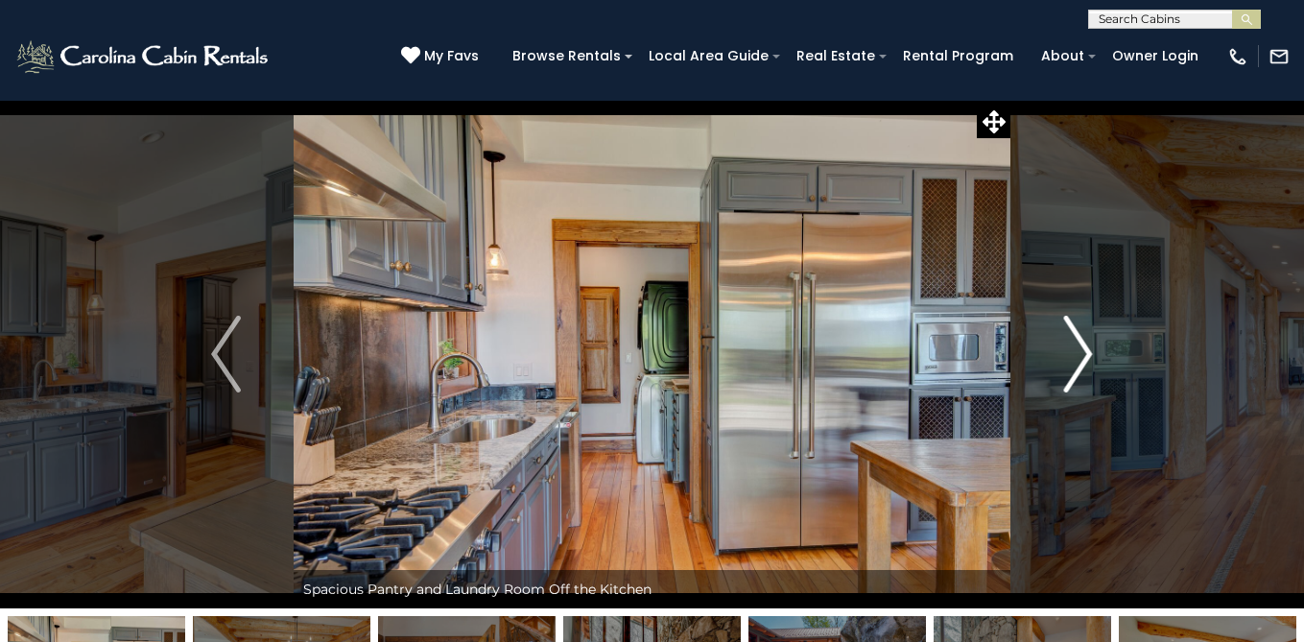
click at [1086, 353] on img "Next" at bounding box center [1077, 354] width 29 height 77
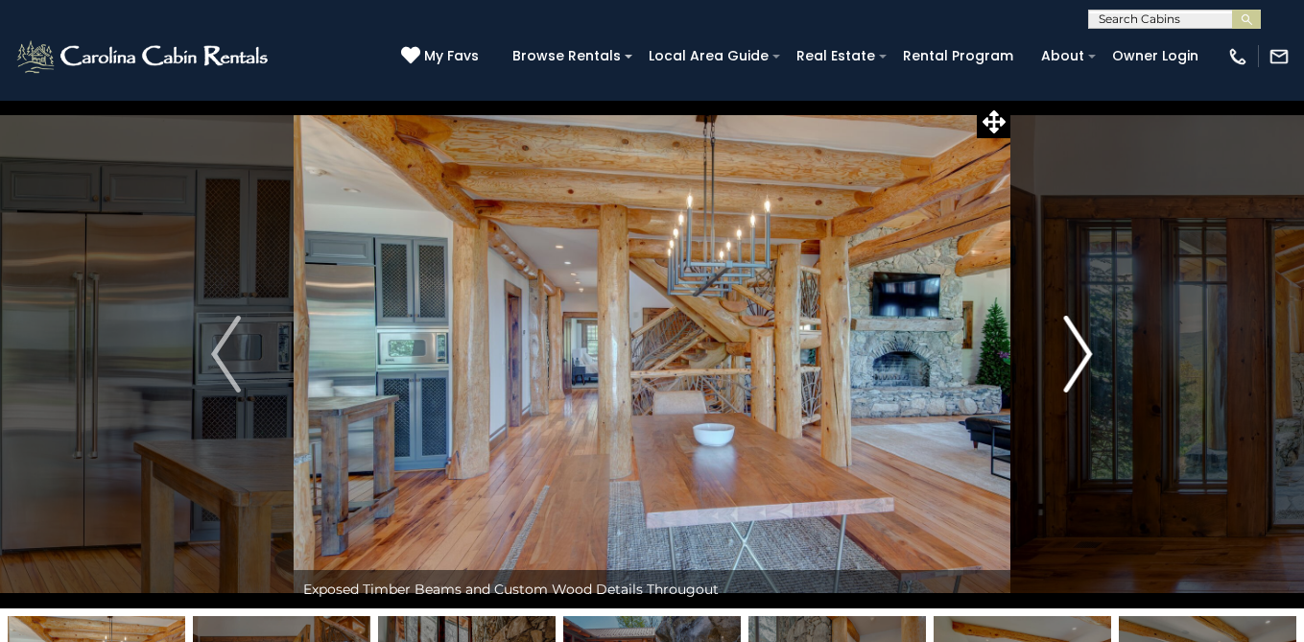
click at [1086, 353] on img "Next" at bounding box center [1077, 354] width 29 height 77
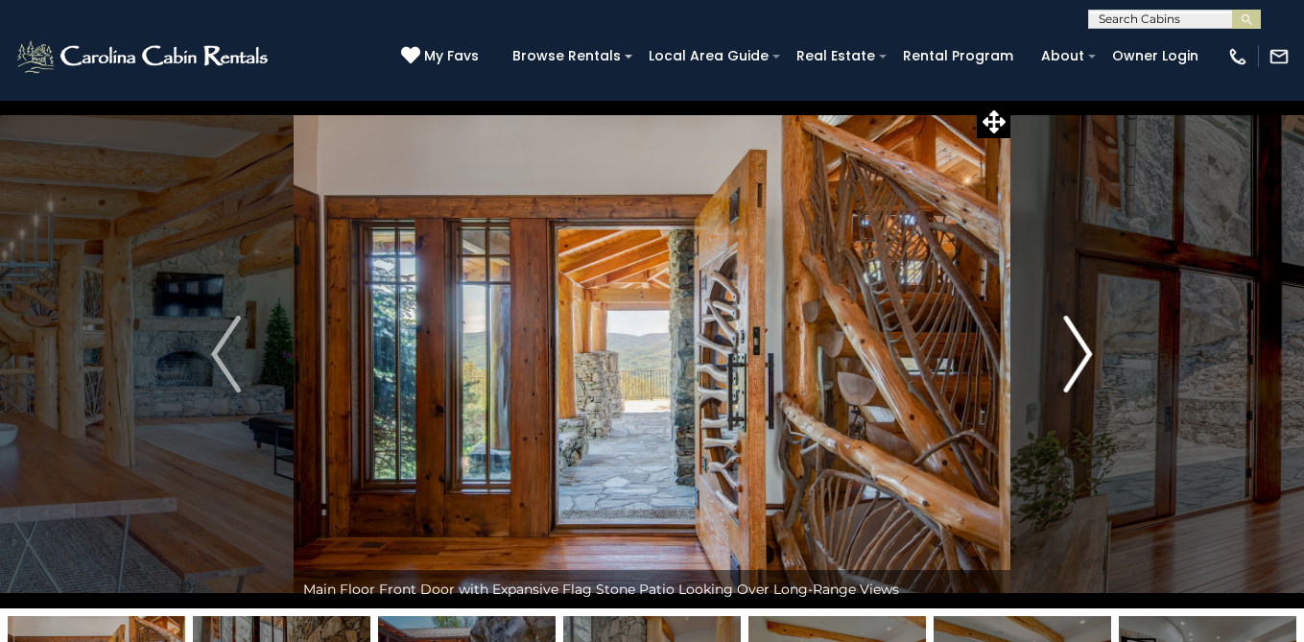
click at [1087, 352] on img "Next" at bounding box center [1077, 354] width 29 height 77
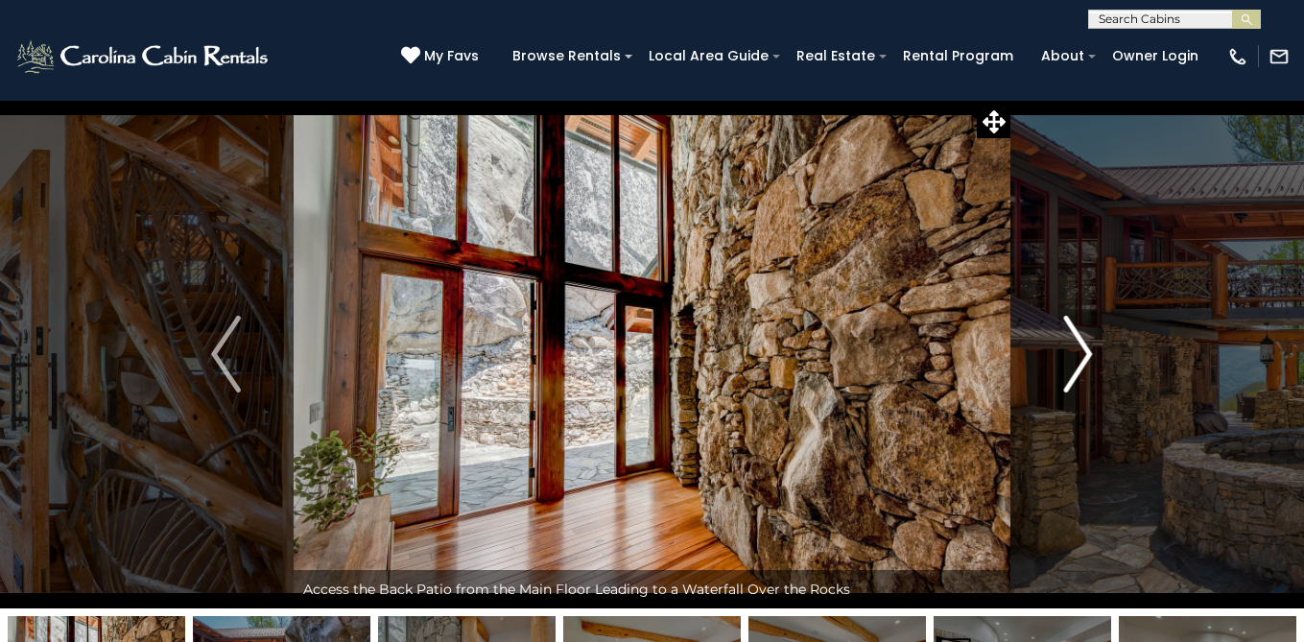
click at [1088, 353] on img "Next" at bounding box center [1077, 354] width 29 height 77
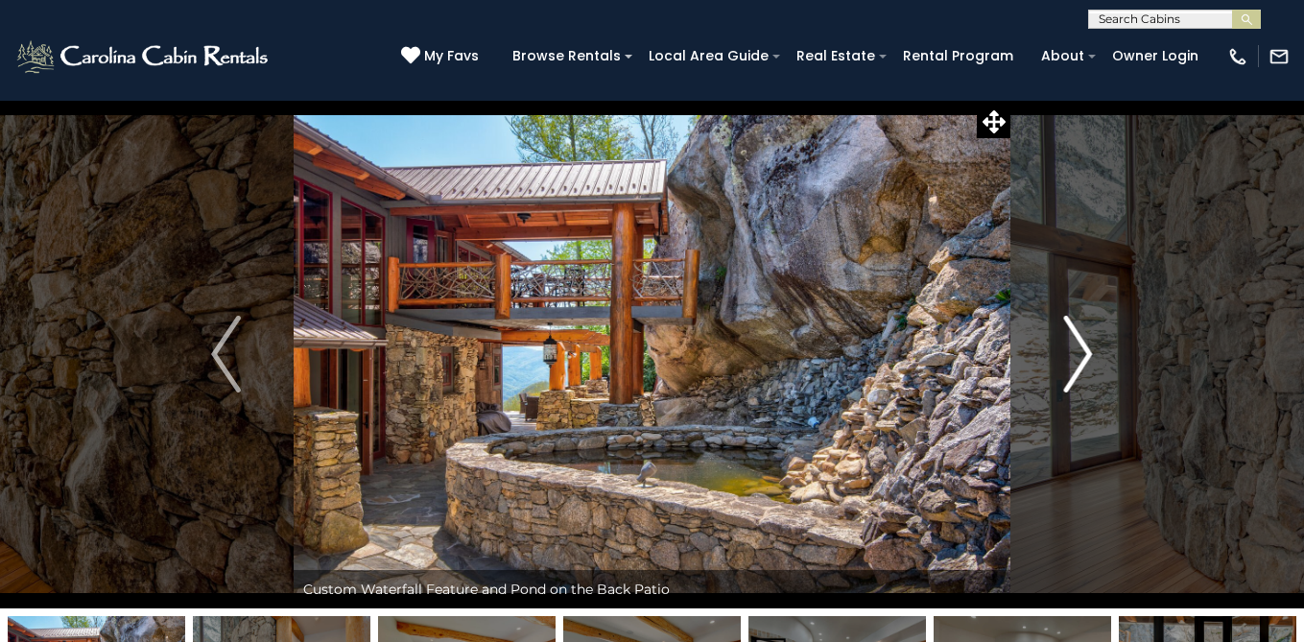
click at [1088, 353] on img "Next" at bounding box center [1077, 354] width 29 height 77
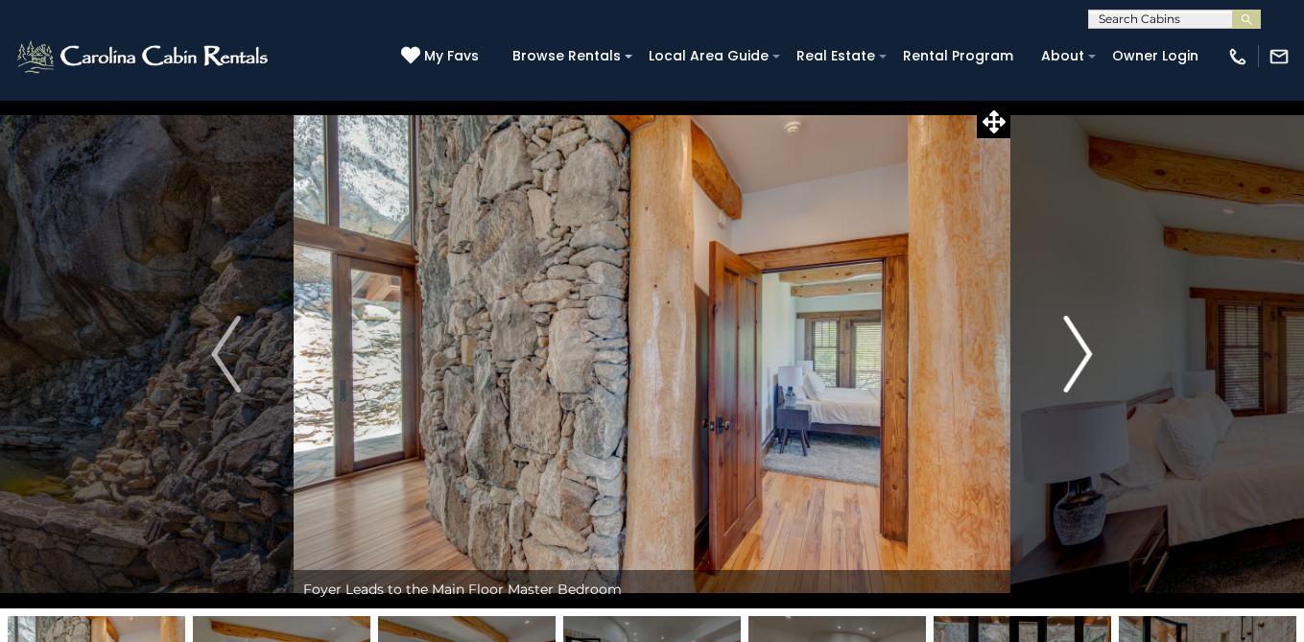
click at [1088, 353] on img "Next" at bounding box center [1077, 354] width 29 height 77
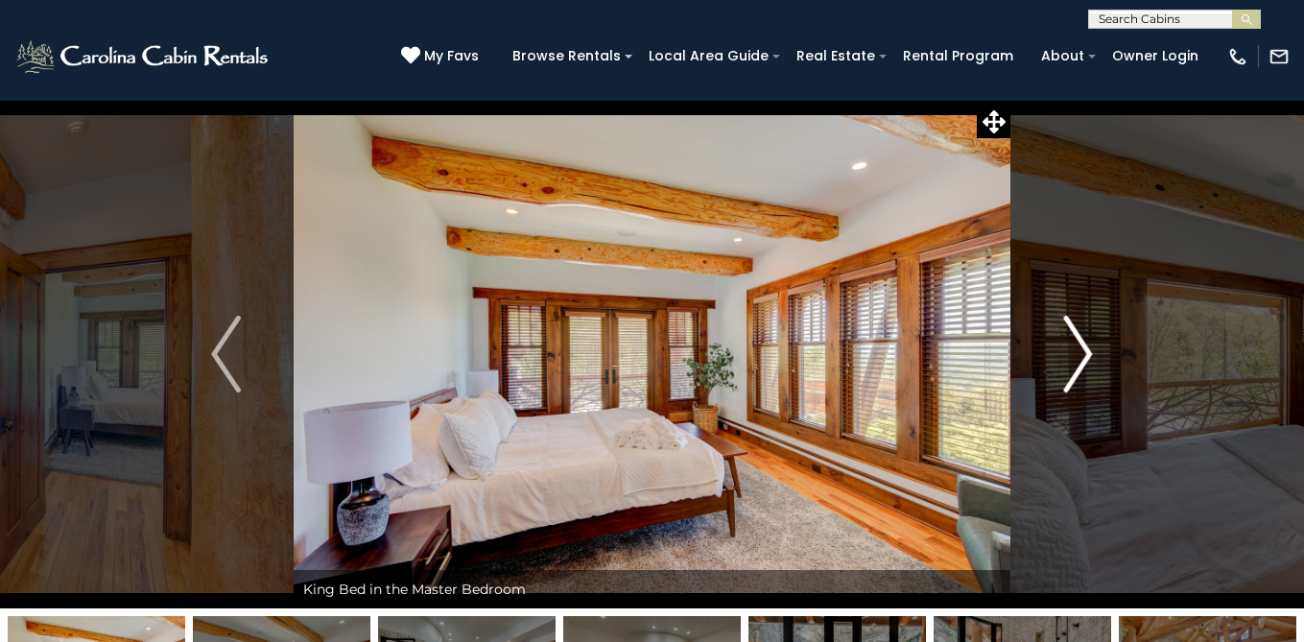
click at [1088, 353] on img "Next" at bounding box center [1077, 354] width 29 height 77
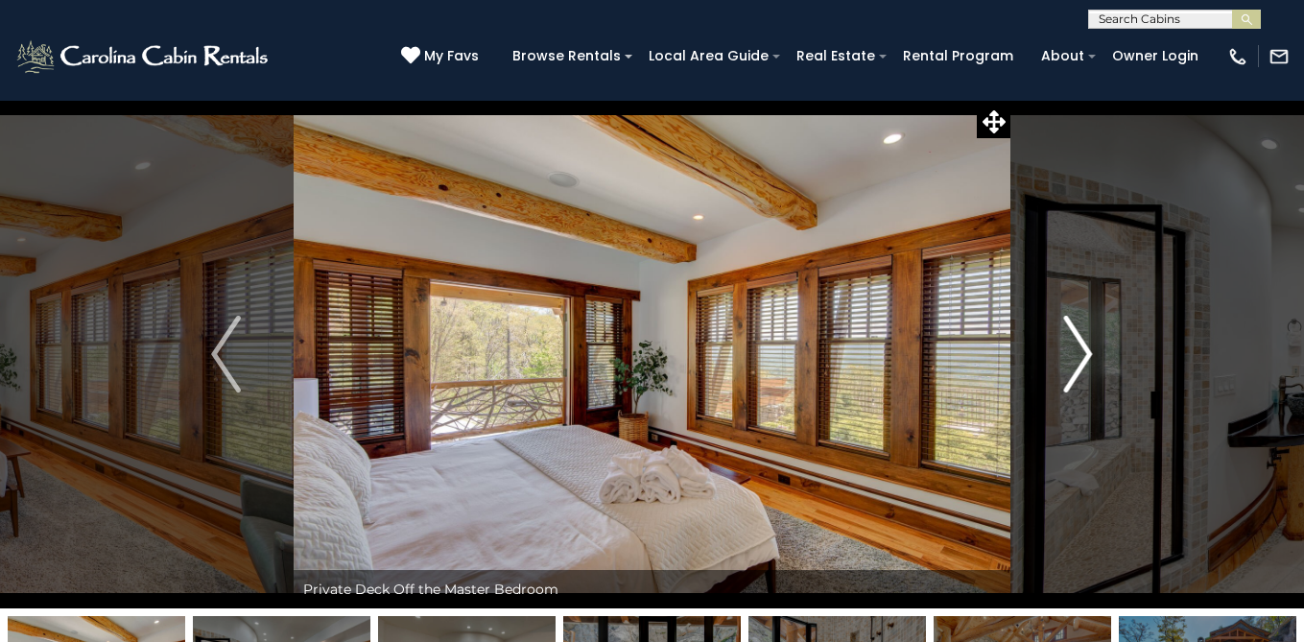
click at [1091, 349] on img "Next" at bounding box center [1077, 354] width 29 height 77
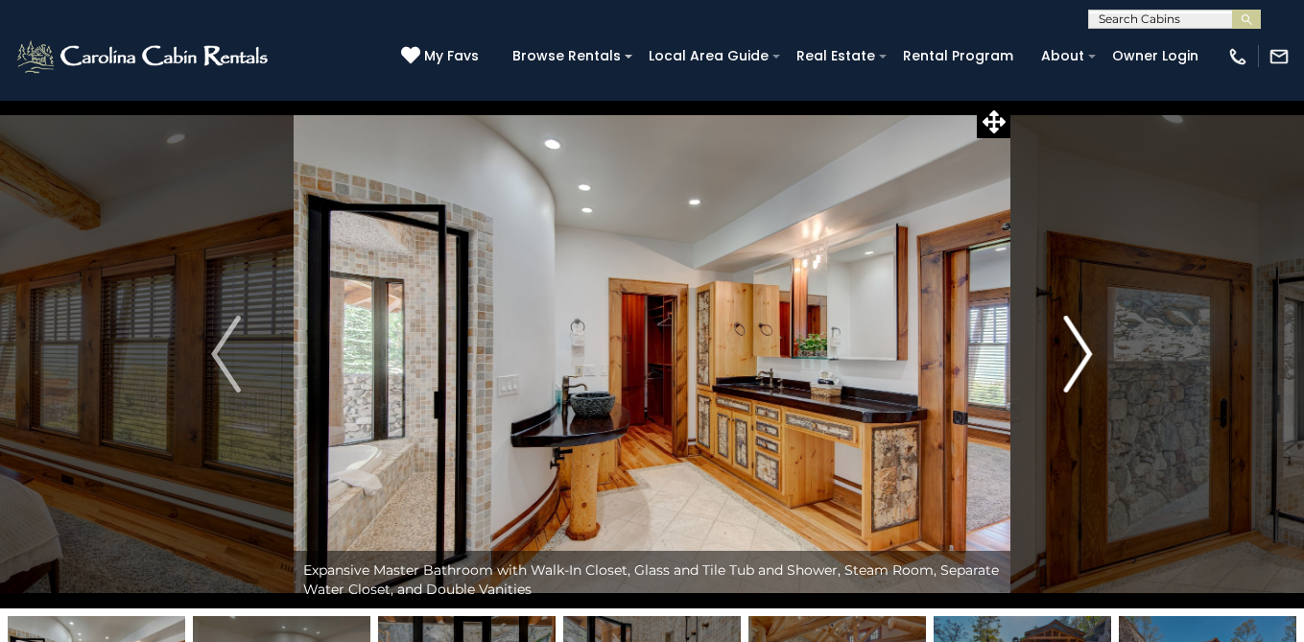
click at [1091, 349] on img "Next" at bounding box center [1077, 354] width 29 height 77
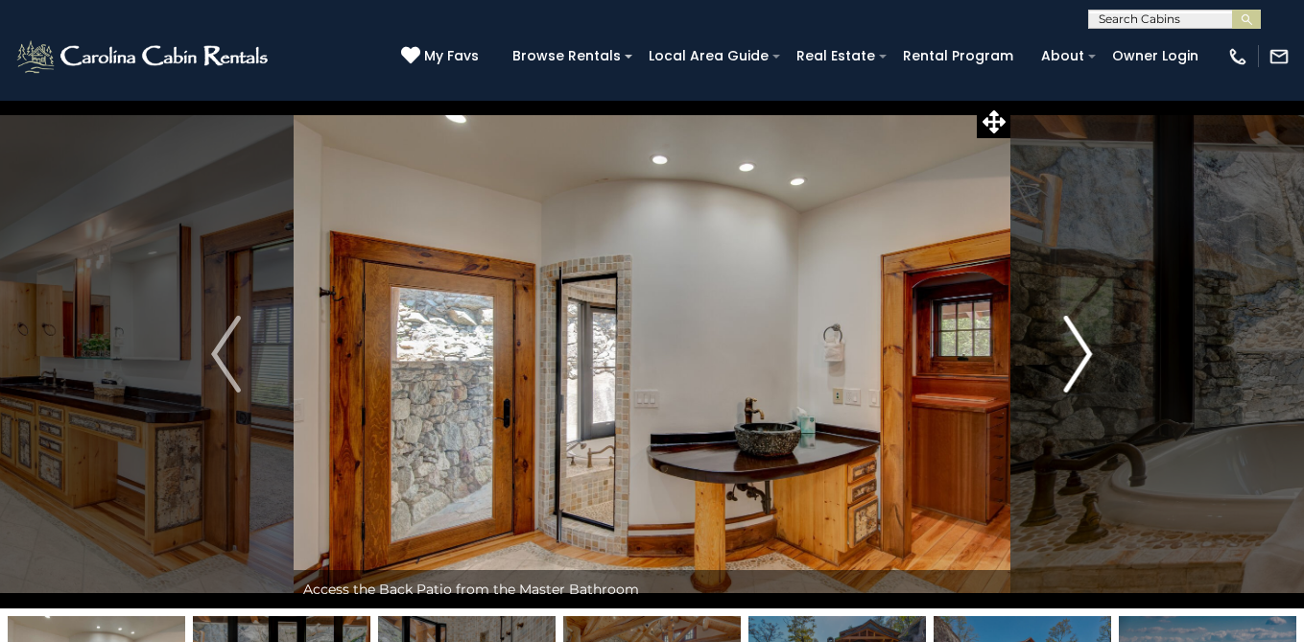
click at [1091, 349] on img "Next" at bounding box center [1077, 354] width 29 height 77
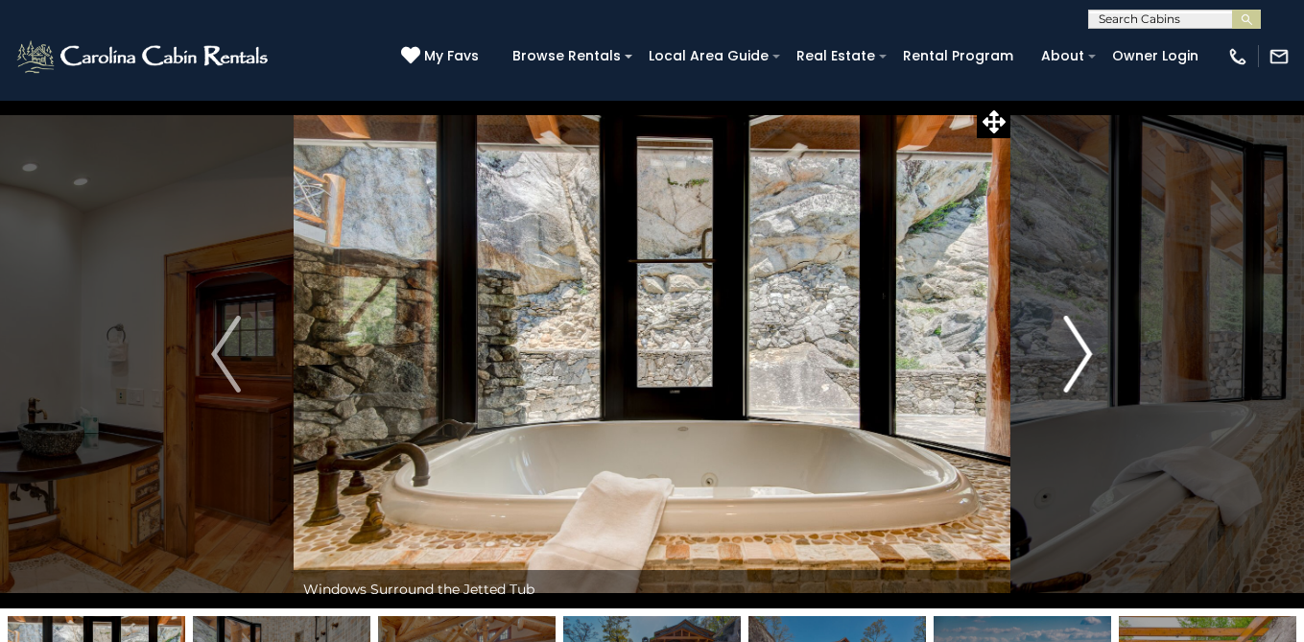
click at [1084, 350] on img "Next" at bounding box center [1077, 354] width 29 height 77
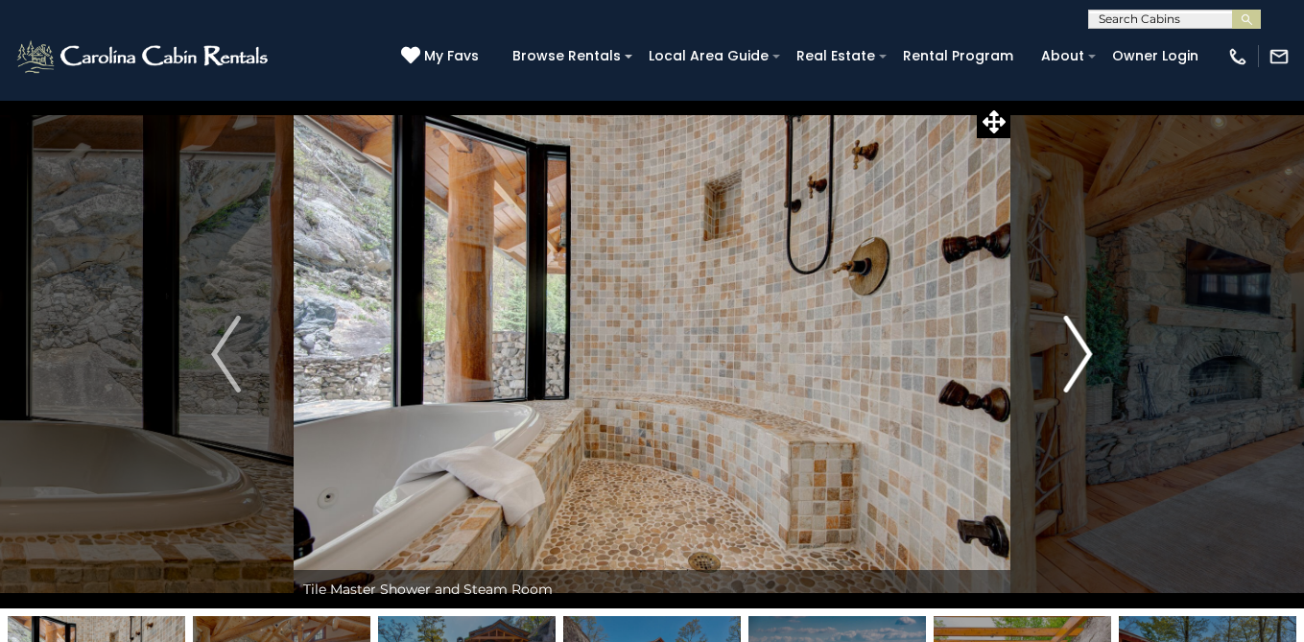
click at [1084, 350] on img "Next" at bounding box center [1077, 354] width 29 height 77
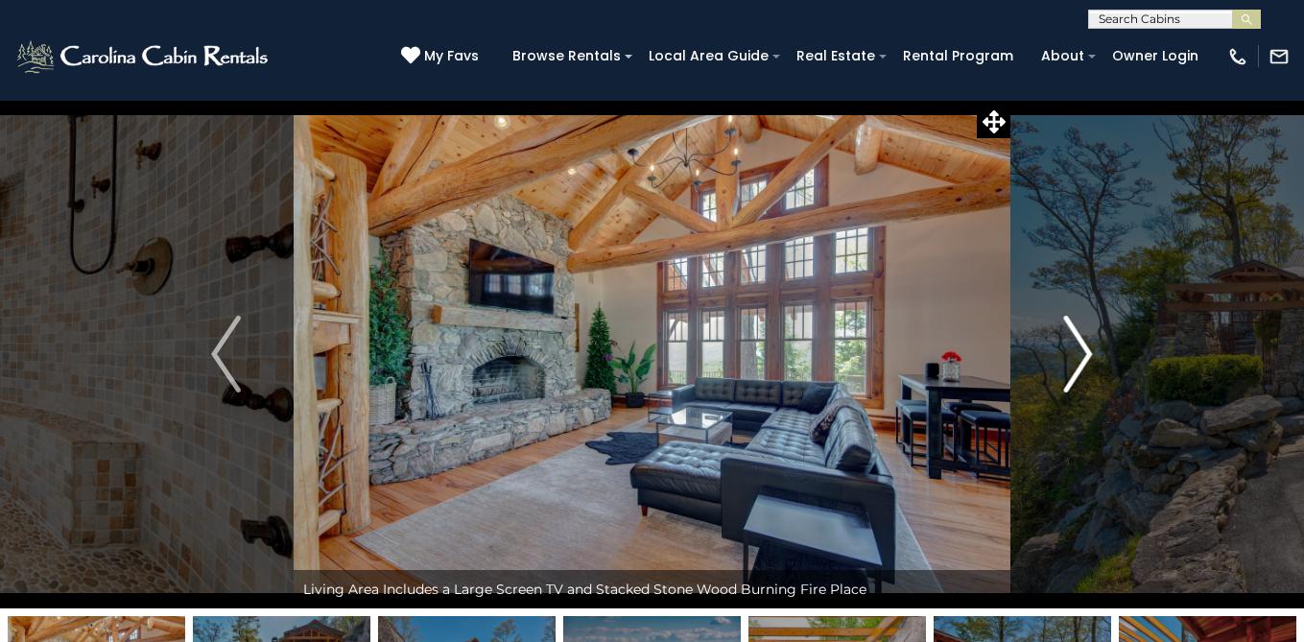
click at [1085, 349] on img "Next" at bounding box center [1077, 354] width 29 height 77
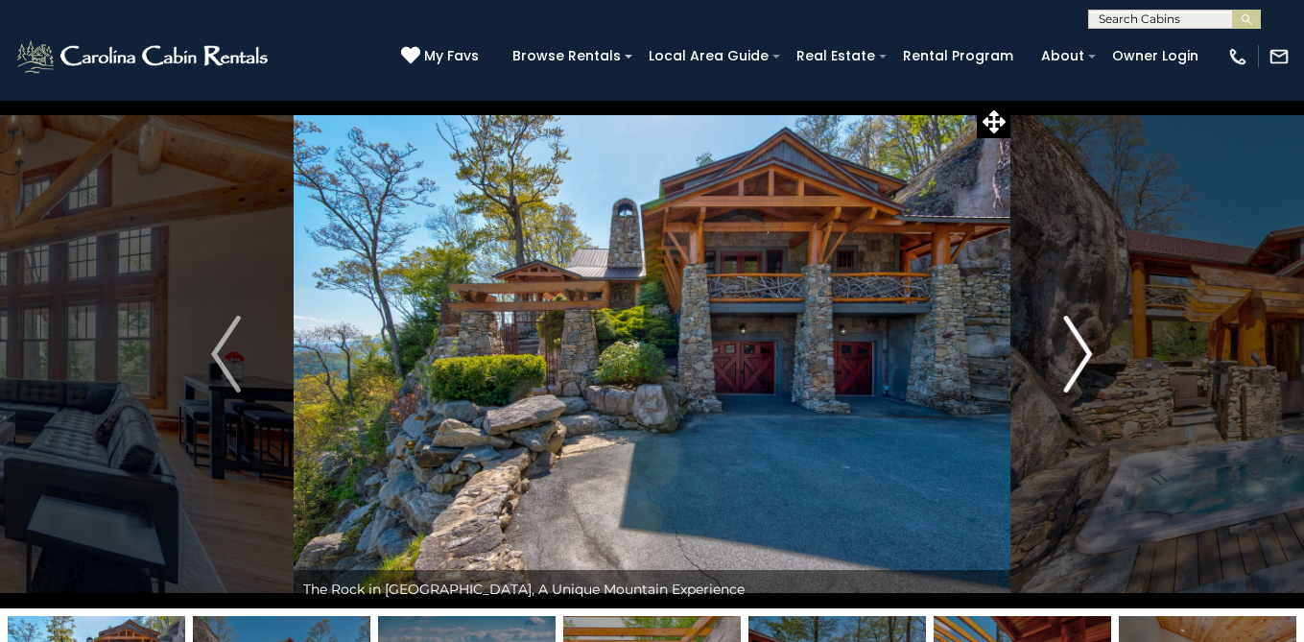
click at [1085, 349] on img "Next" at bounding box center [1077, 354] width 29 height 77
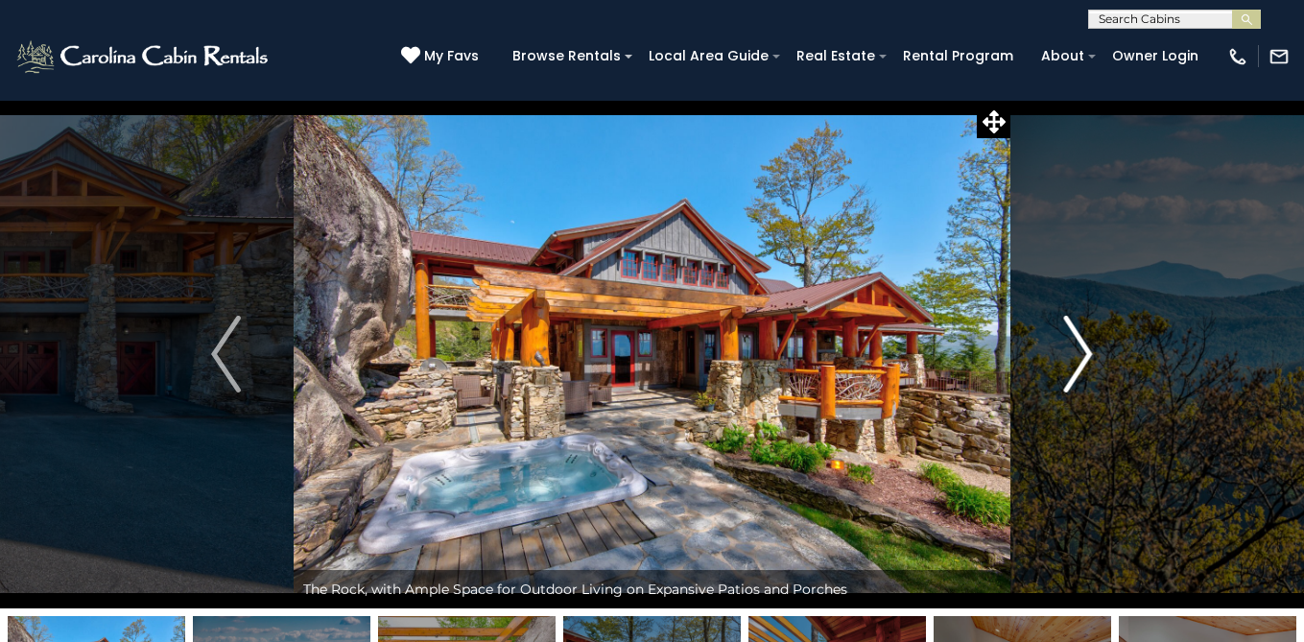
click at [1085, 349] on img "Next" at bounding box center [1077, 354] width 29 height 77
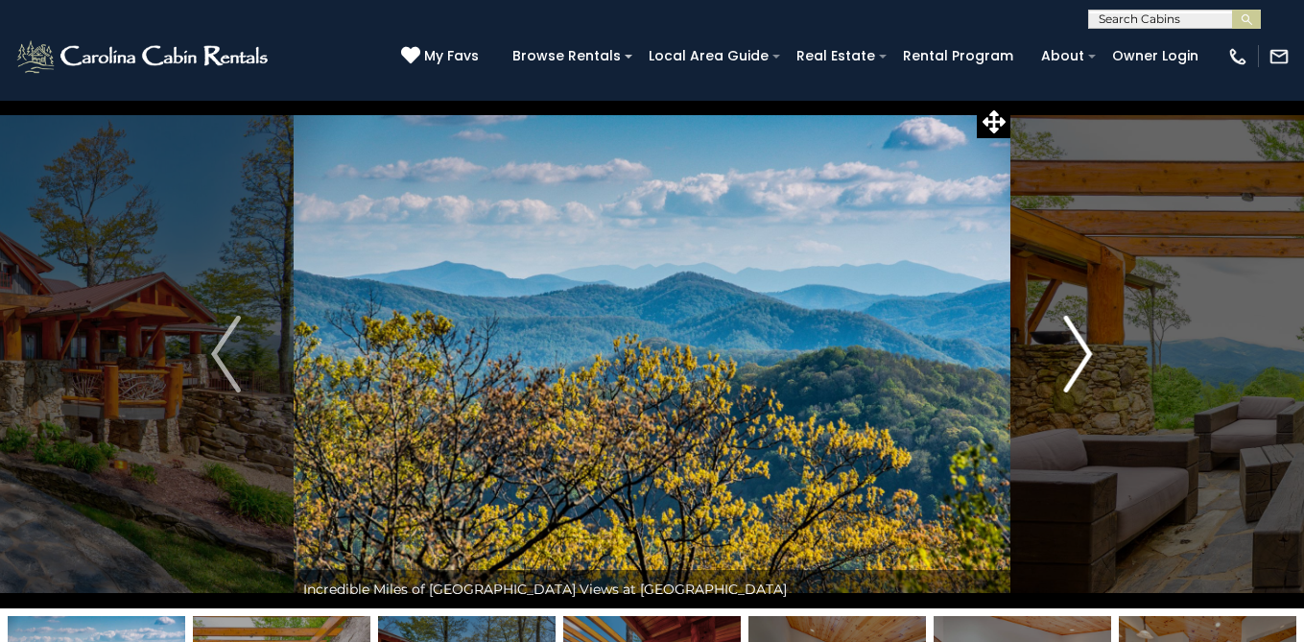
click at [1085, 349] on img "Next" at bounding box center [1077, 354] width 29 height 77
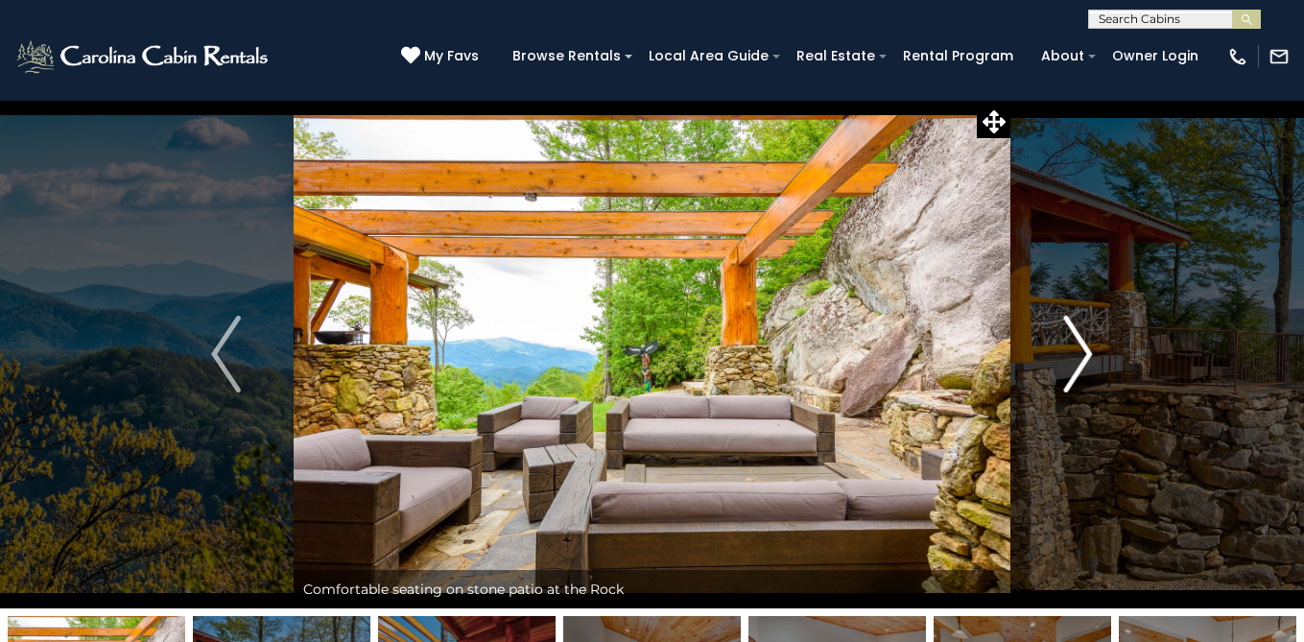
click at [1085, 349] on img "Next" at bounding box center [1077, 354] width 29 height 77
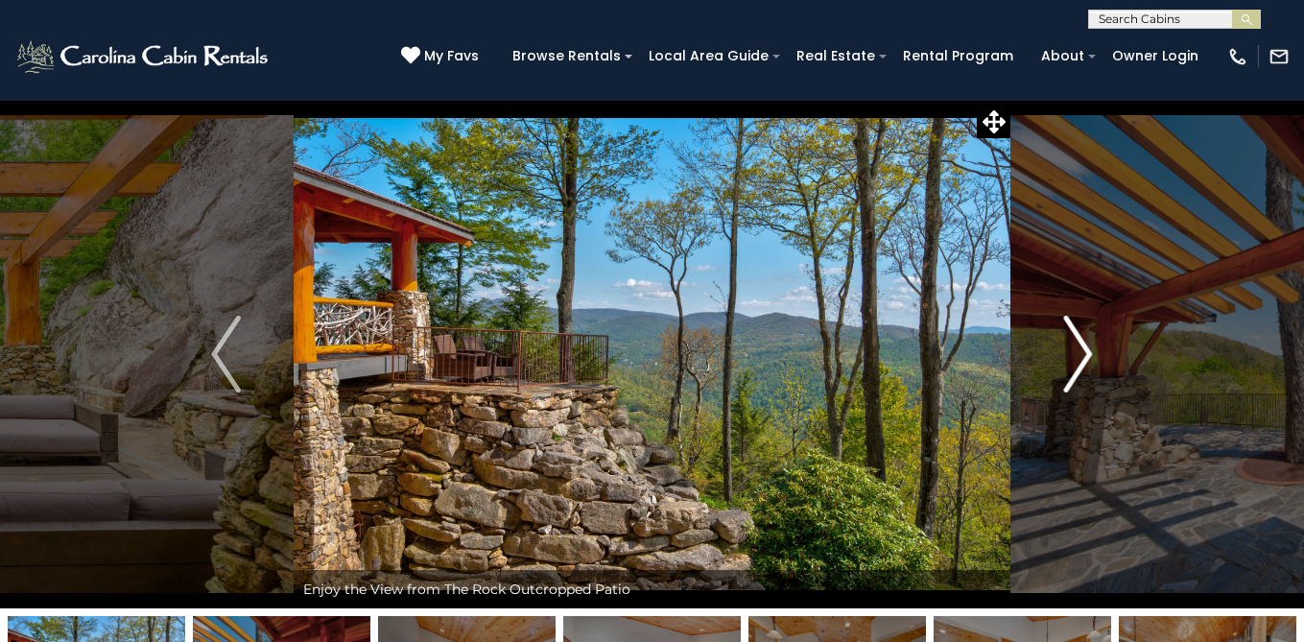
click at [1086, 349] on img "Next" at bounding box center [1077, 354] width 29 height 77
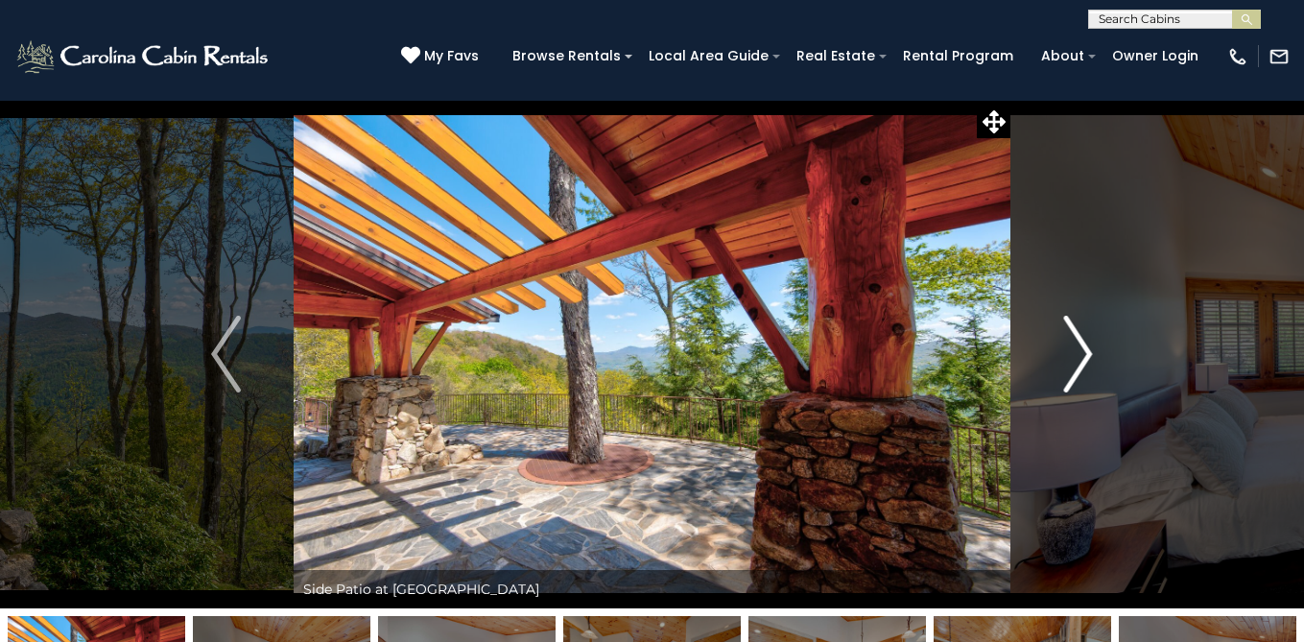
click at [1086, 349] on img "Next" at bounding box center [1077, 354] width 29 height 77
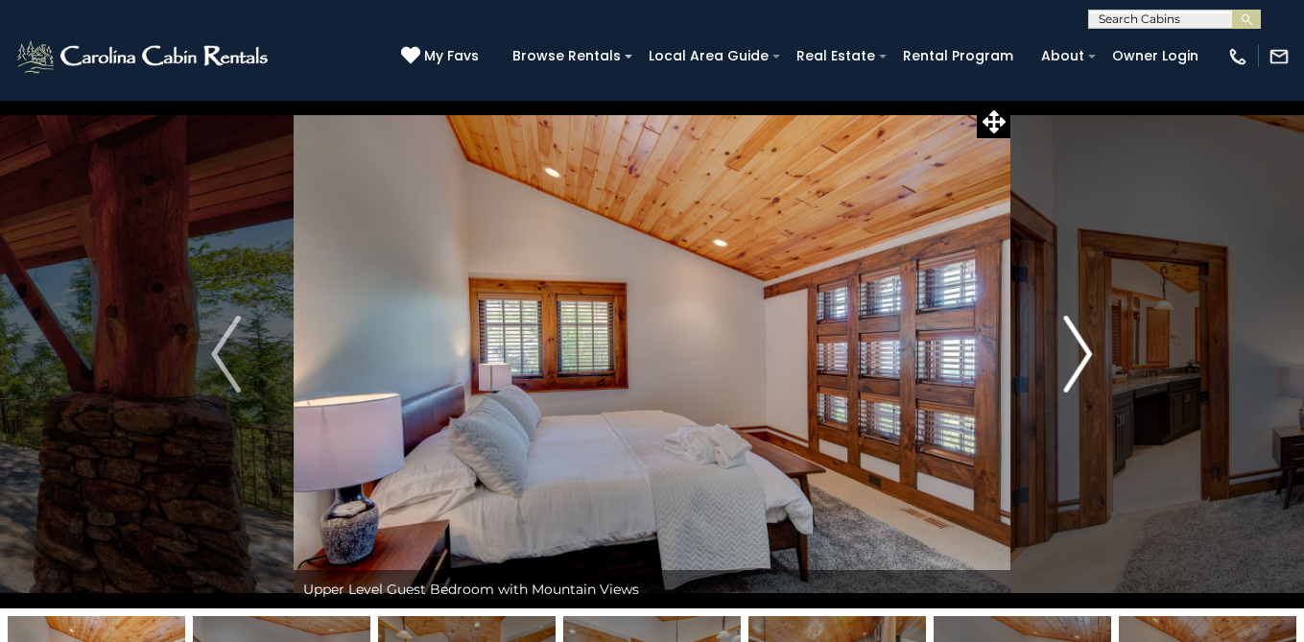
click at [1082, 352] on img "Next" at bounding box center [1077, 354] width 29 height 77
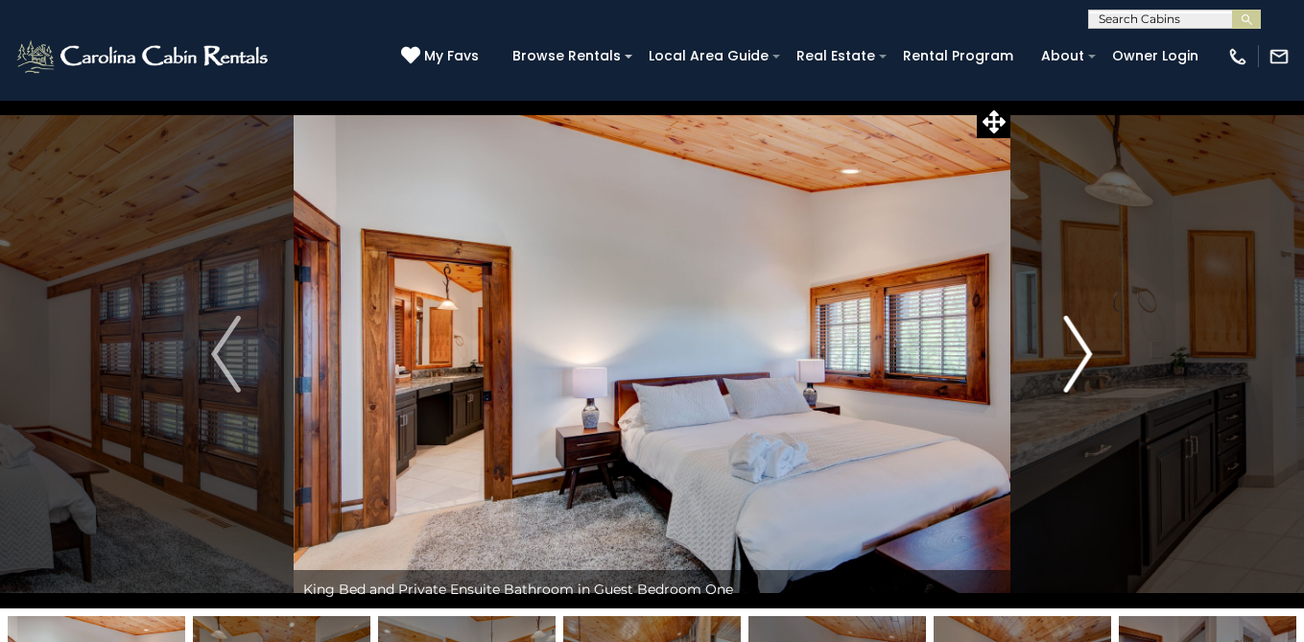
click at [1082, 352] on img "Next" at bounding box center [1077, 354] width 29 height 77
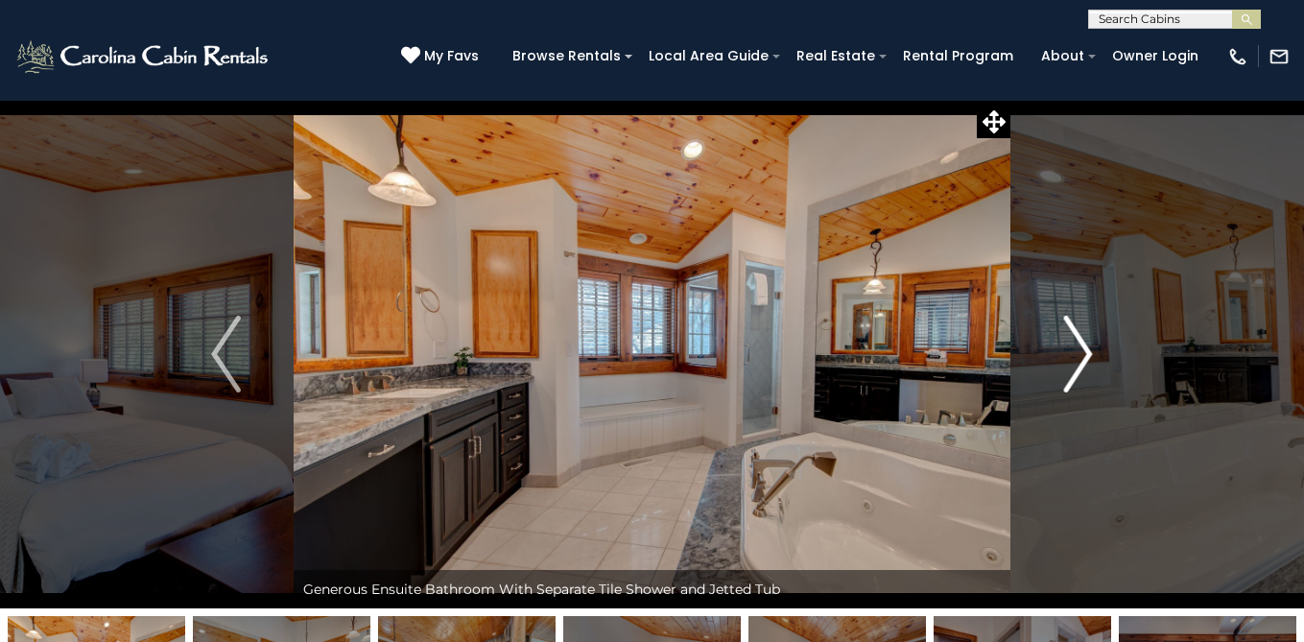
click at [1084, 350] on img "Next" at bounding box center [1077, 354] width 29 height 77
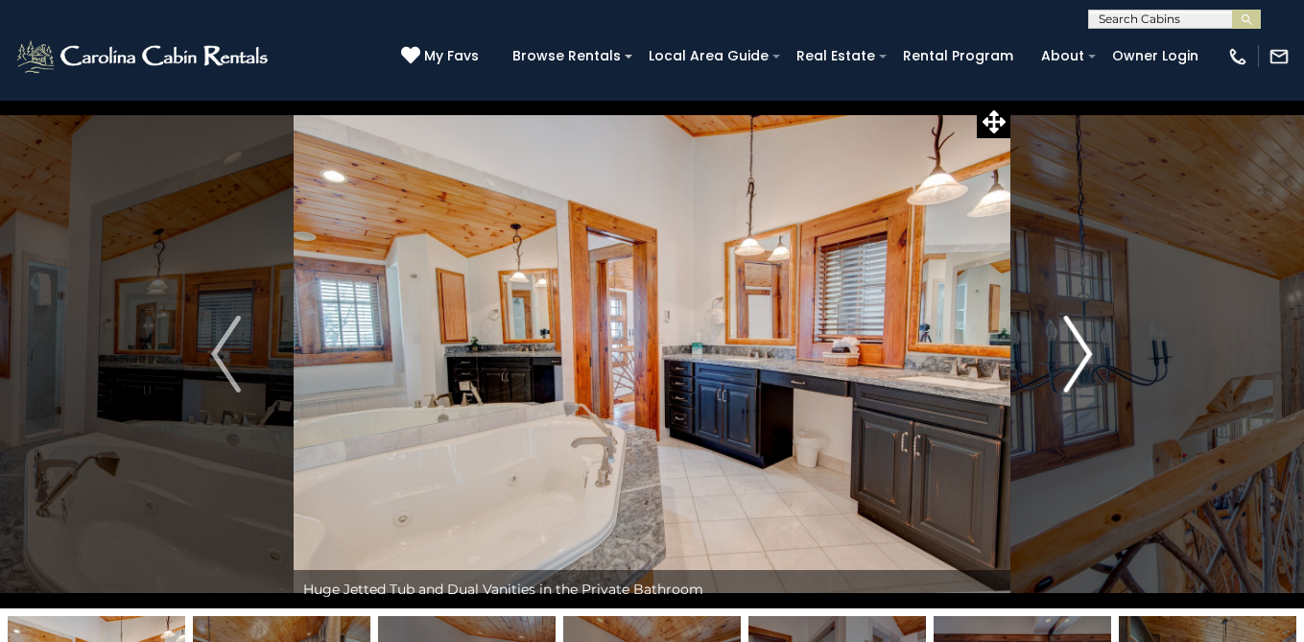
click at [1087, 349] on img "Next" at bounding box center [1077, 354] width 29 height 77
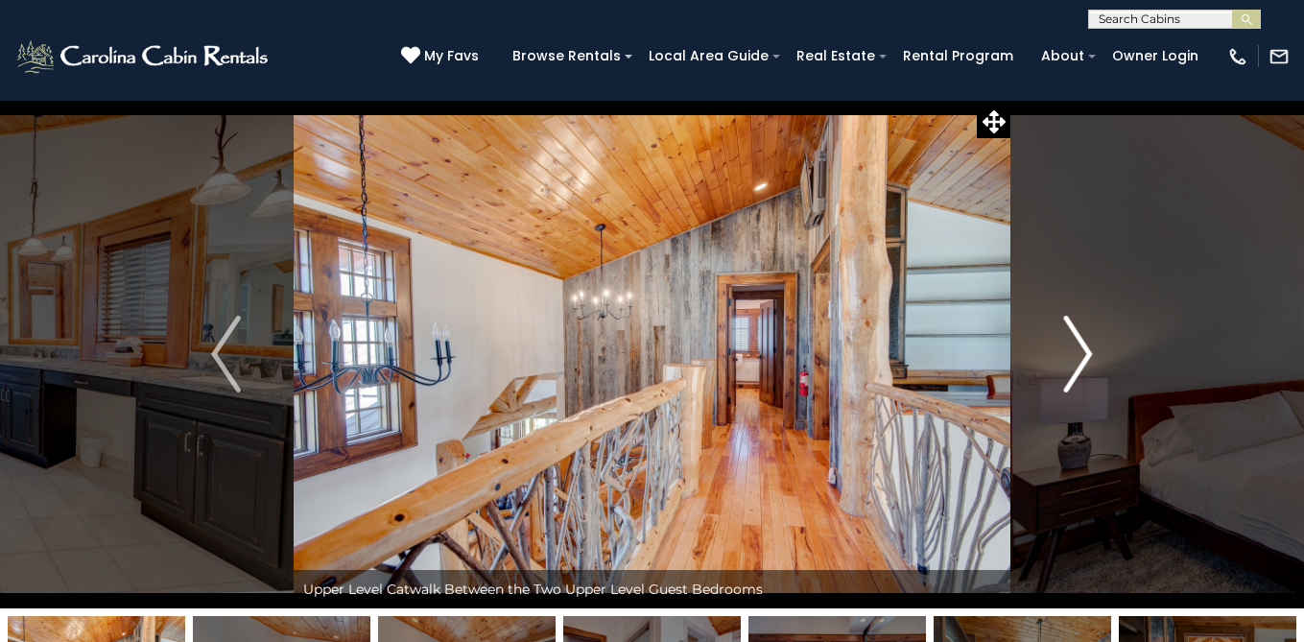
click at [1087, 349] on img "Next" at bounding box center [1077, 354] width 29 height 77
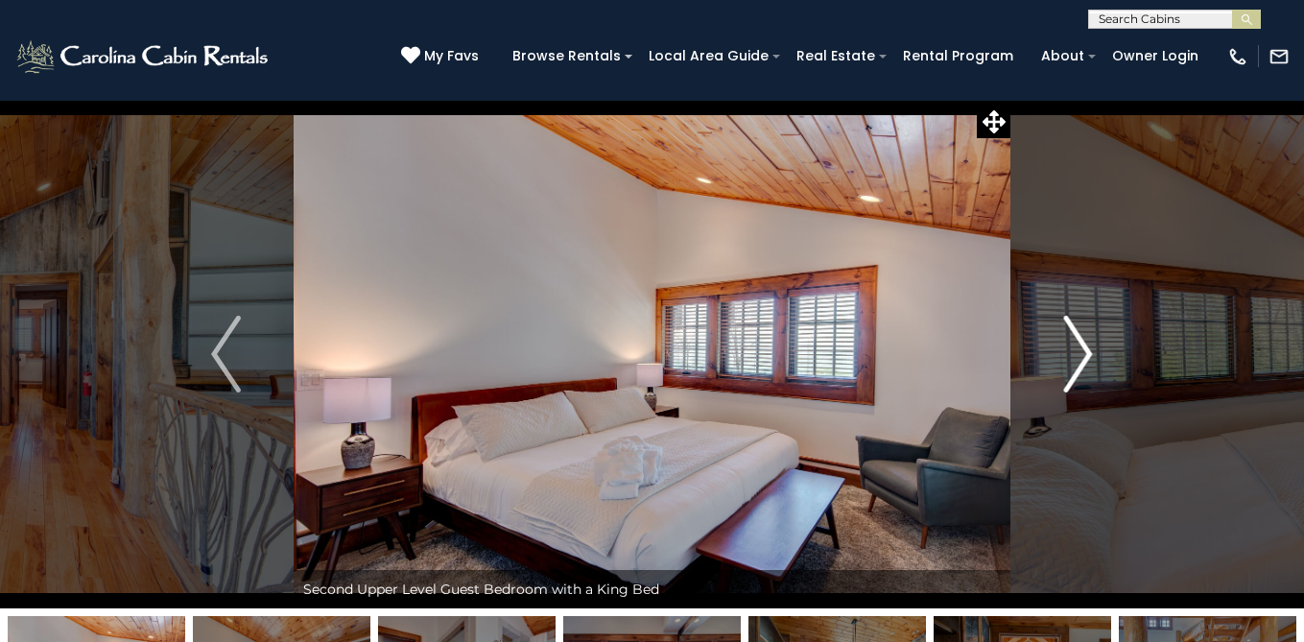
click at [1087, 349] on img "Next" at bounding box center [1077, 354] width 29 height 77
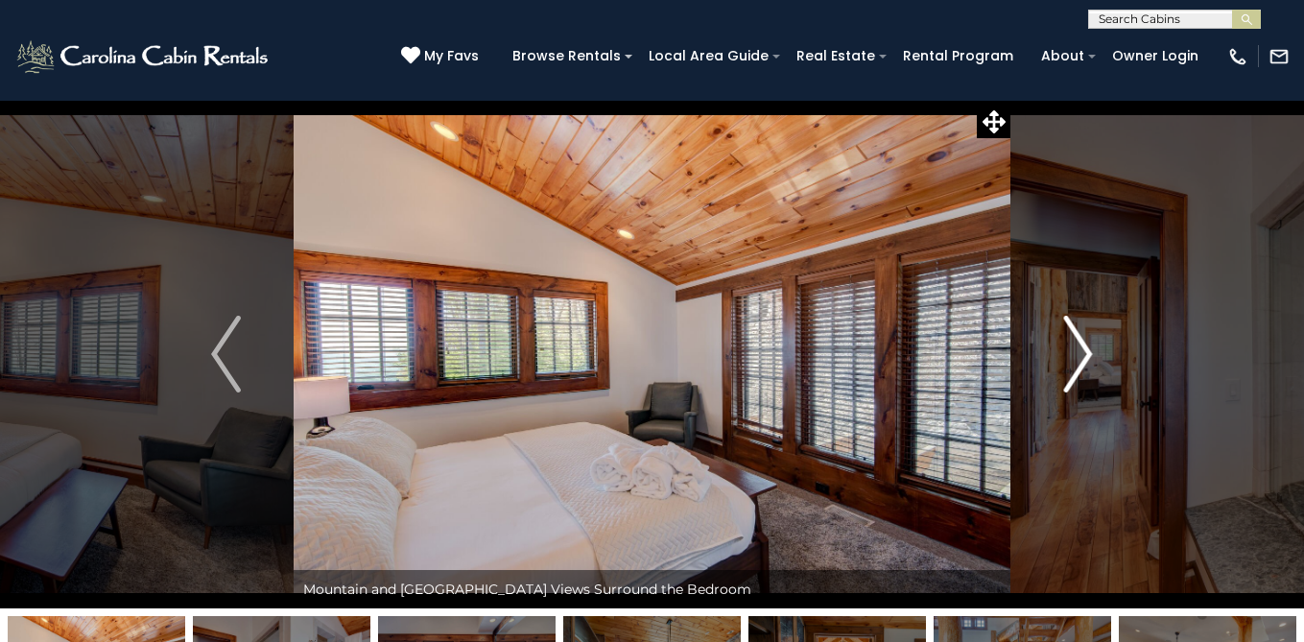
click at [1087, 349] on img "Next" at bounding box center [1077, 354] width 29 height 77
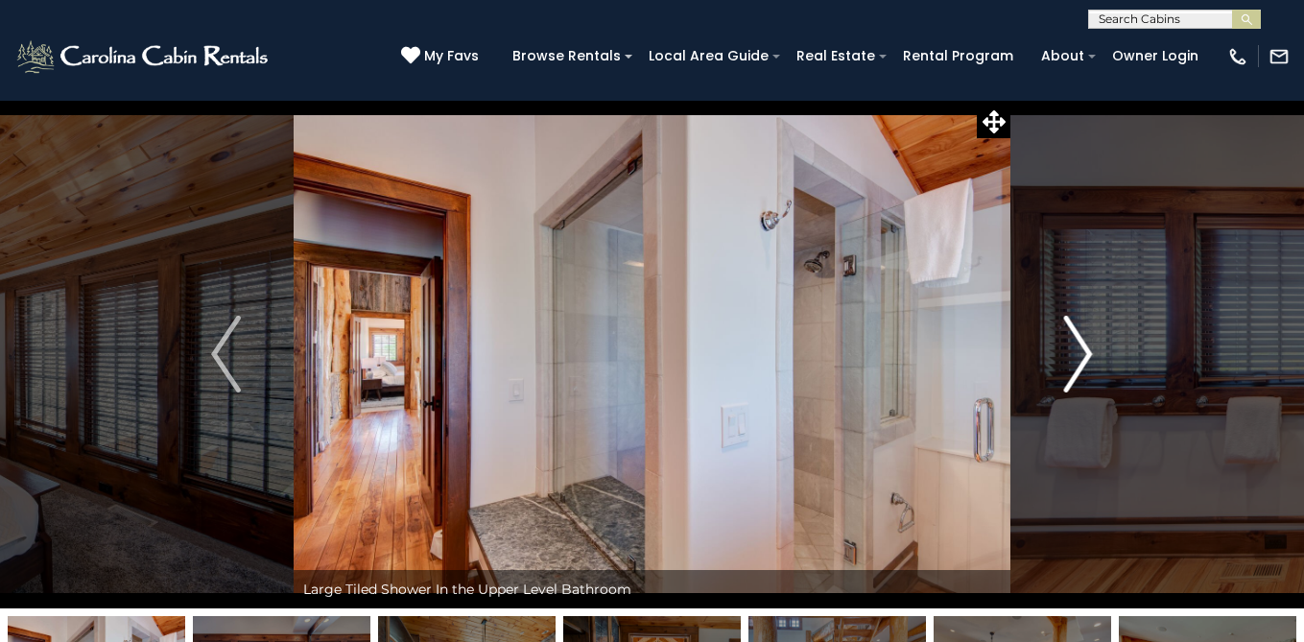
click at [1088, 349] on img "Next" at bounding box center [1077, 354] width 29 height 77
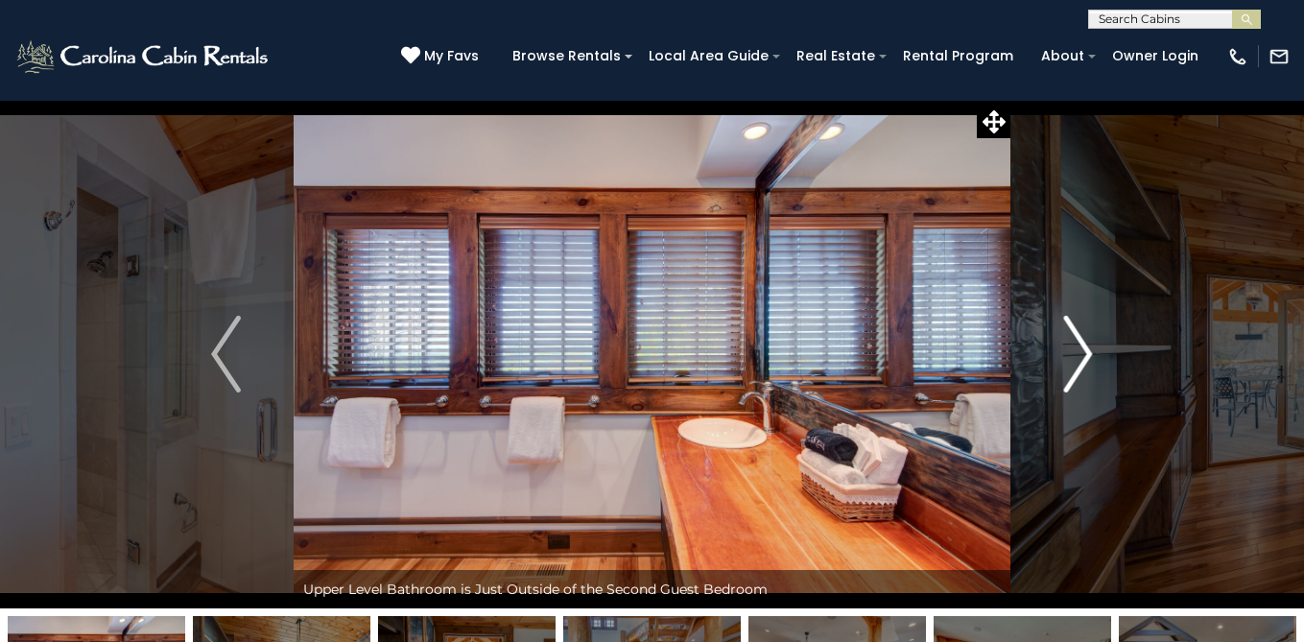
click at [1086, 350] on img "Next" at bounding box center [1077, 354] width 29 height 77
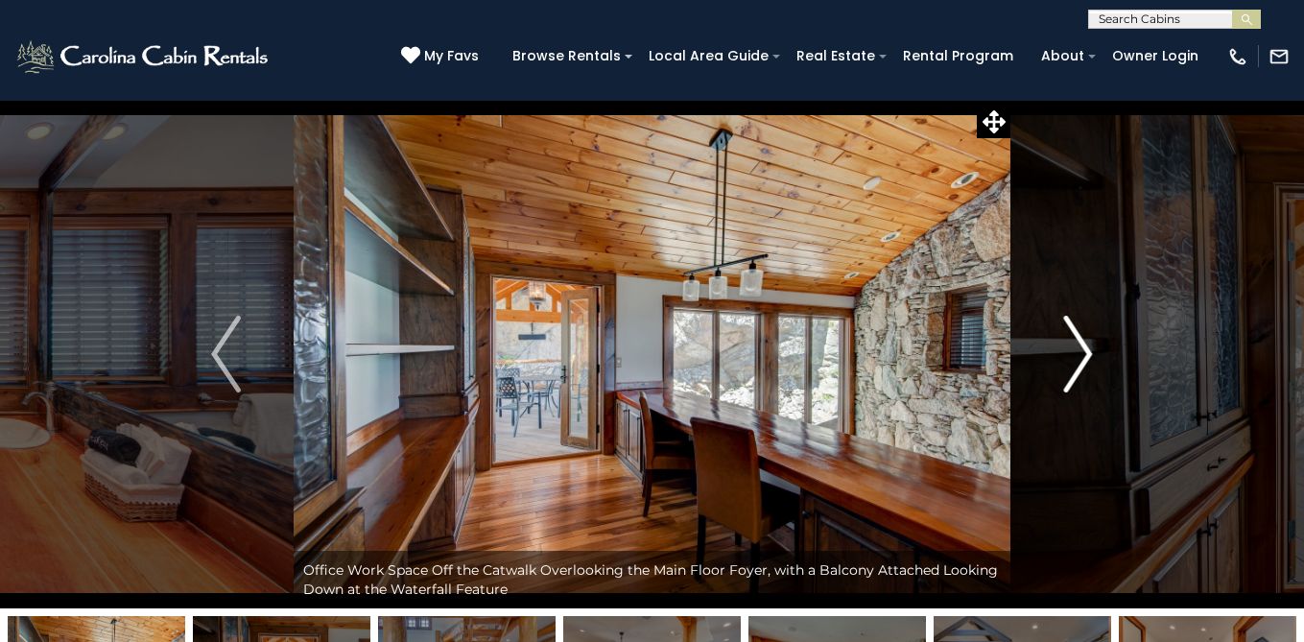
click at [1086, 351] on img "Next" at bounding box center [1077, 354] width 29 height 77
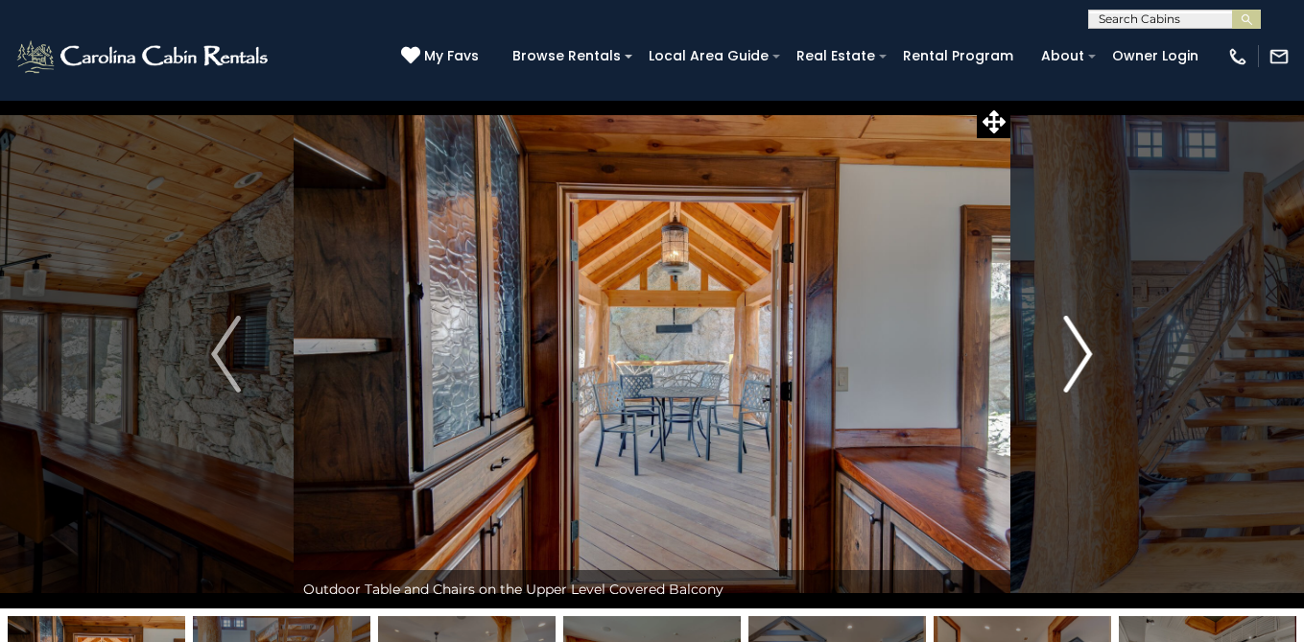
click at [1086, 351] on img "Next" at bounding box center [1077, 354] width 29 height 77
